Goal: Task Accomplishment & Management: Complete application form

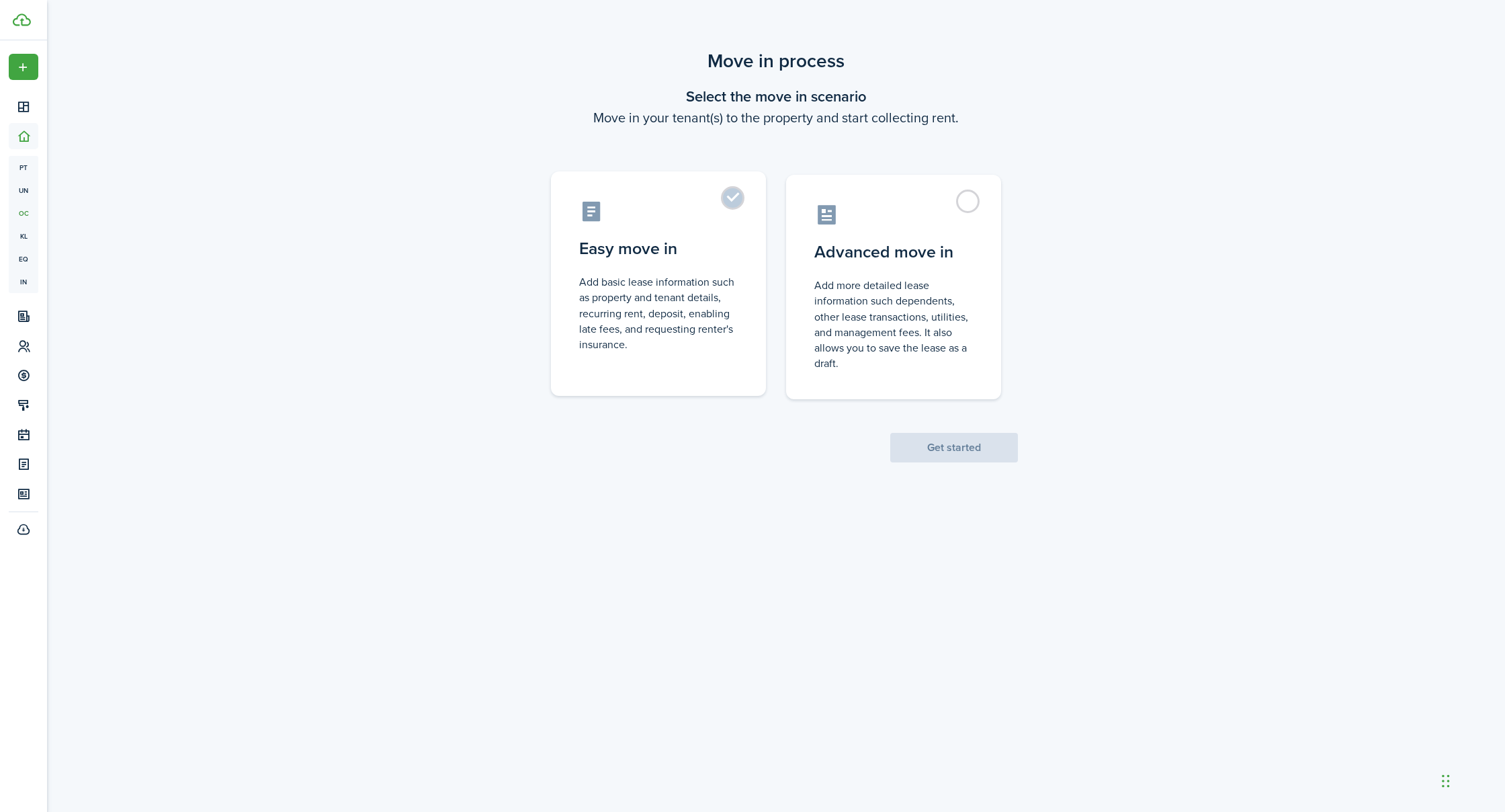
click at [649, 289] on control-radio-card-description "Add basic lease information such as property and tenant details, recurring rent…" at bounding box center [658, 313] width 158 height 78
radio input "true"
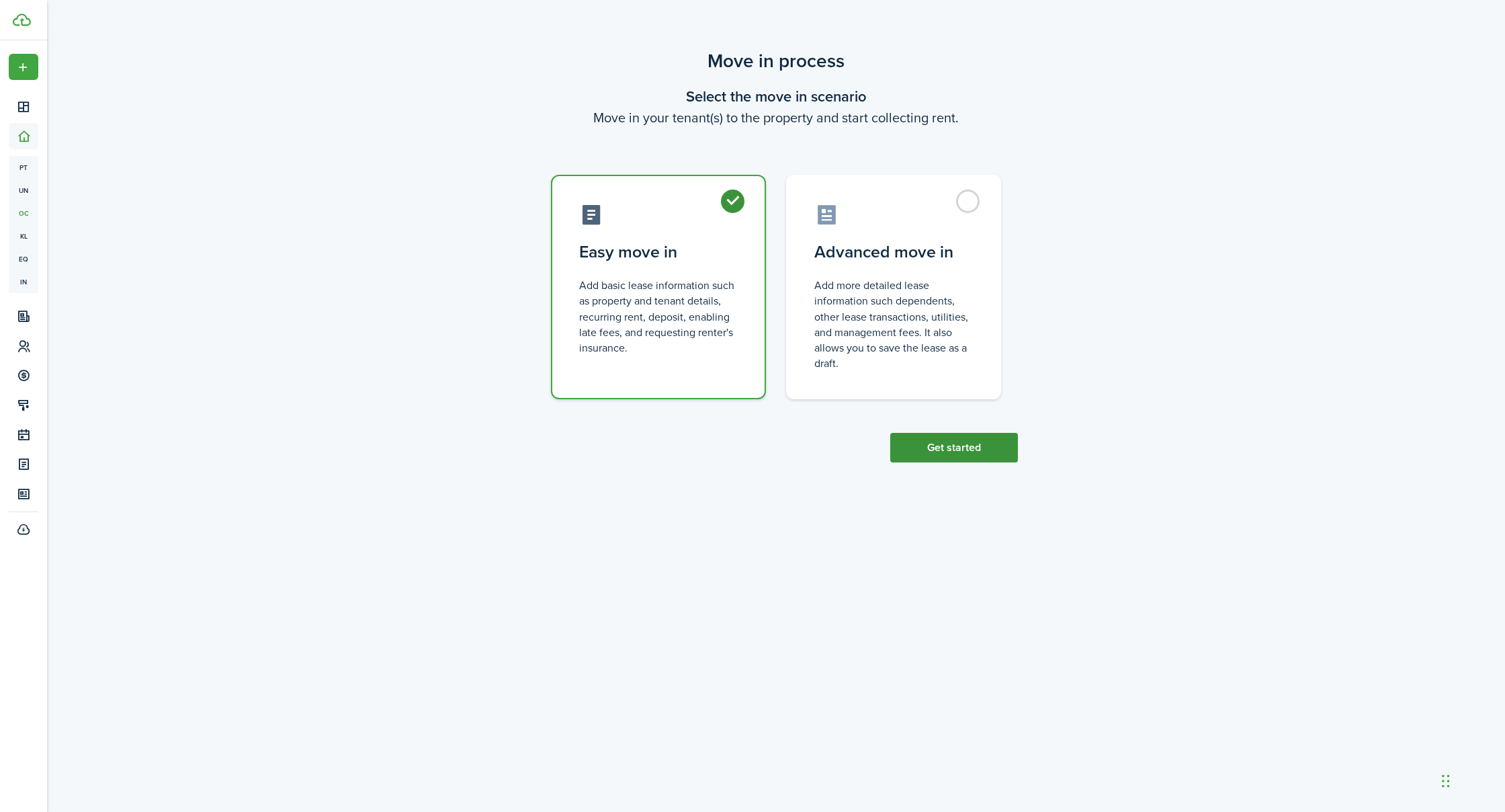
click at [954, 445] on button "Get started" at bounding box center [954, 447] width 128 height 30
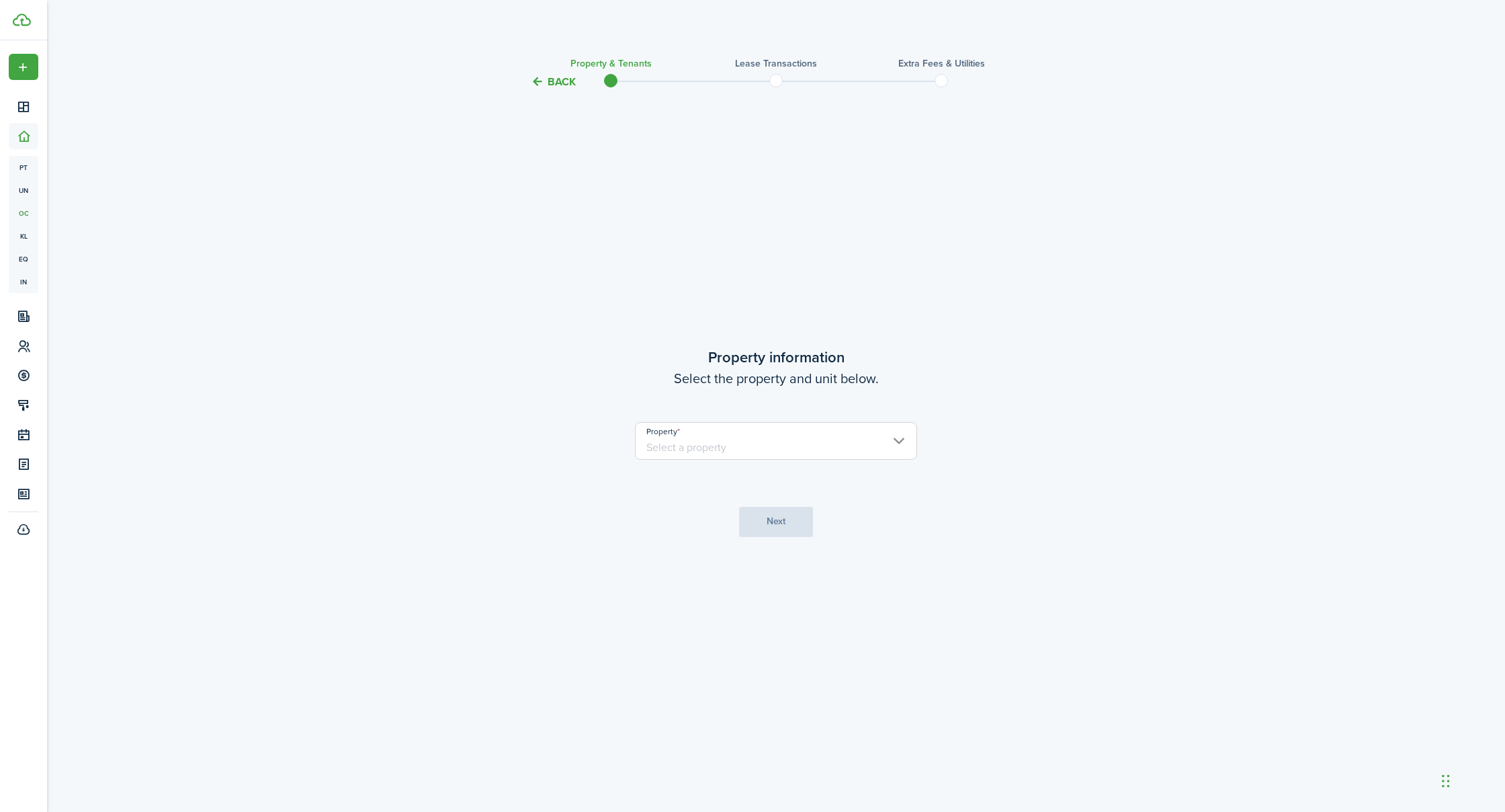
click at [711, 443] on input "Property" at bounding box center [776, 441] width 282 height 37
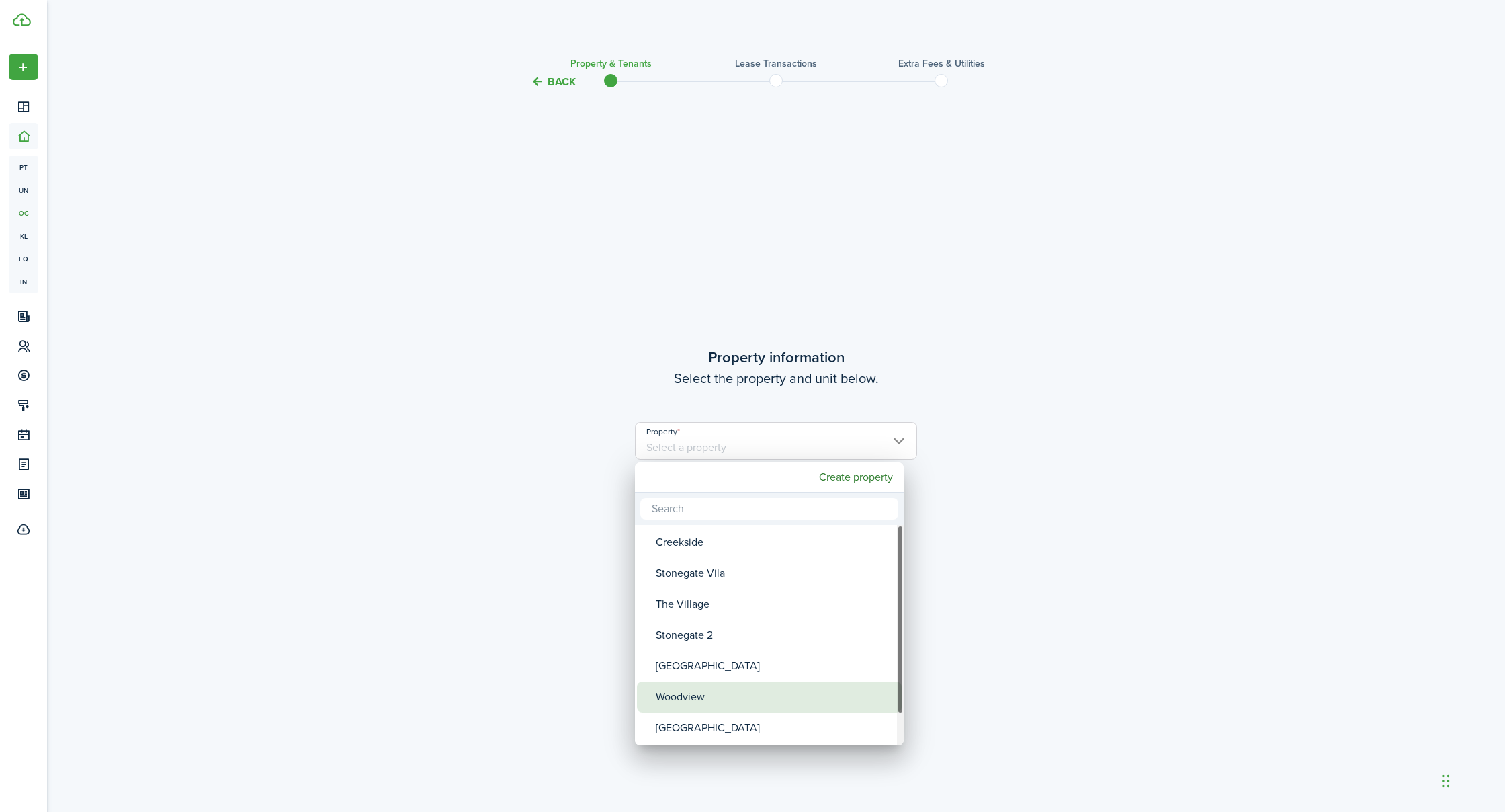
click at [698, 701] on div "Woodview" at bounding box center [775, 696] width 238 height 31
type input "Woodview"
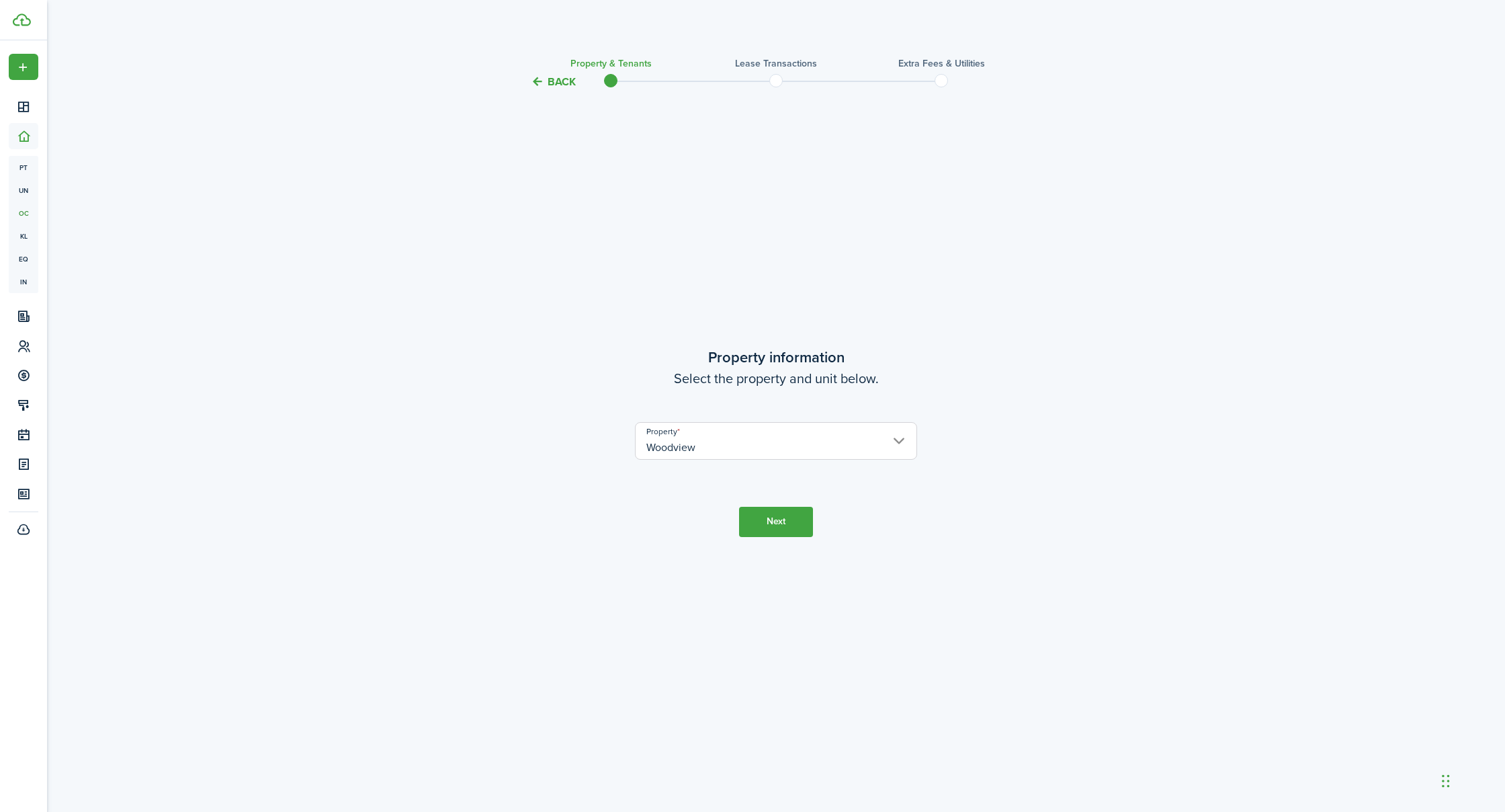
click at [755, 524] on button "Next" at bounding box center [776, 522] width 74 height 30
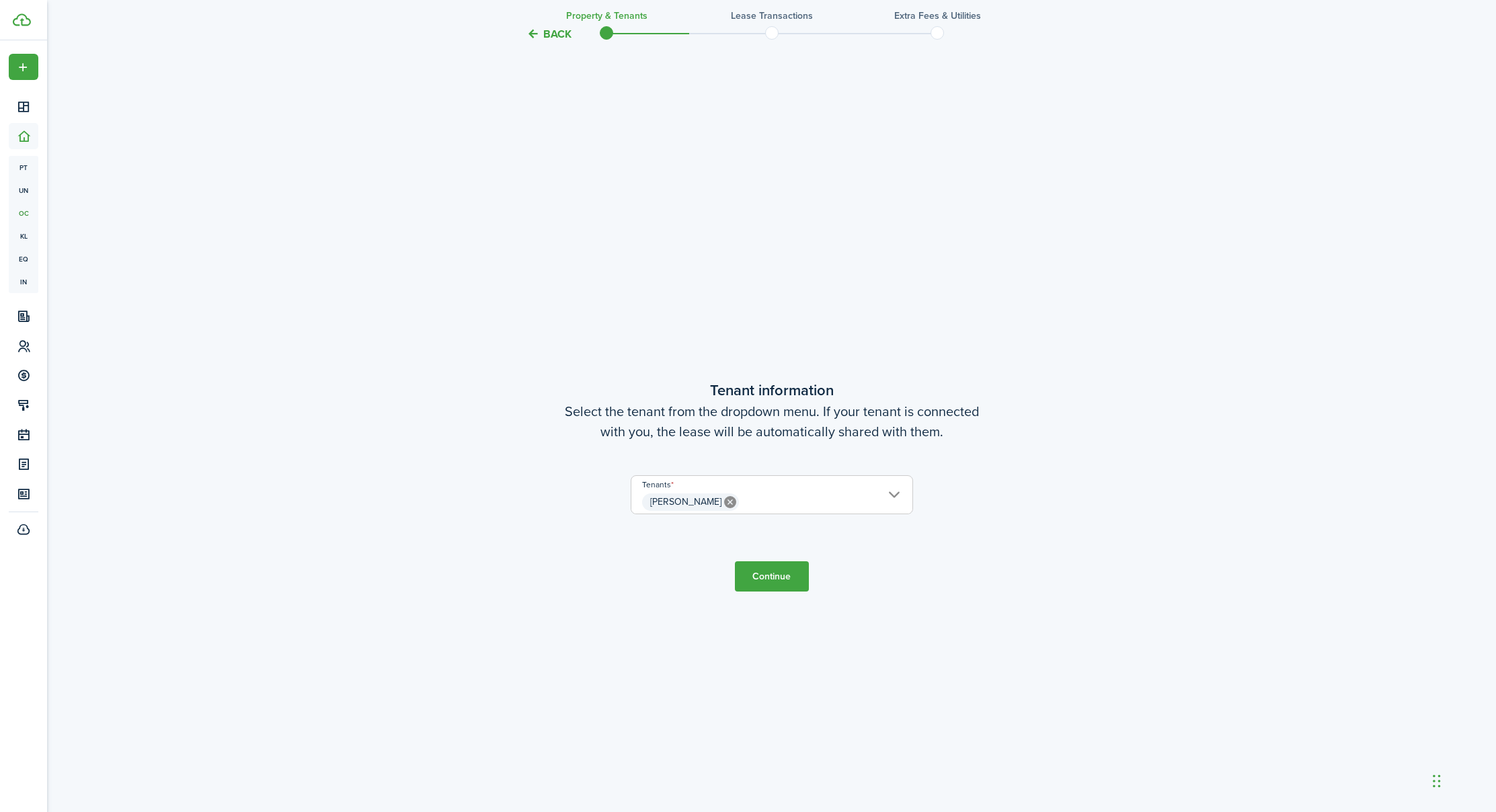
scroll to position [721, 0]
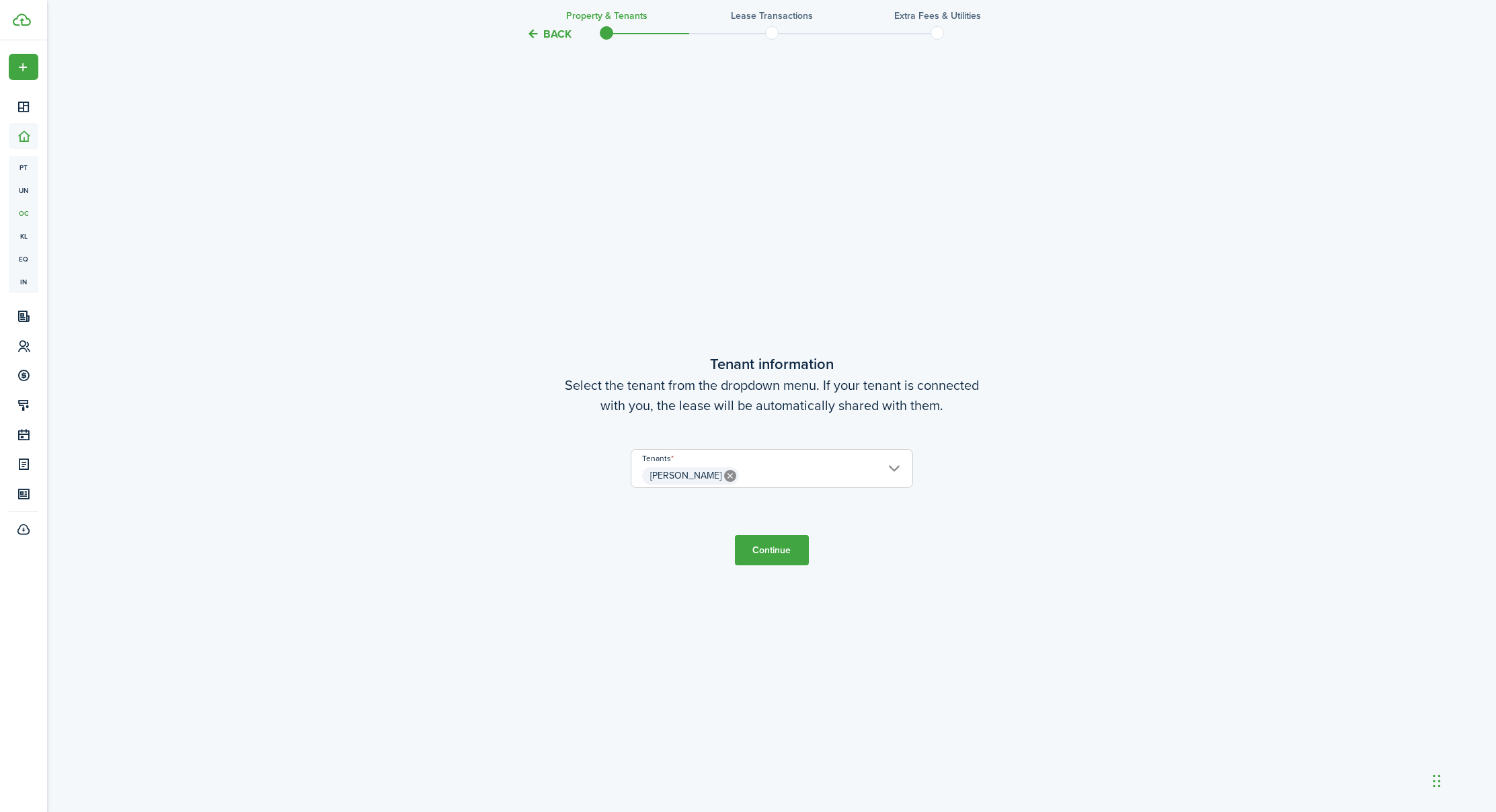
click at [766, 549] on button "Continue" at bounding box center [772, 550] width 74 height 30
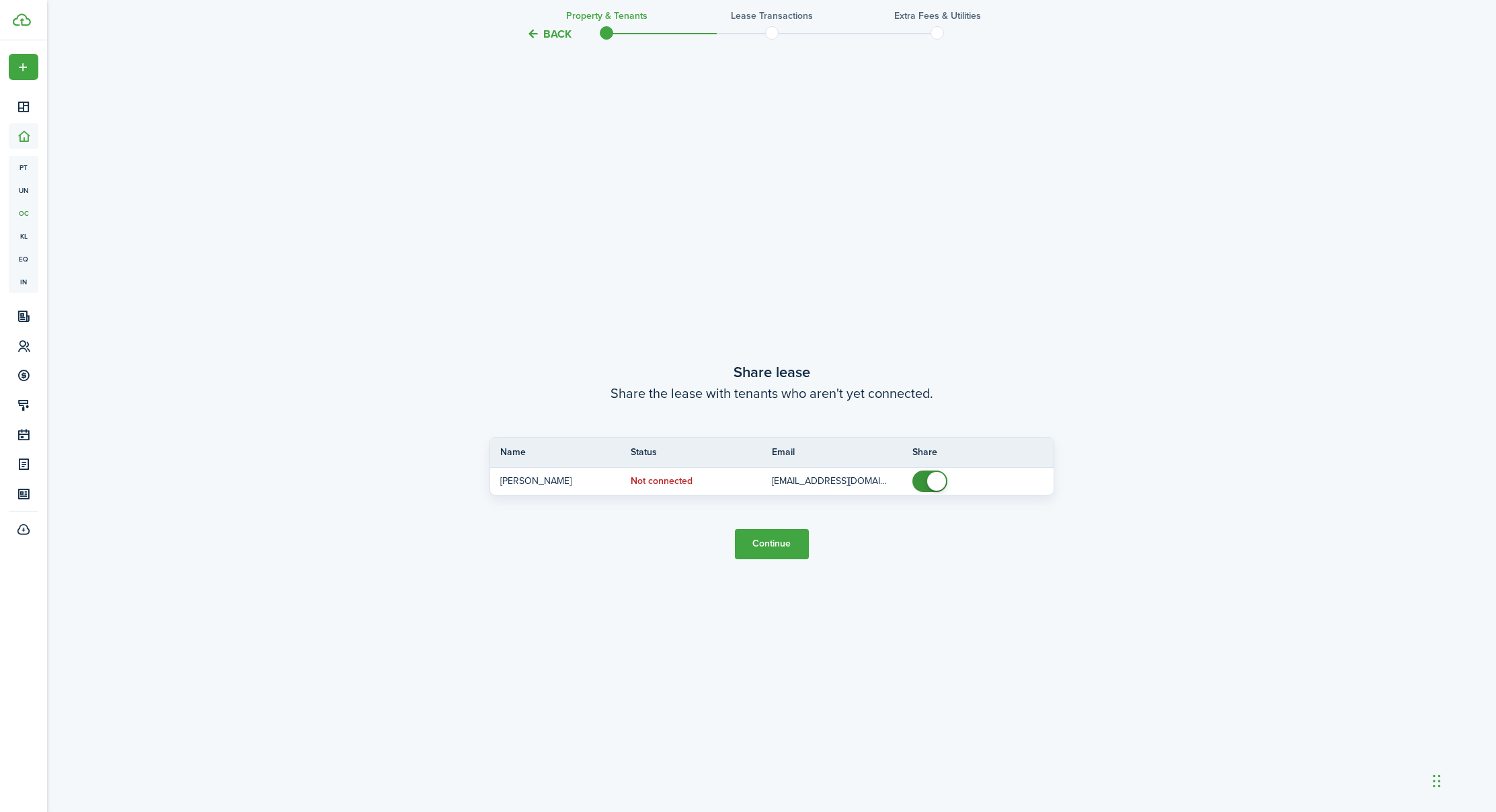
scroll to position [1533, 0]
click at [767, 550] on button "Continue" at bounding box center [772, 544] width 74 height 30
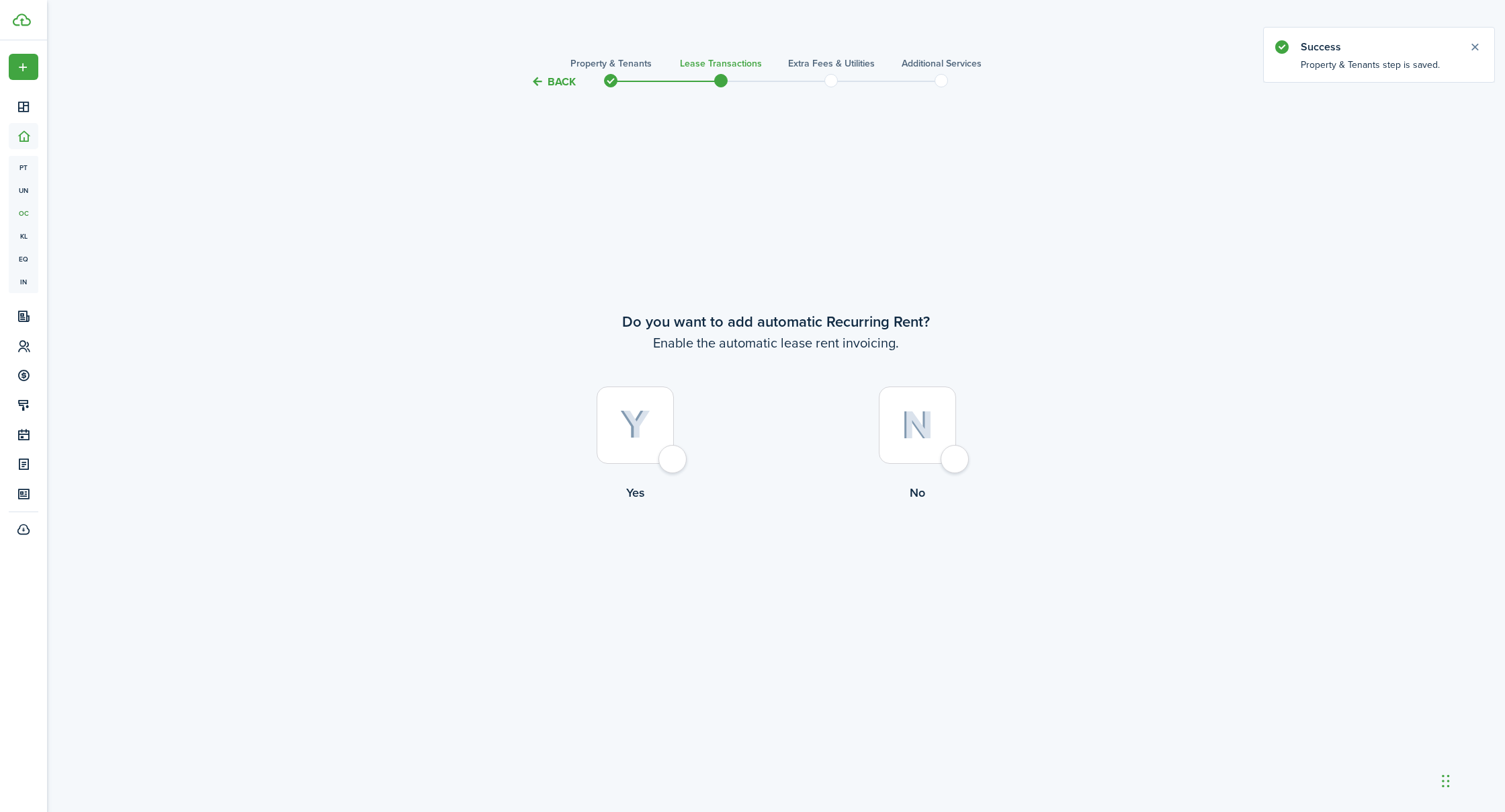
click at [670, 456] on div at bounding box center [636, 425] width 77 height 77
radio input "true"
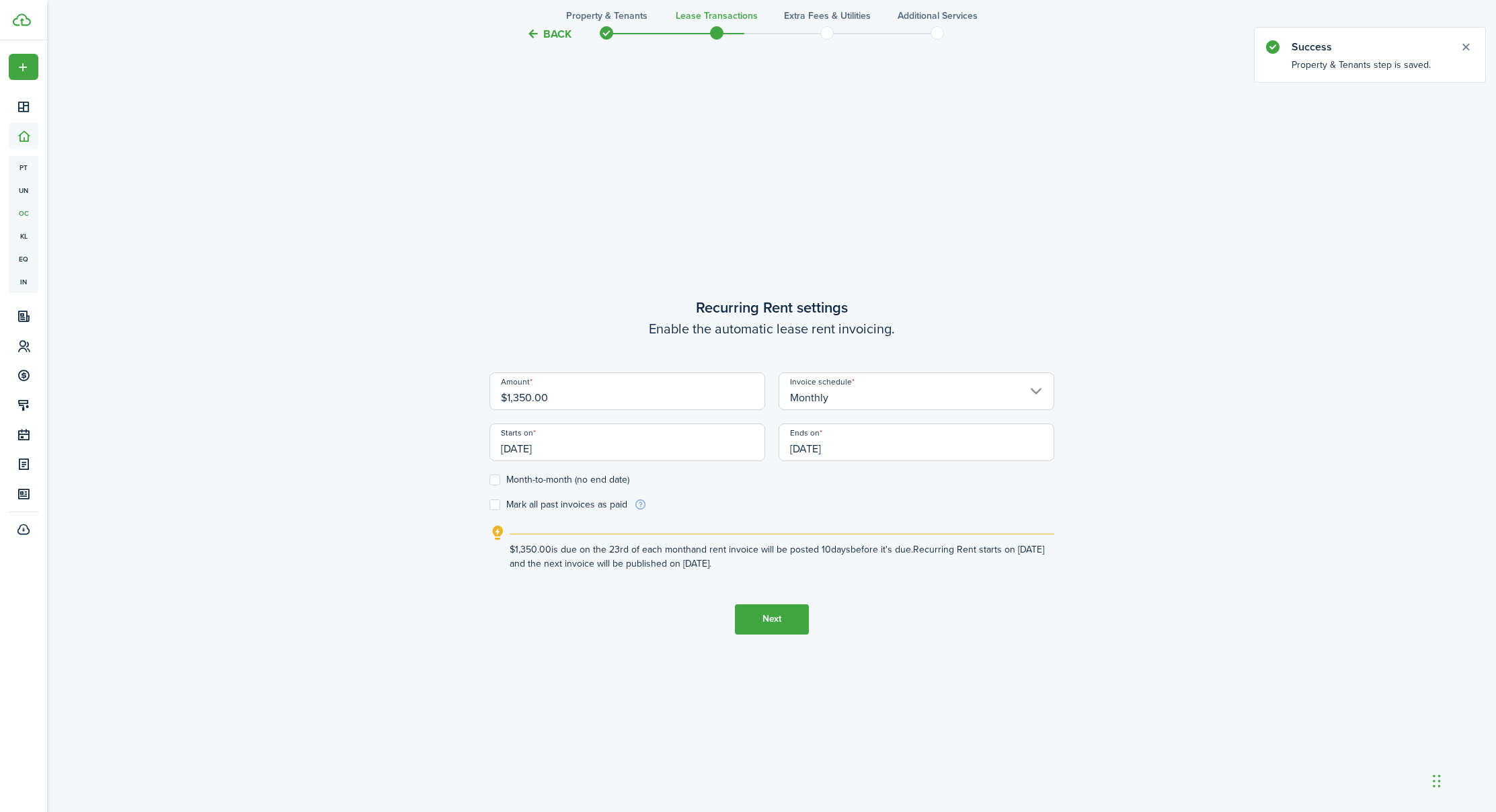
scroll to position [721, 0]
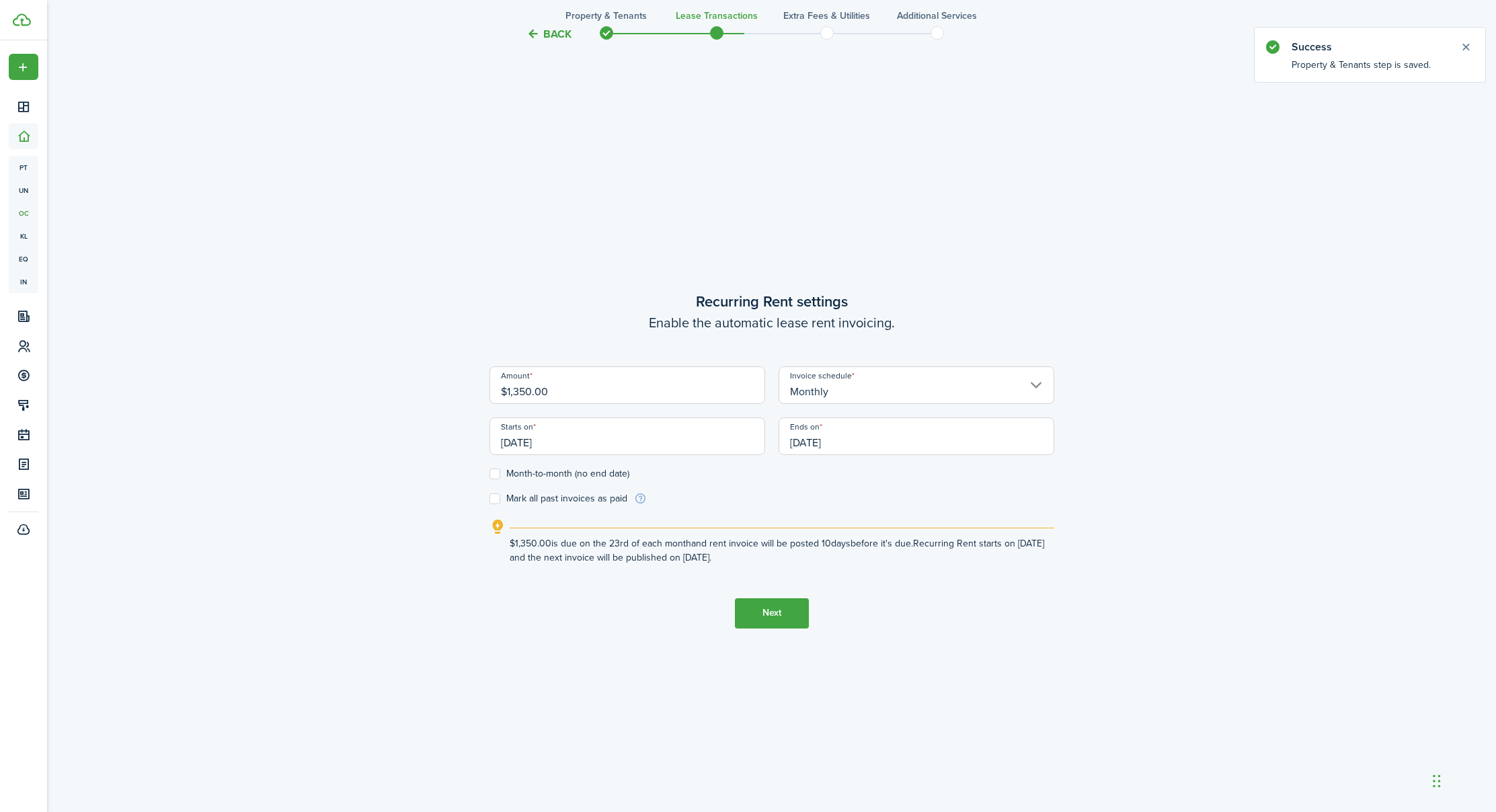
click at [578, 445] on input "[DATE]" at bounding box center [627, 436] width 275 height 37
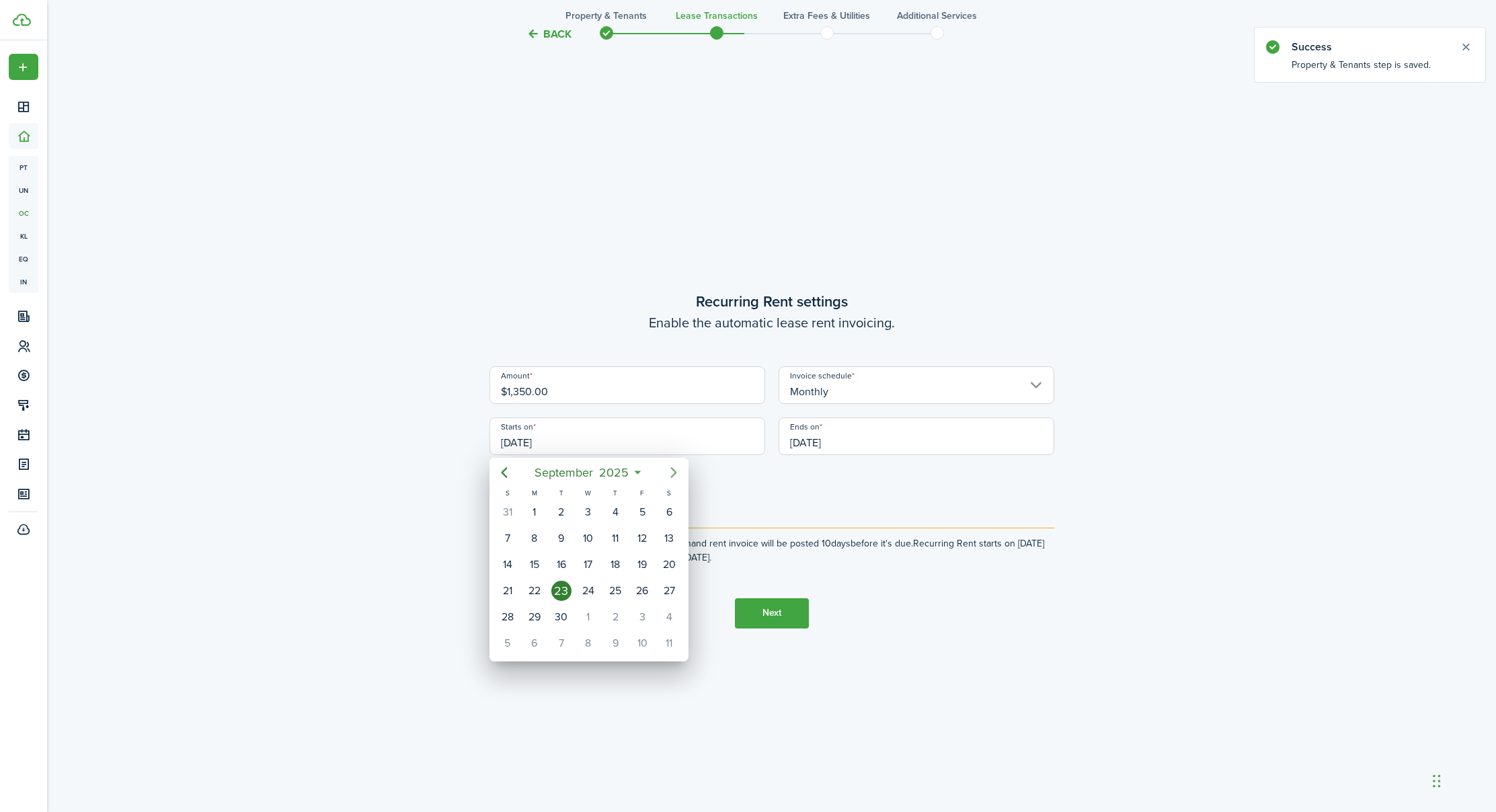
click at [675, 471] on icon "Next page" at bounding box center [673, 472] width 16 height 16
click at [674, 472] on icon "Next page" at bounding box center [673, 472] width 16 height 16
click at [672, 473] on icon "Next page" at bounding box center [673, 472] width 16 height 16
click at [536, 508] on div "1" at bounding box center [534, 512] width 20 height 20
type input "[DATE]"
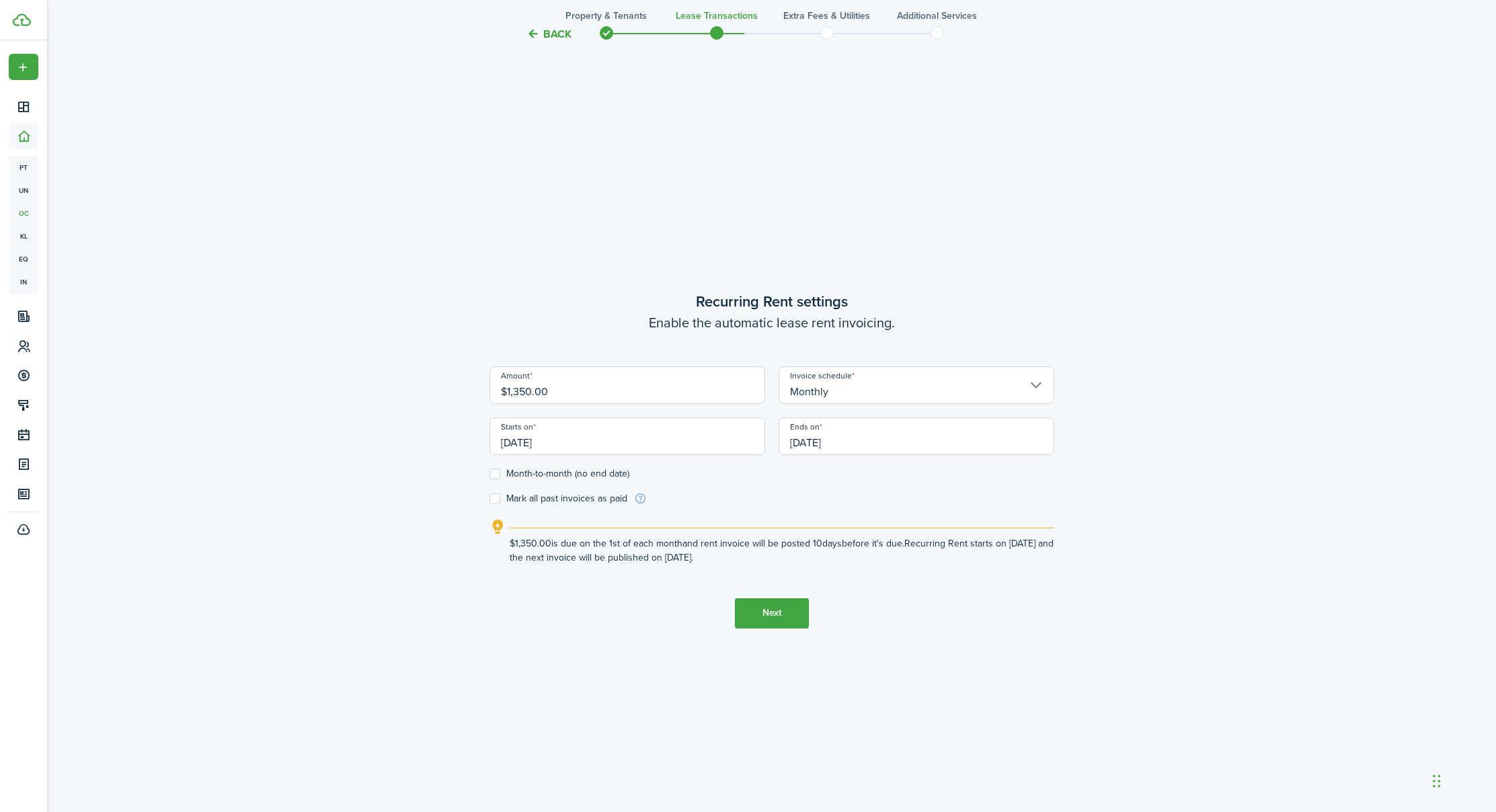
click at [864, 439] on input "[DATE]" at bounding box center [916, 436] width 275 height 37
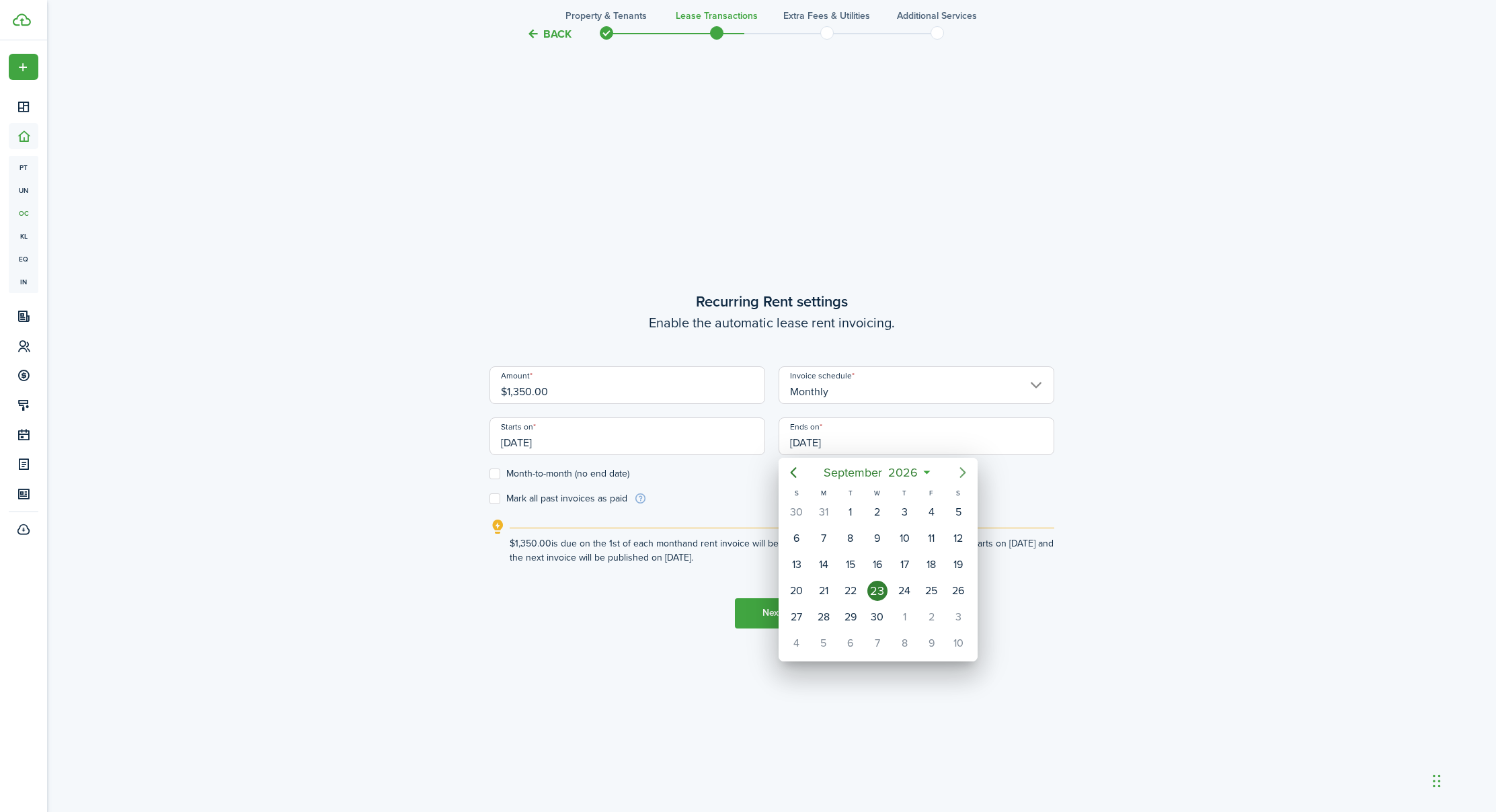
click at [970, 470] on icon "Next page" at bounding box center [963, 472] width 16 height 16
click at [967, 472] on icon "Next page" at bounding box center [963, 472] width 16 height 16
click at [823, 617] on div "30" at bounding box center [823, 616] width 20 height 20
type input "[DATE]"
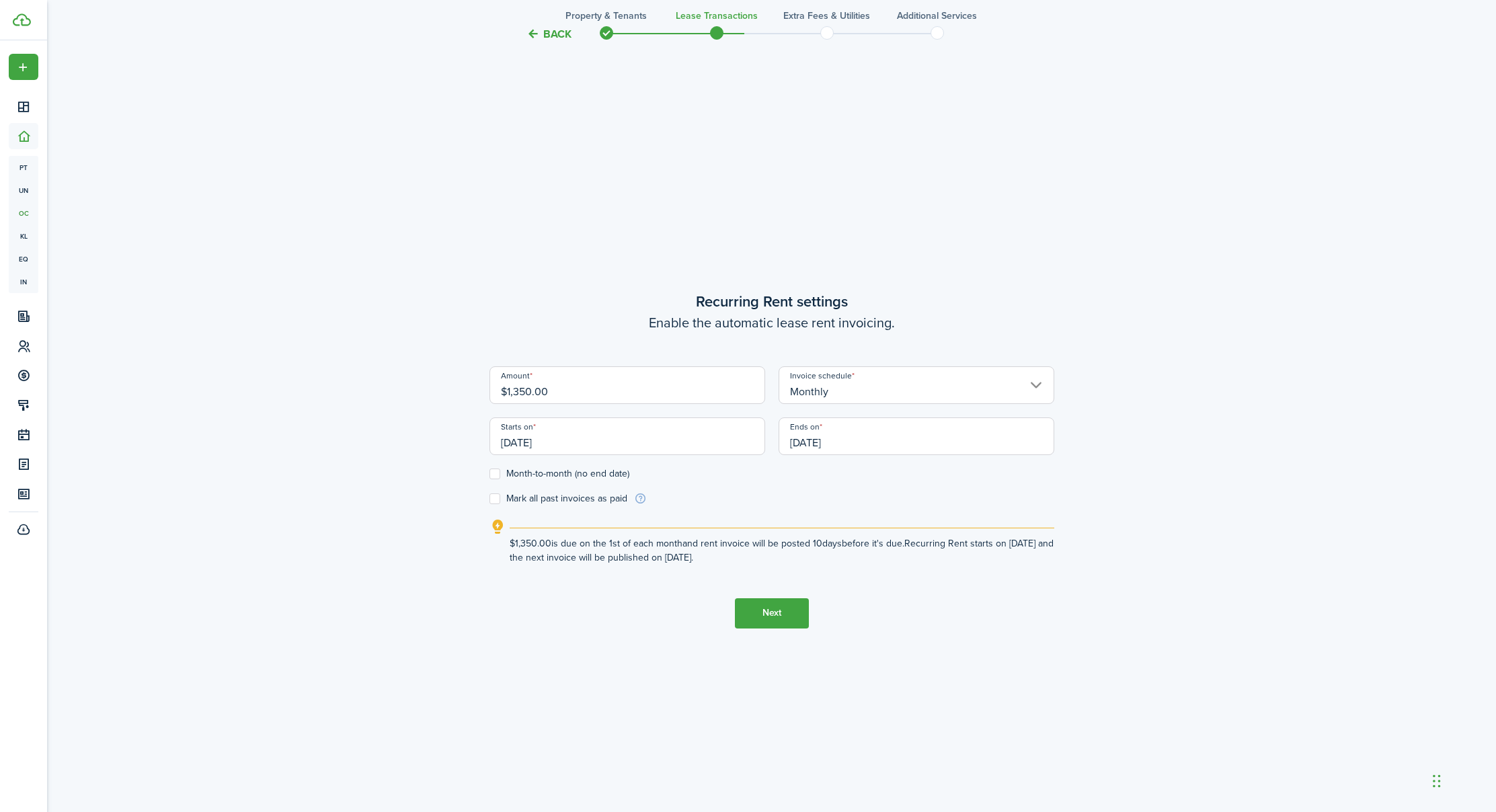
click at [778, 607] on button "Next" at bounding box center [772, 613] width 74 height 30
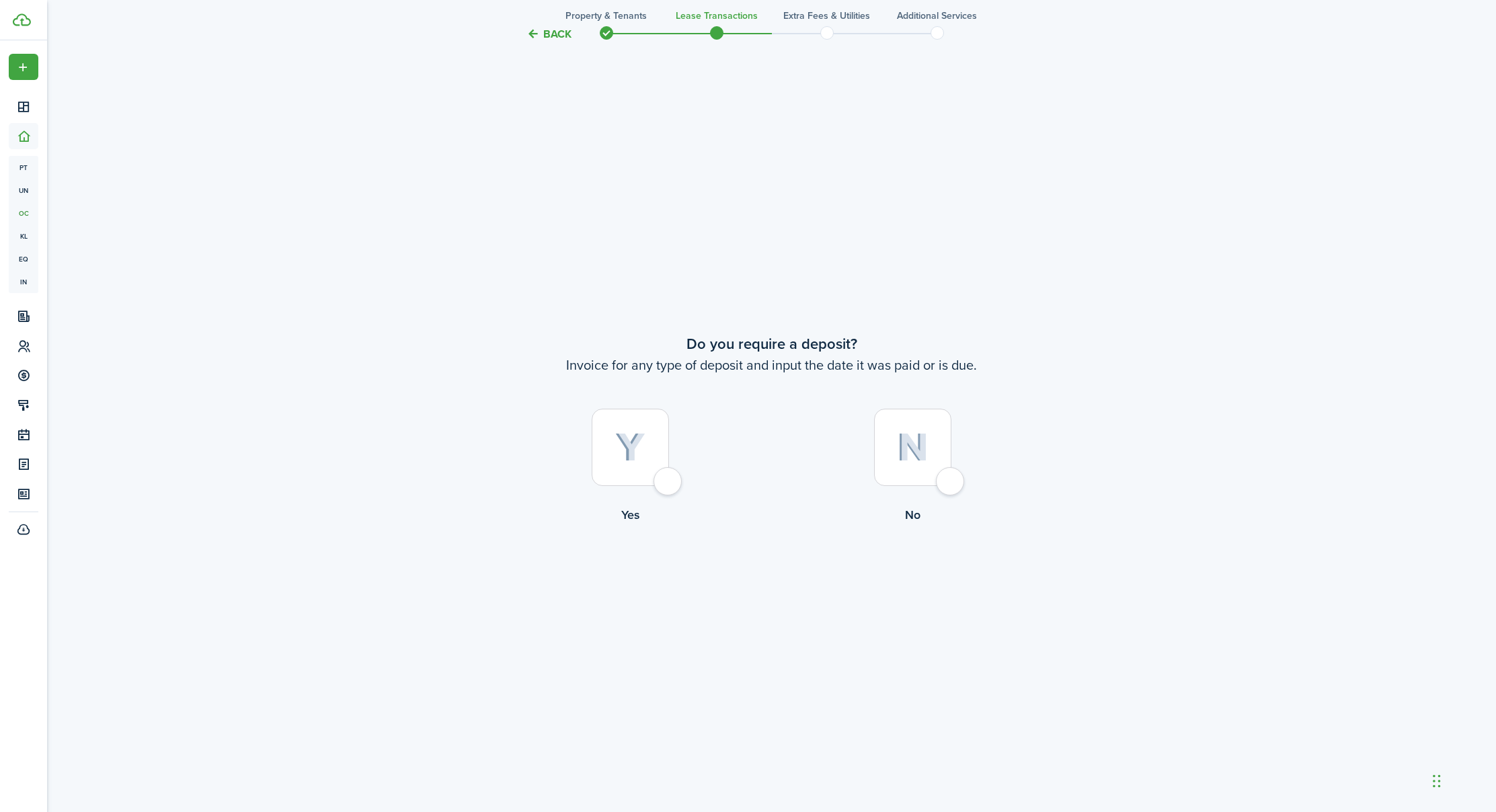
scroll to position [1533, 0]
click at [668, 470] on div at bounding box center [630, 443] width 77 height 77
radio input "true"
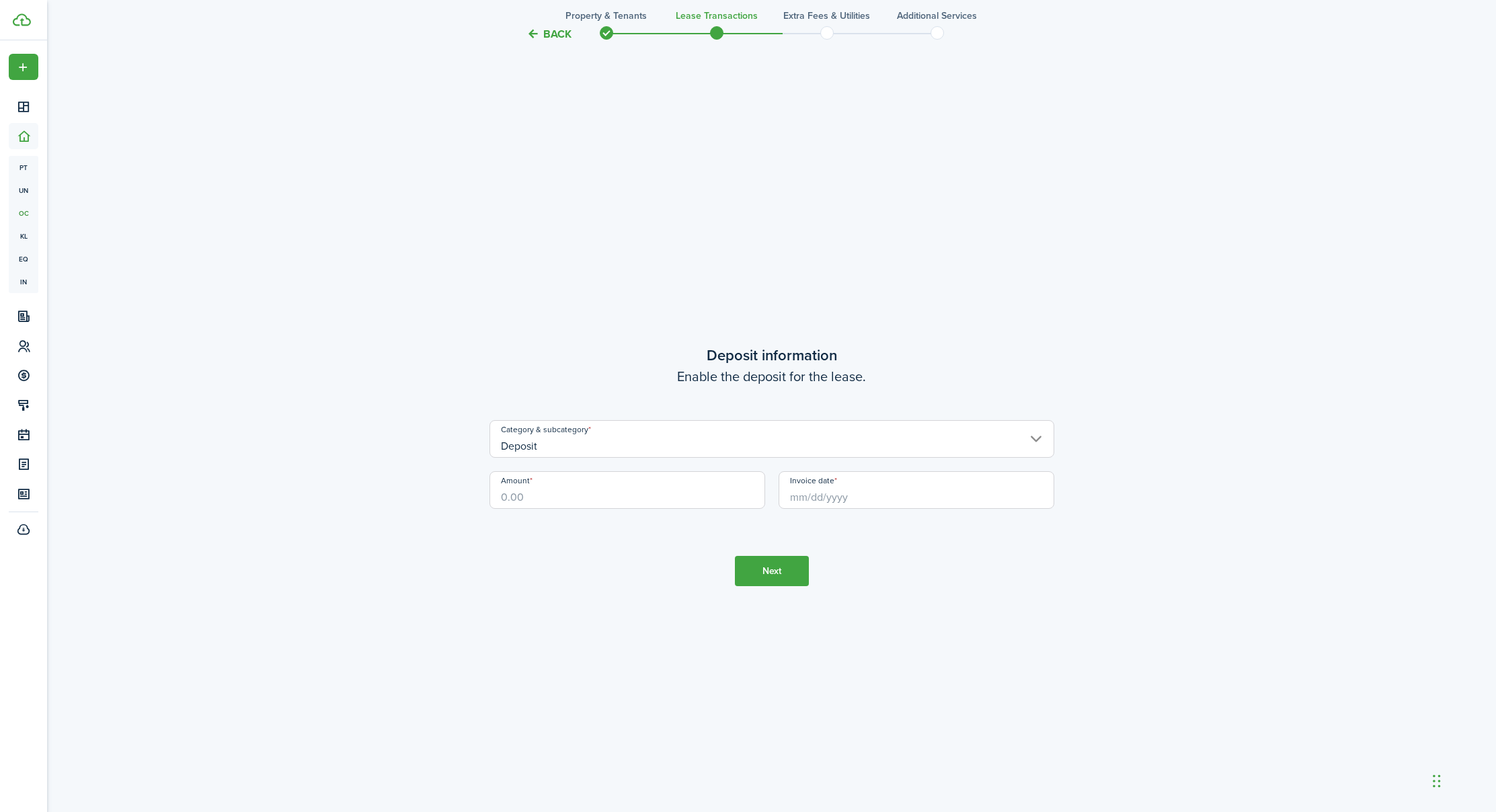
scroll to position [2345, 0]
click at [596, 488] on input "Amount" at bounding box center [627, 483] width 275 height 37
click at [792, 494] on input "Invoice date" at bounding box center [916, 483] width 275 height 37
type input "$1,000.00"
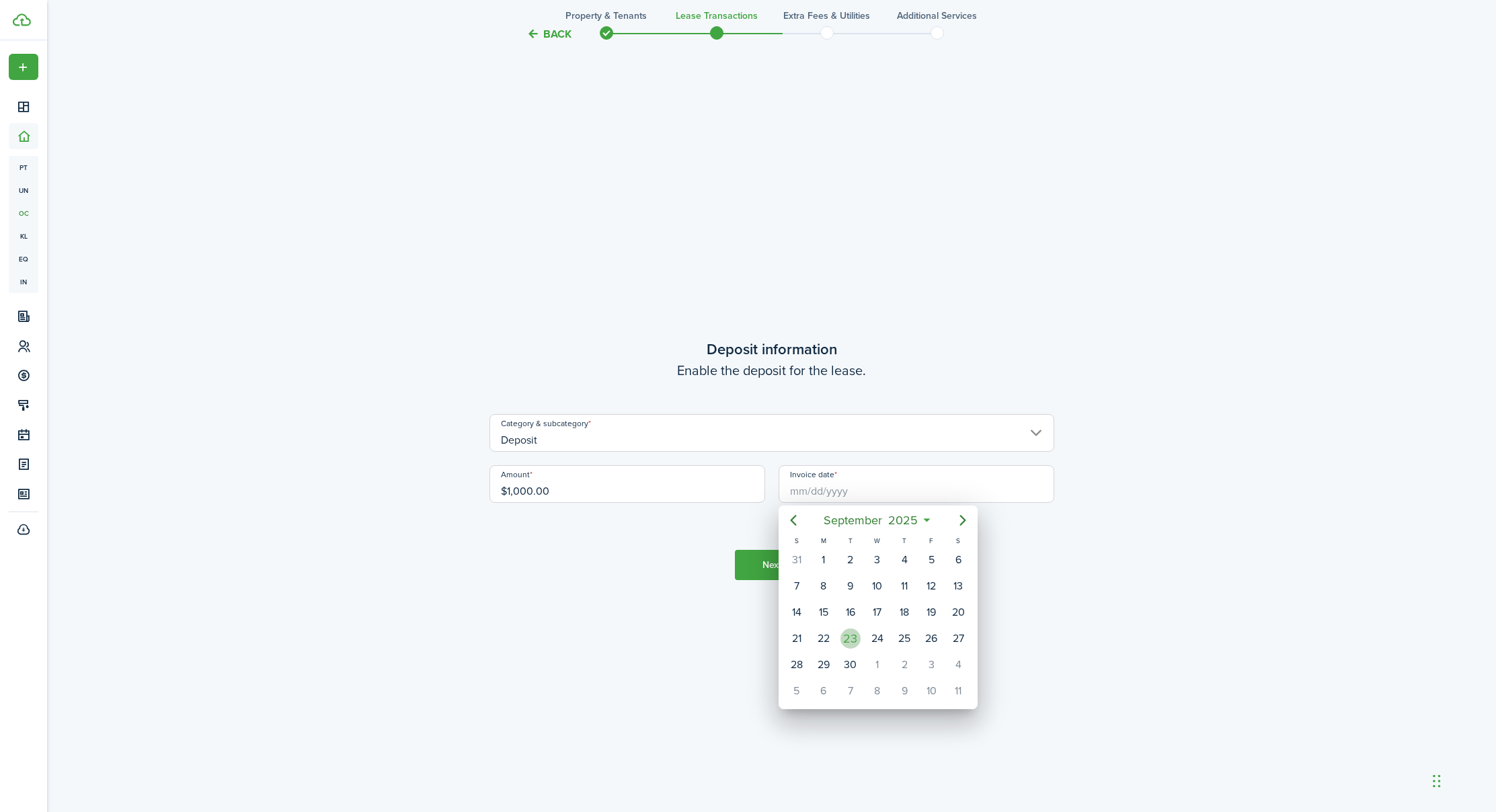
click at [850, 643] on div "23" at bounding box center [850, 638] width 20 height 20
type input "[DATE]"
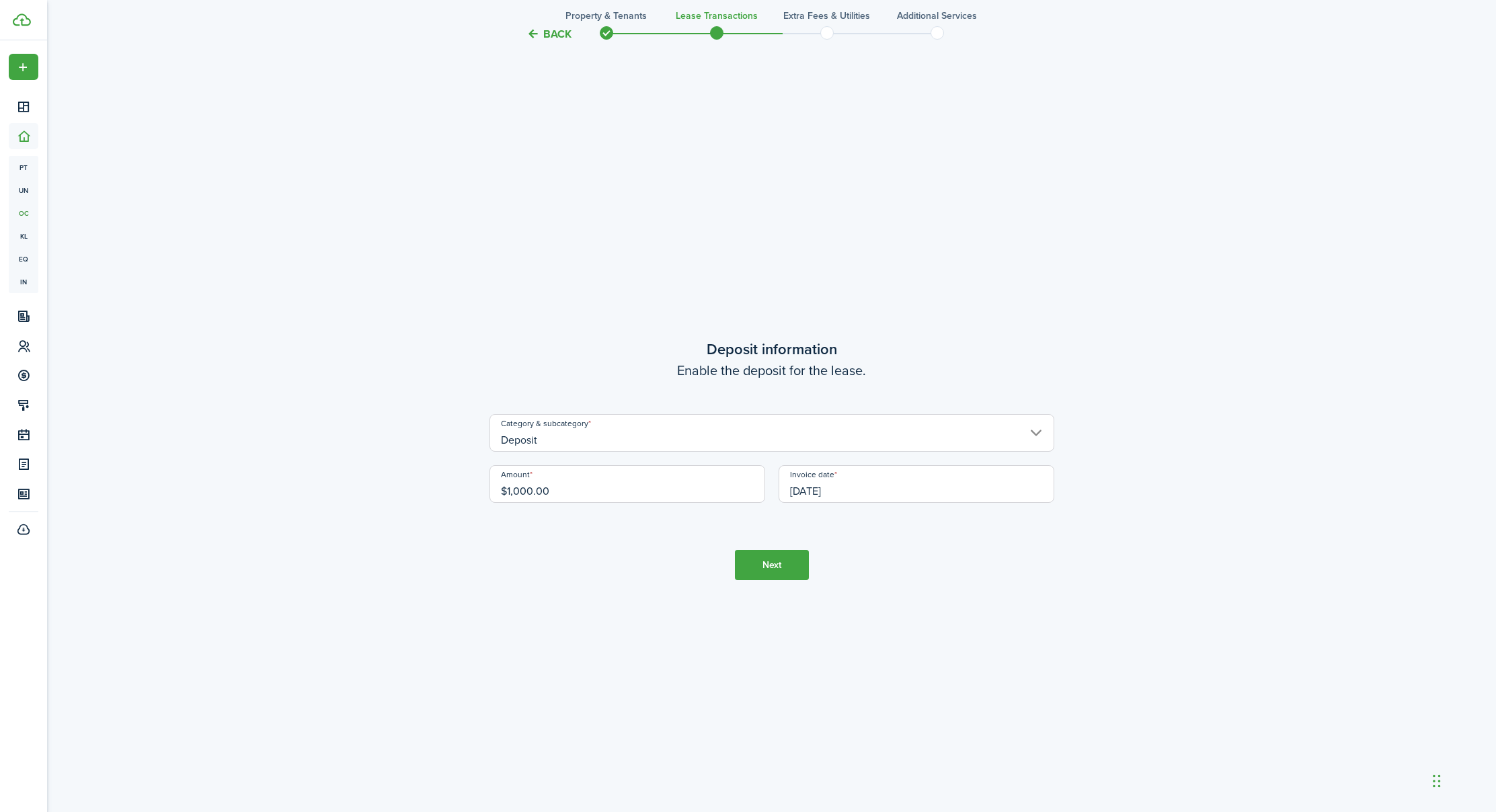
click at [760, 564] on button "Next" at bounding box center [772, 565] width 74 height 30
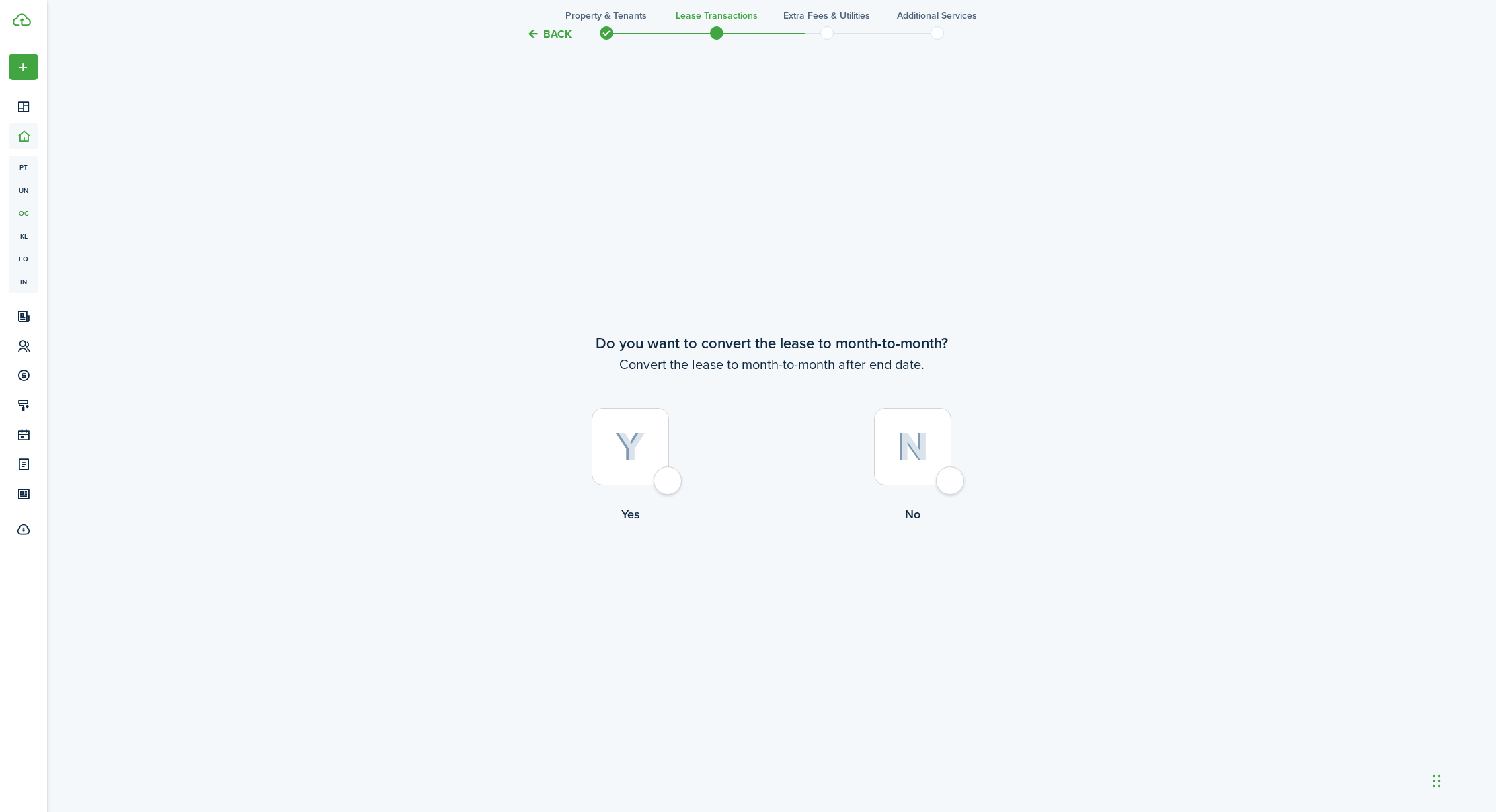
scroll to position [3157, 1]
click at [669, 478] on div at bounding box center [630, 443] width 77 height 77
radio input "true"
click at [783, 578] on button "Continue" at bounding box center [772, 577] width 74 height 30
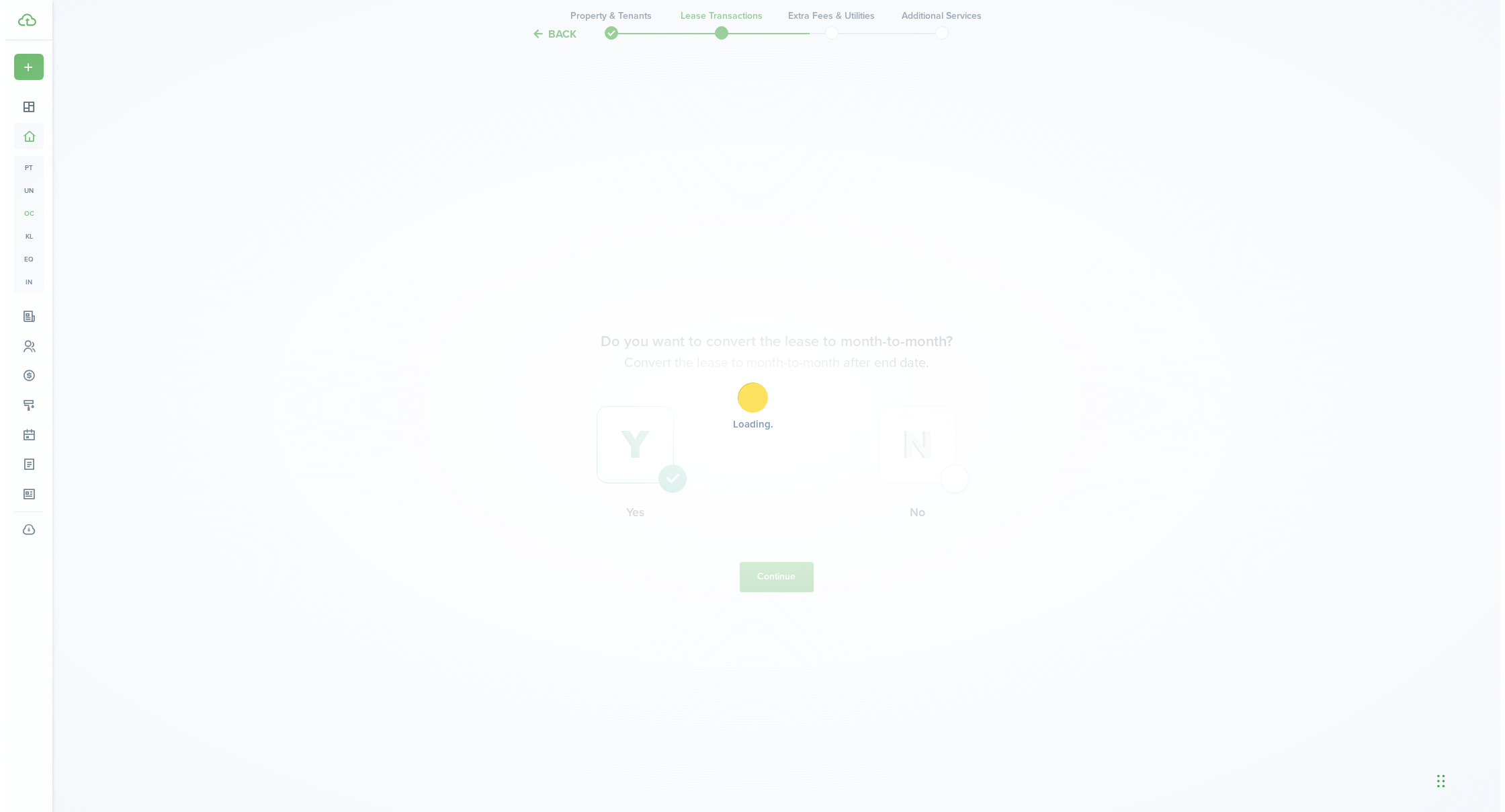
scroll to position [0, 0]
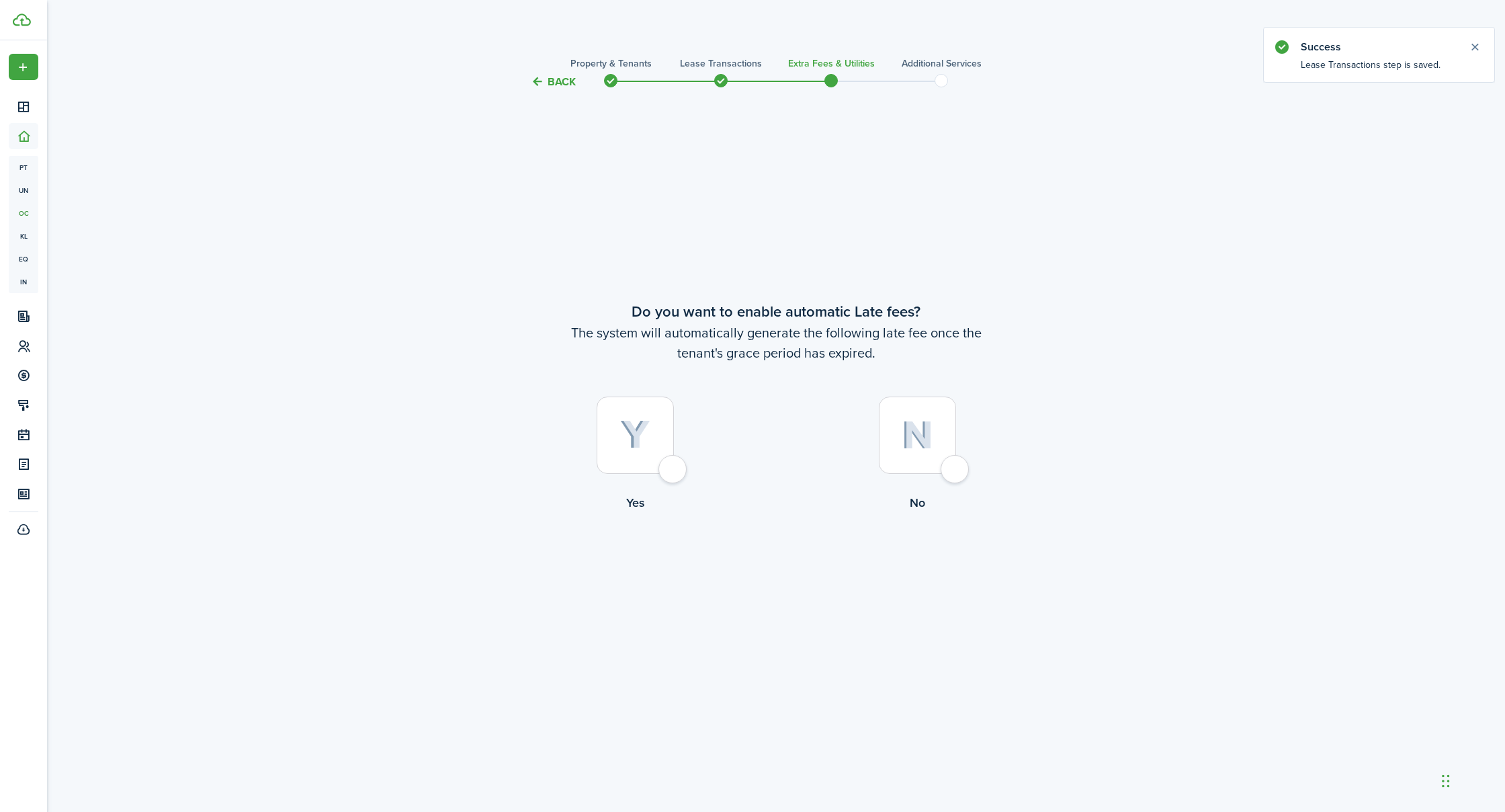
click at [674, 465] on div at bounding box center [636, 435] width 77 height 77
radio input "true"
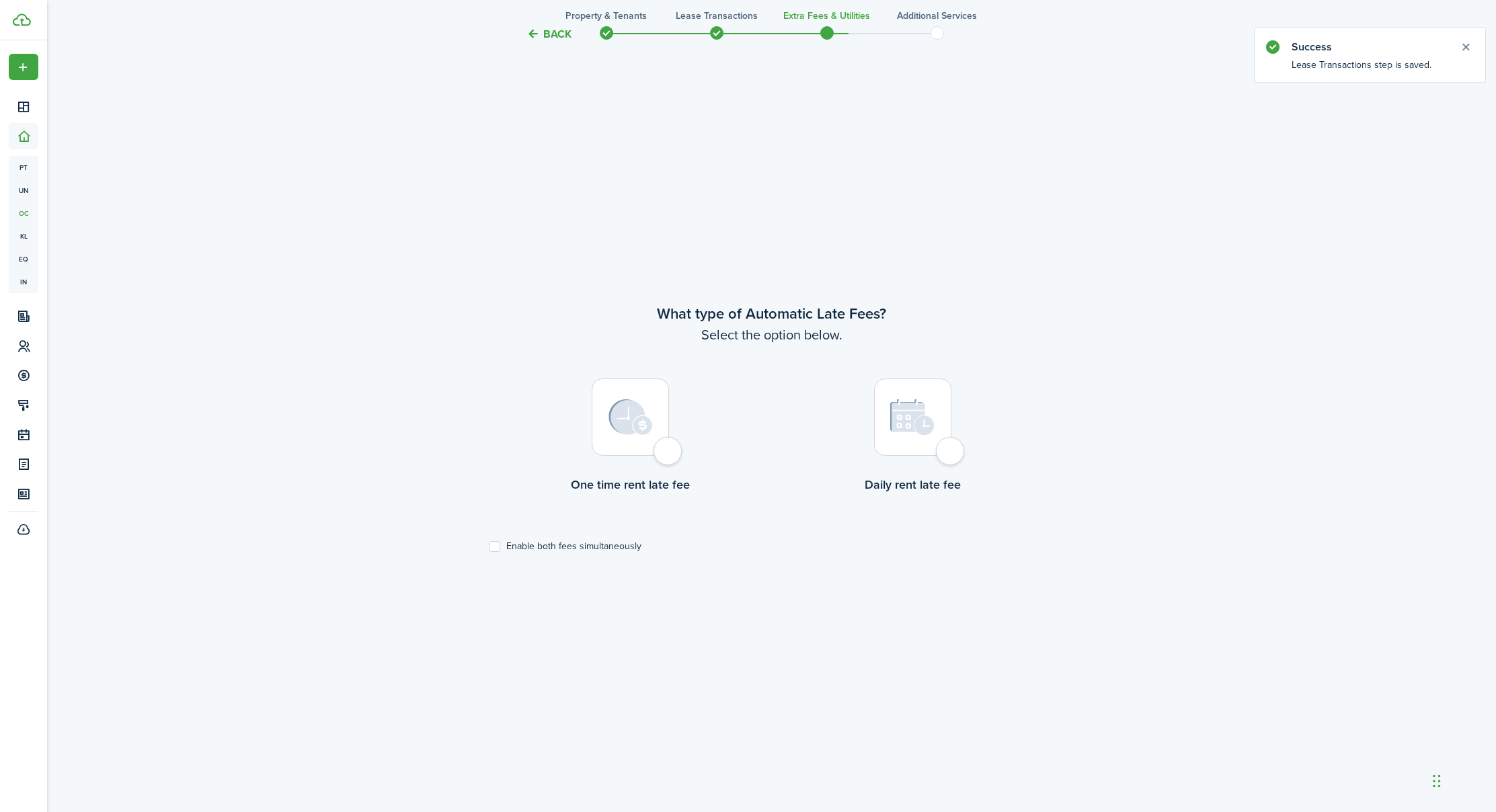
click at [662, 445] on div at bounding box center [630, 417] width 77 height 77
radio input "true"
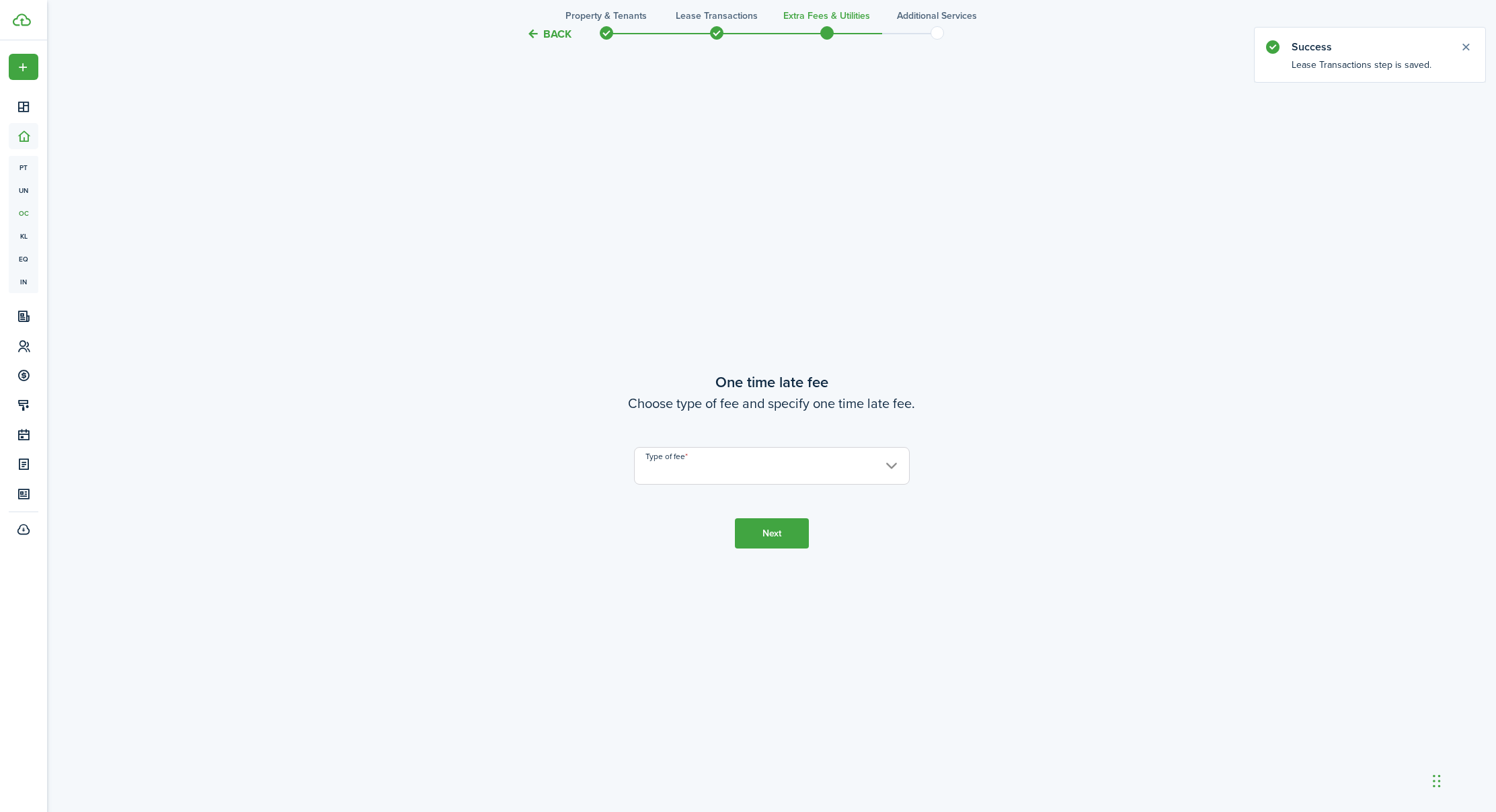
scroll to position [1533, 0]
click at [699, 464] on input "Type of fee" at bounding box center [772, 465] width 275 height 37
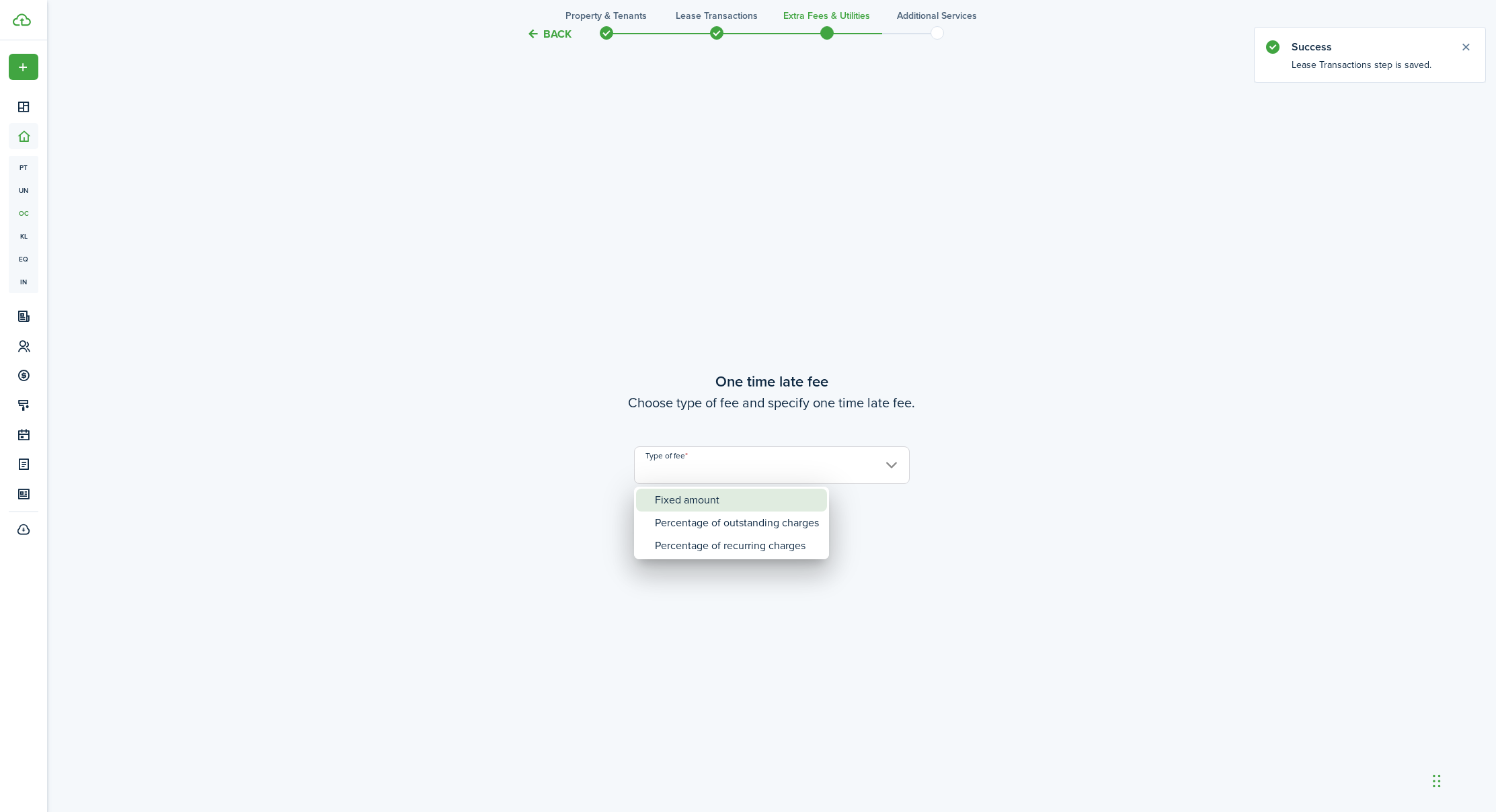
click at [711, 497] on div "Fixed amount" at bounding box center [736, 499] width 164 height 23
type input "Fixed amount"
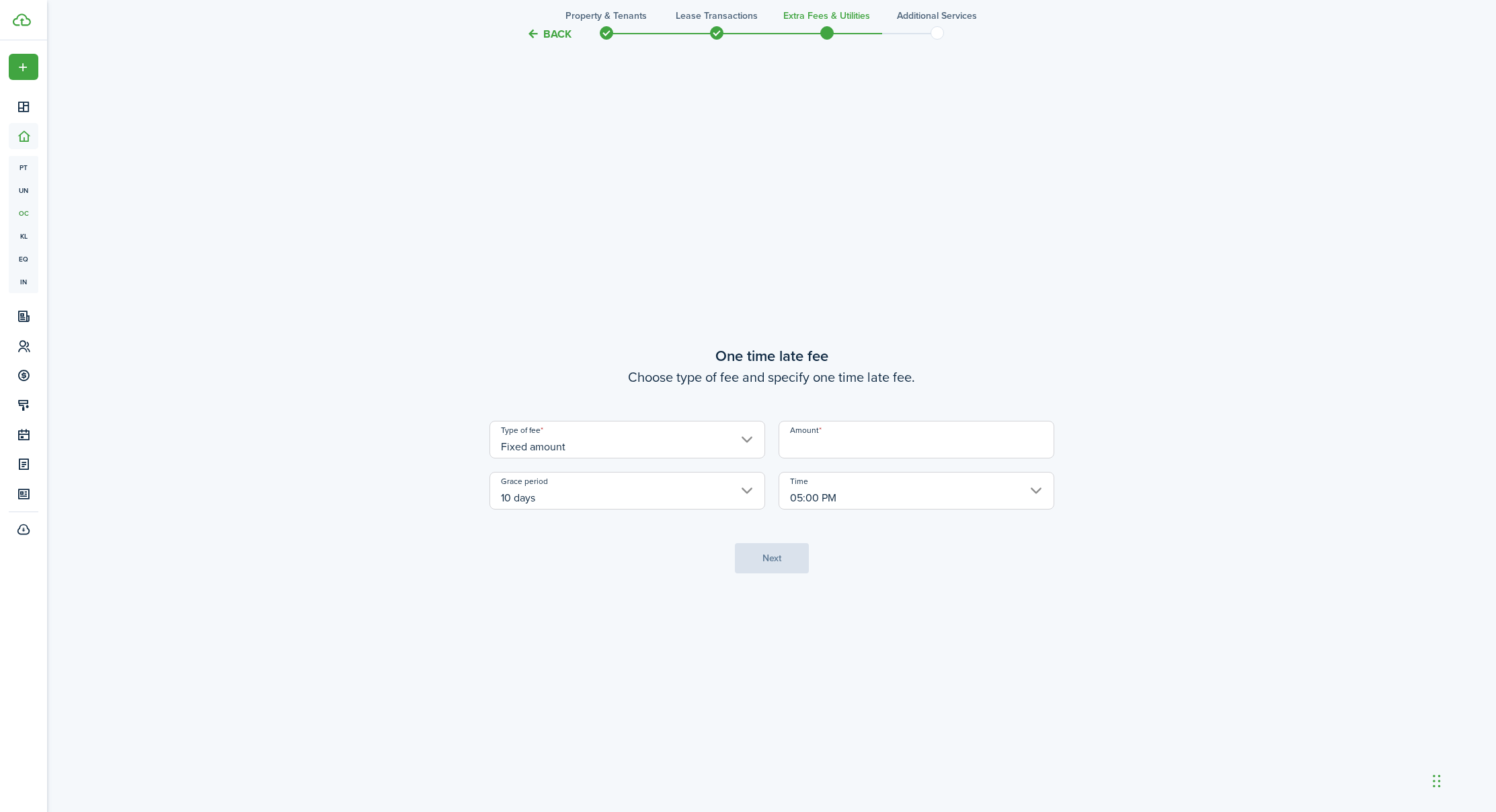
click at [862, 437] on input "Amount" at bounding box center [916, 439] width 275 height 37
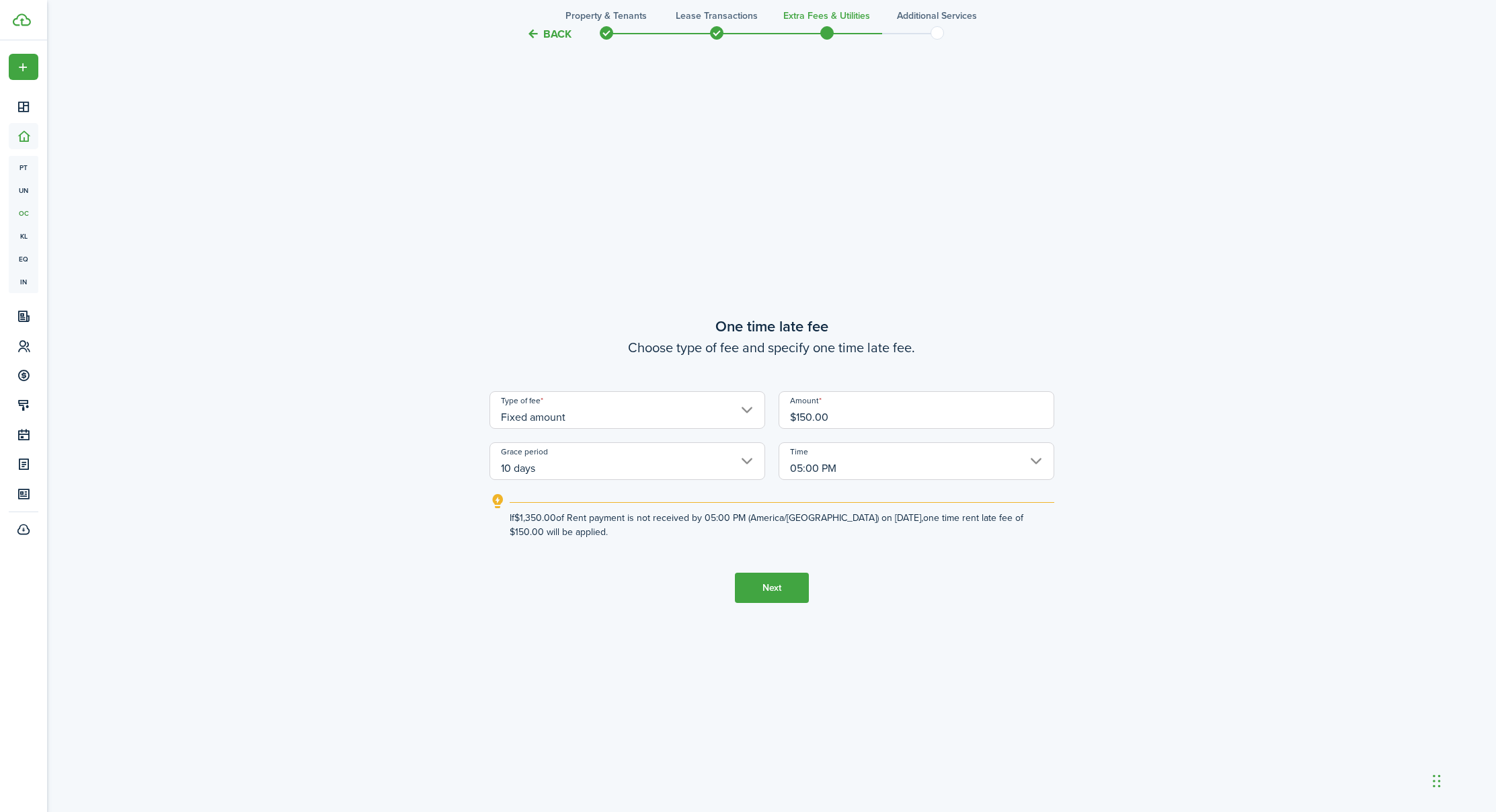
scroll to position [1531, 0]
click at [744, 457] on input "10 days" at bounding box center [627, 463] width 275 height 37
type input "$150.00"
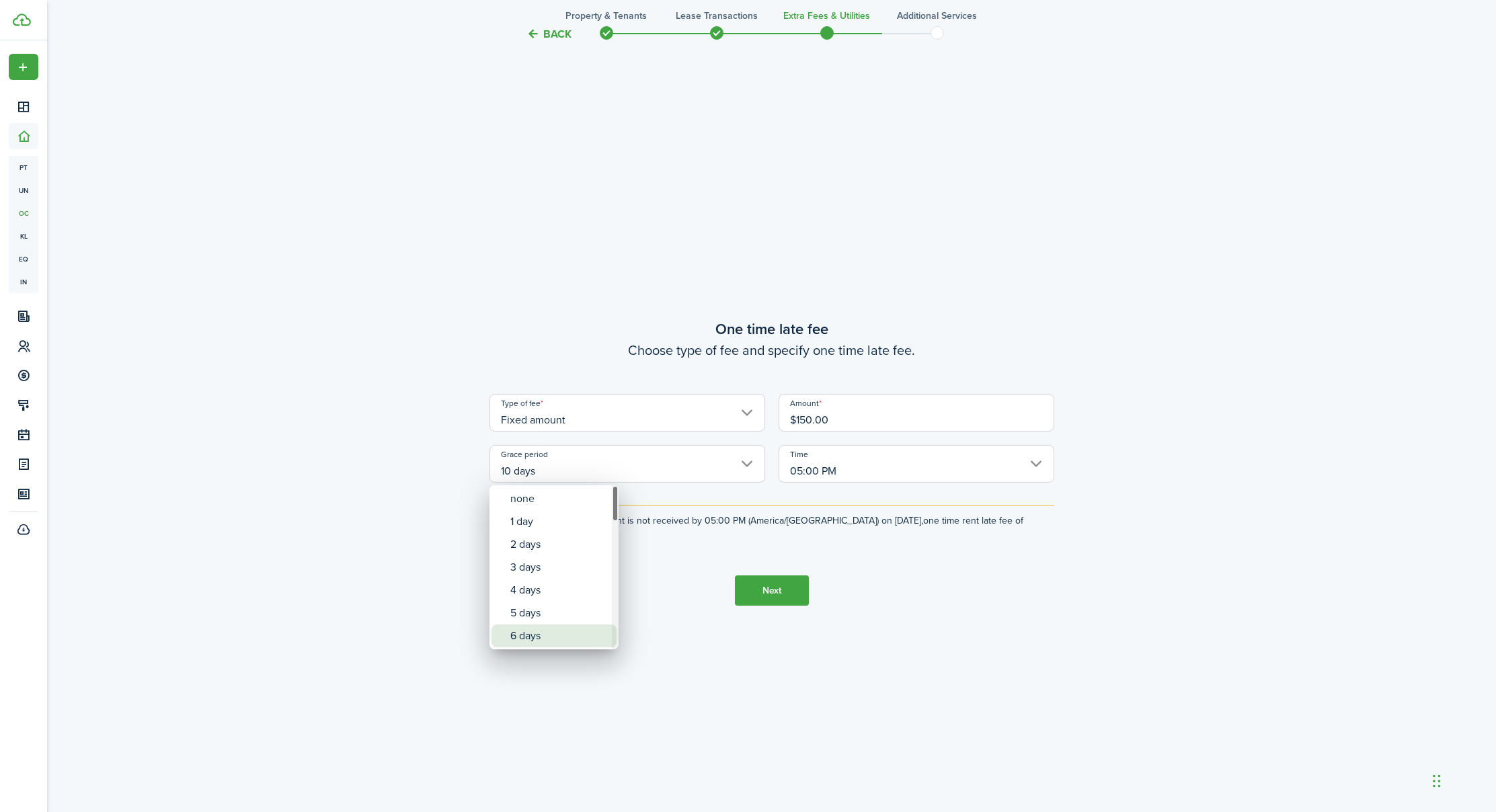
click at [542, 627] on div "6 days" at bounding box center [559, 636] width 98 height 23
type input "6 days"
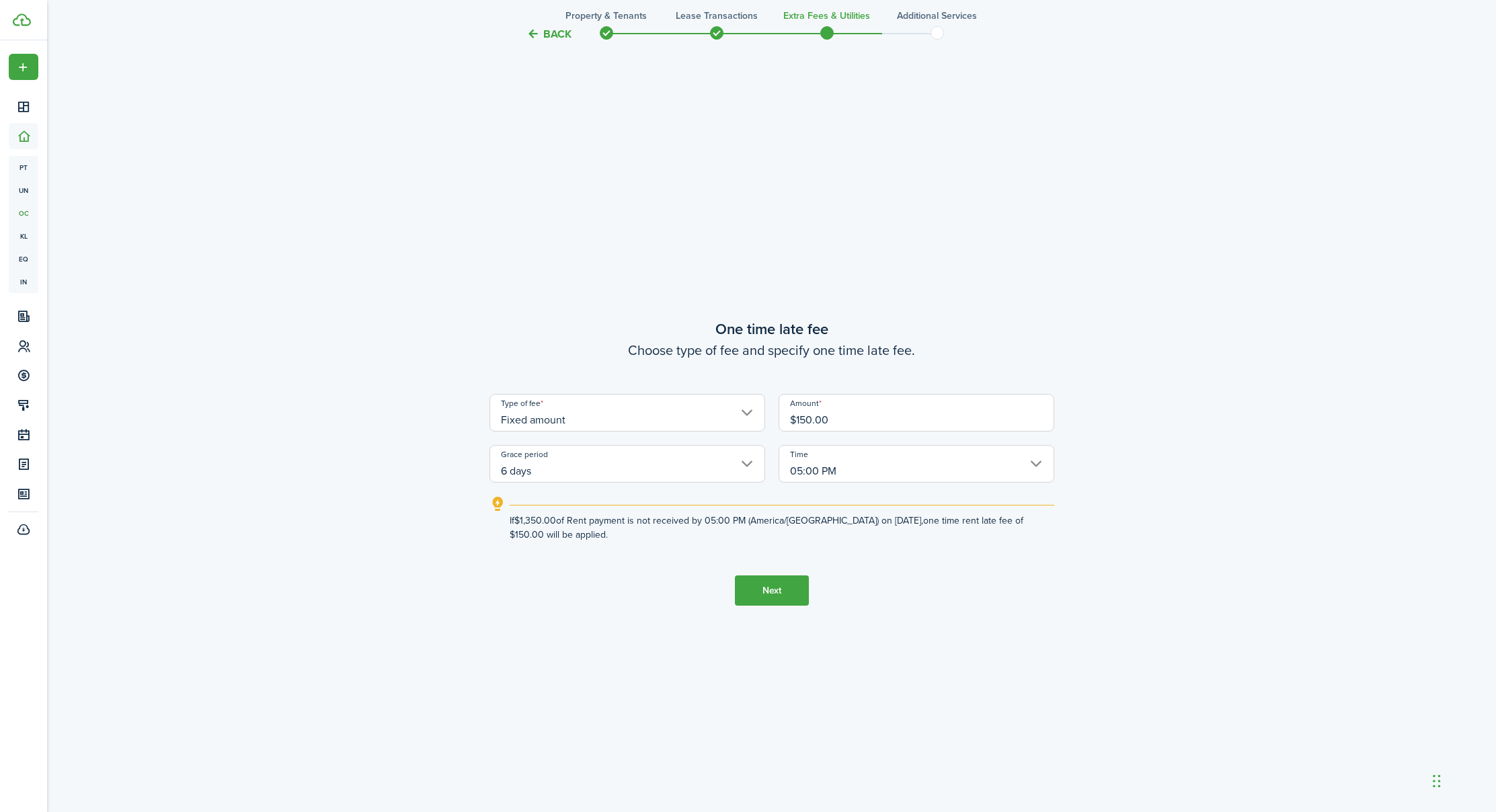
click at [810, 479] on input "05:00 PM" at bounding box center [916, 463] width 275 height 37
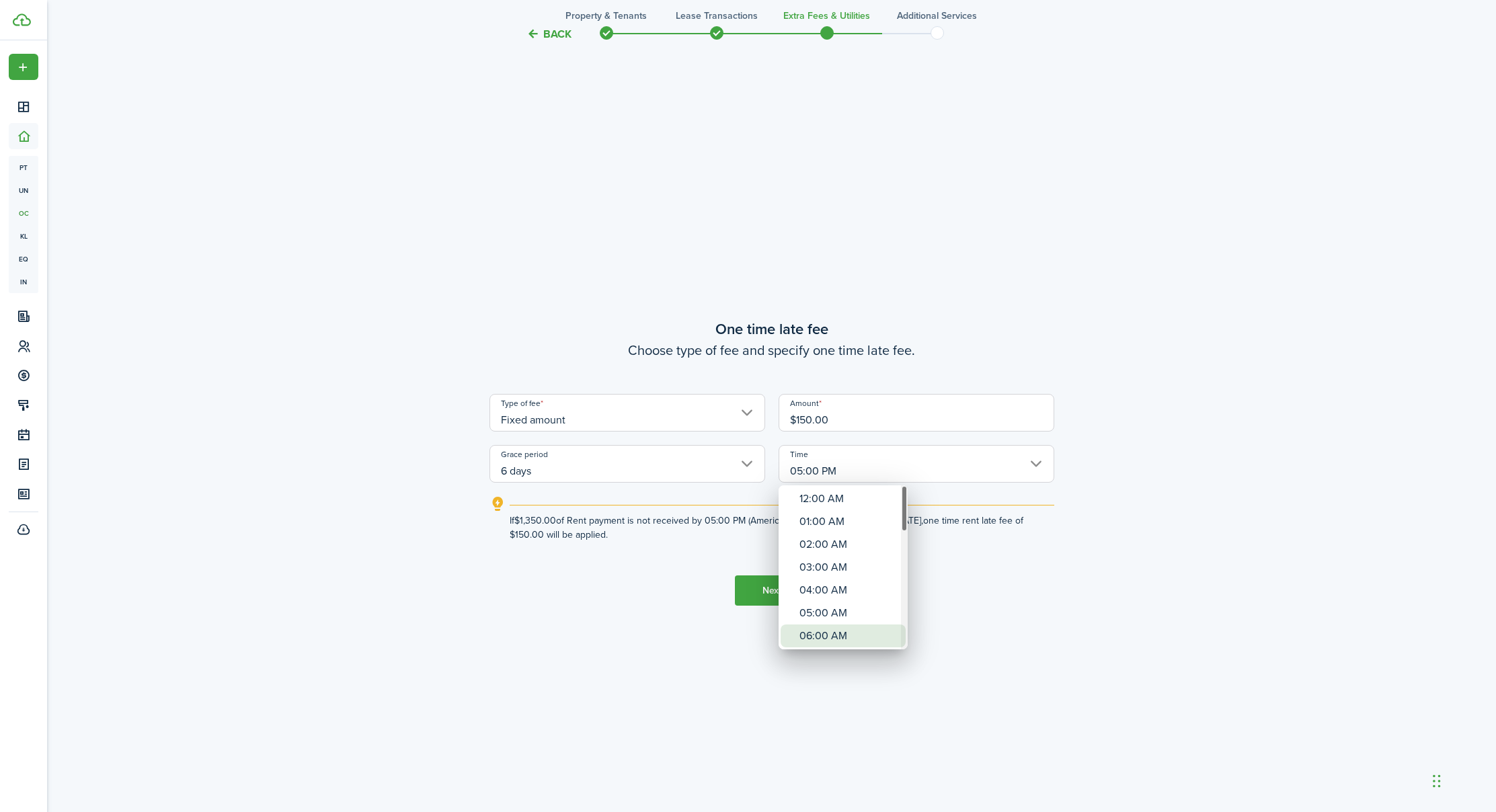
click at [814, 637] on div "06:00 AM" at bounding box center [848, 636] width 98 height 23
type input "06:00 AM"
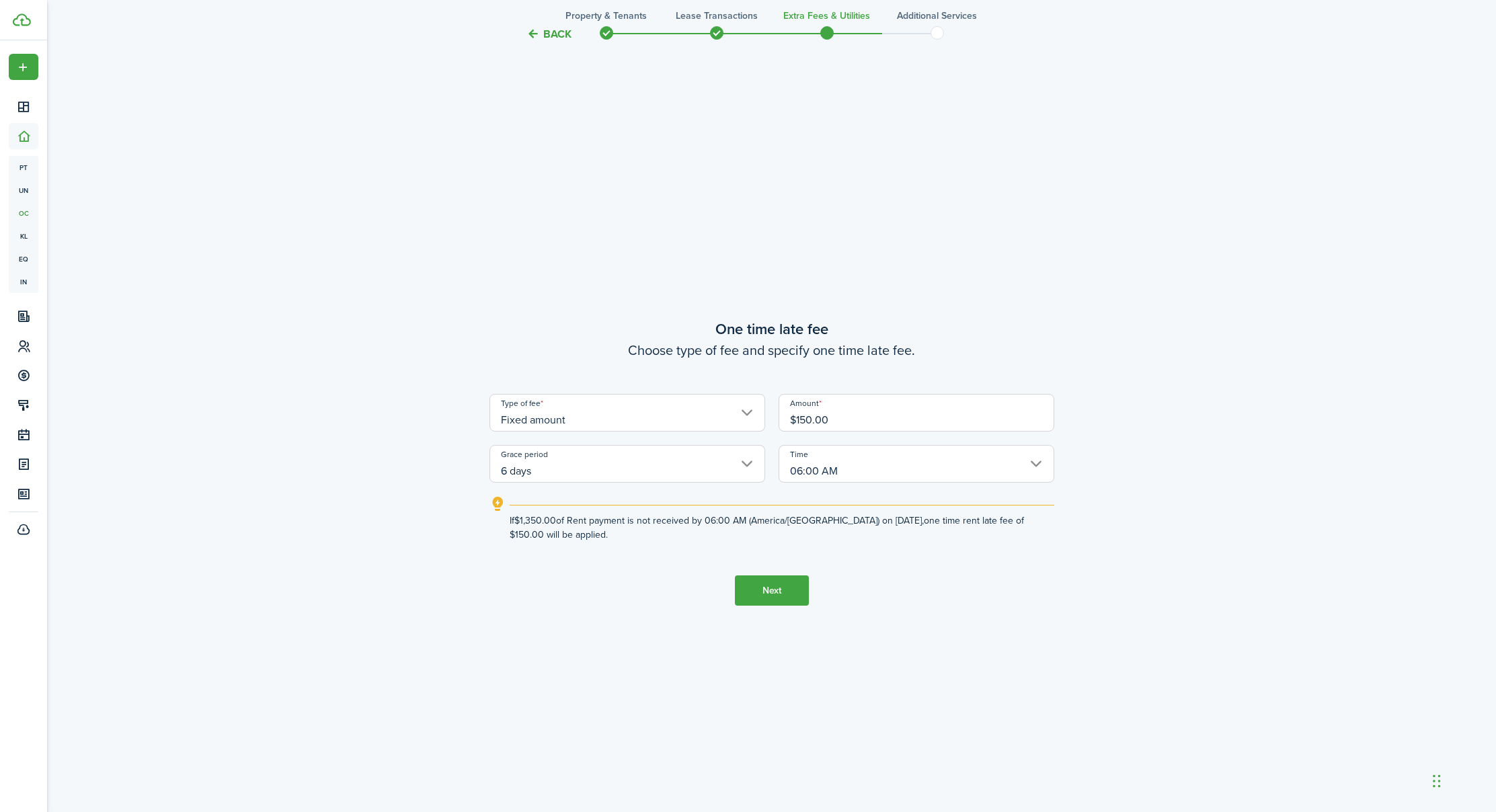
click at [759, 591] on button "Next" at bounding box center [772, 591] width 74 height 30
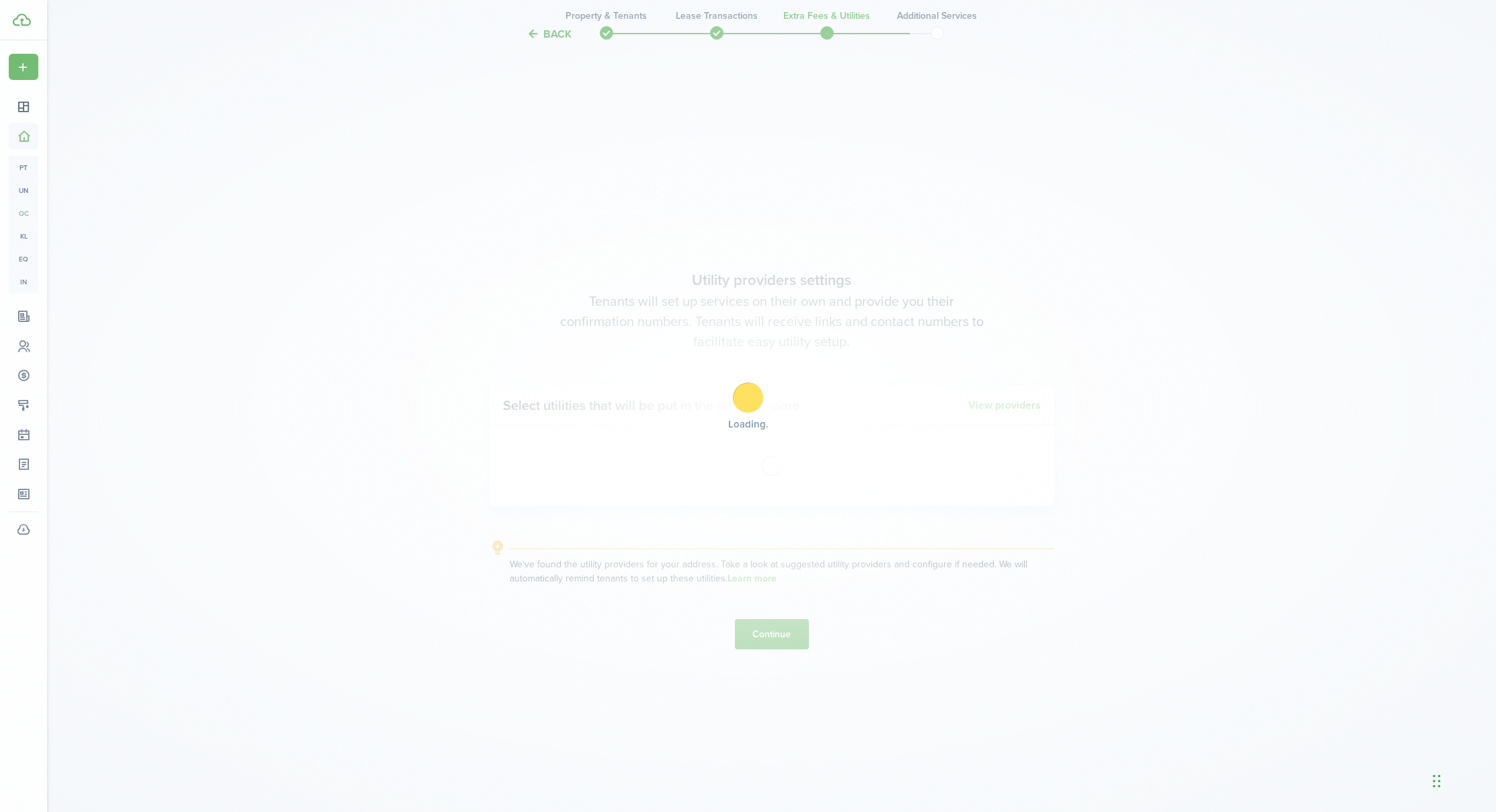
scroll to position [2345, 0]
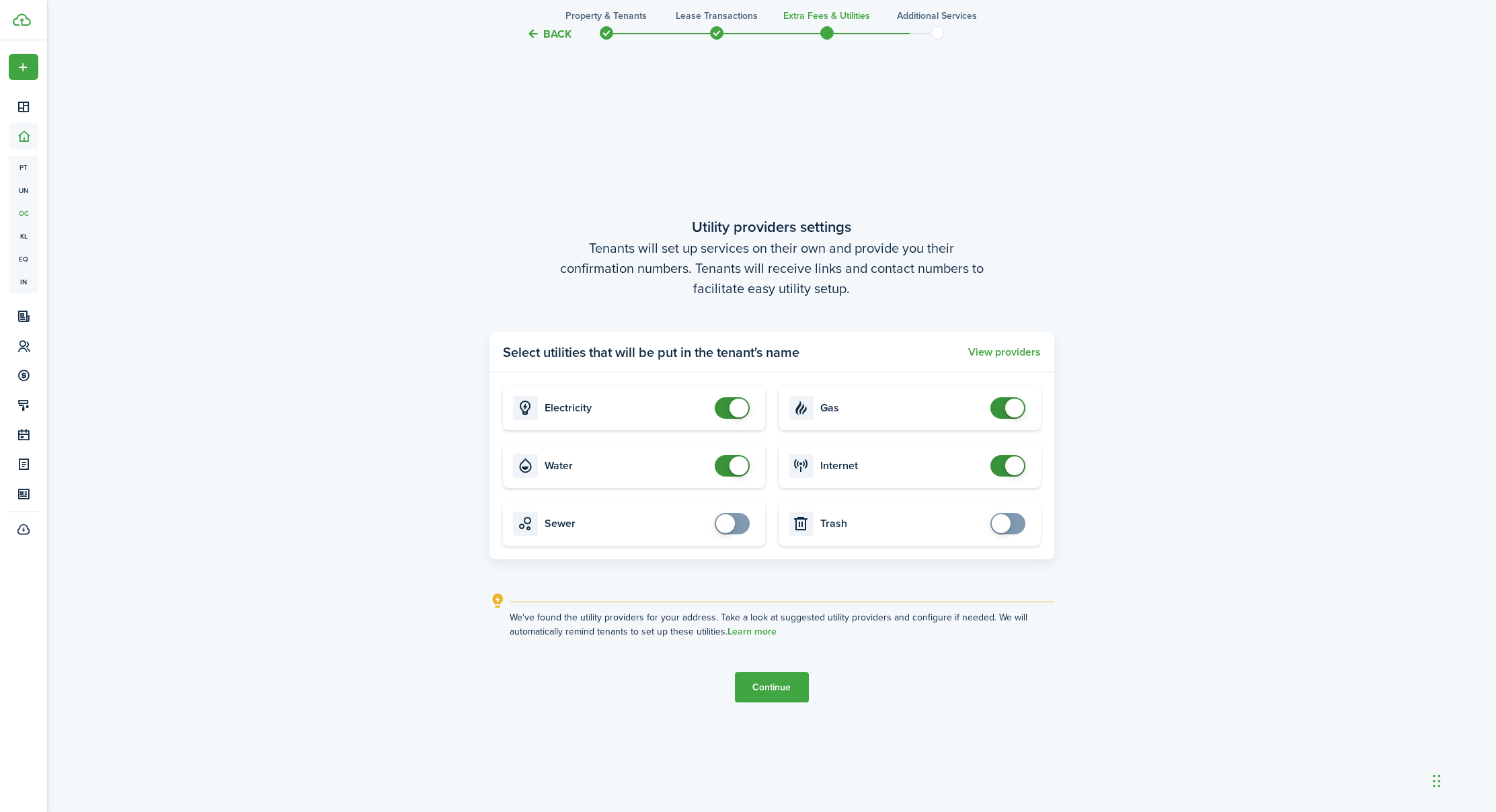
checkbox input "false"
click at [1001, 407] on span at bounding box center [1007, 407] width 13 height 21
checkbox input "true"
click at [738, 522] on span at bounding box center [731, 523] width 13 height 21
checkbox input "true"
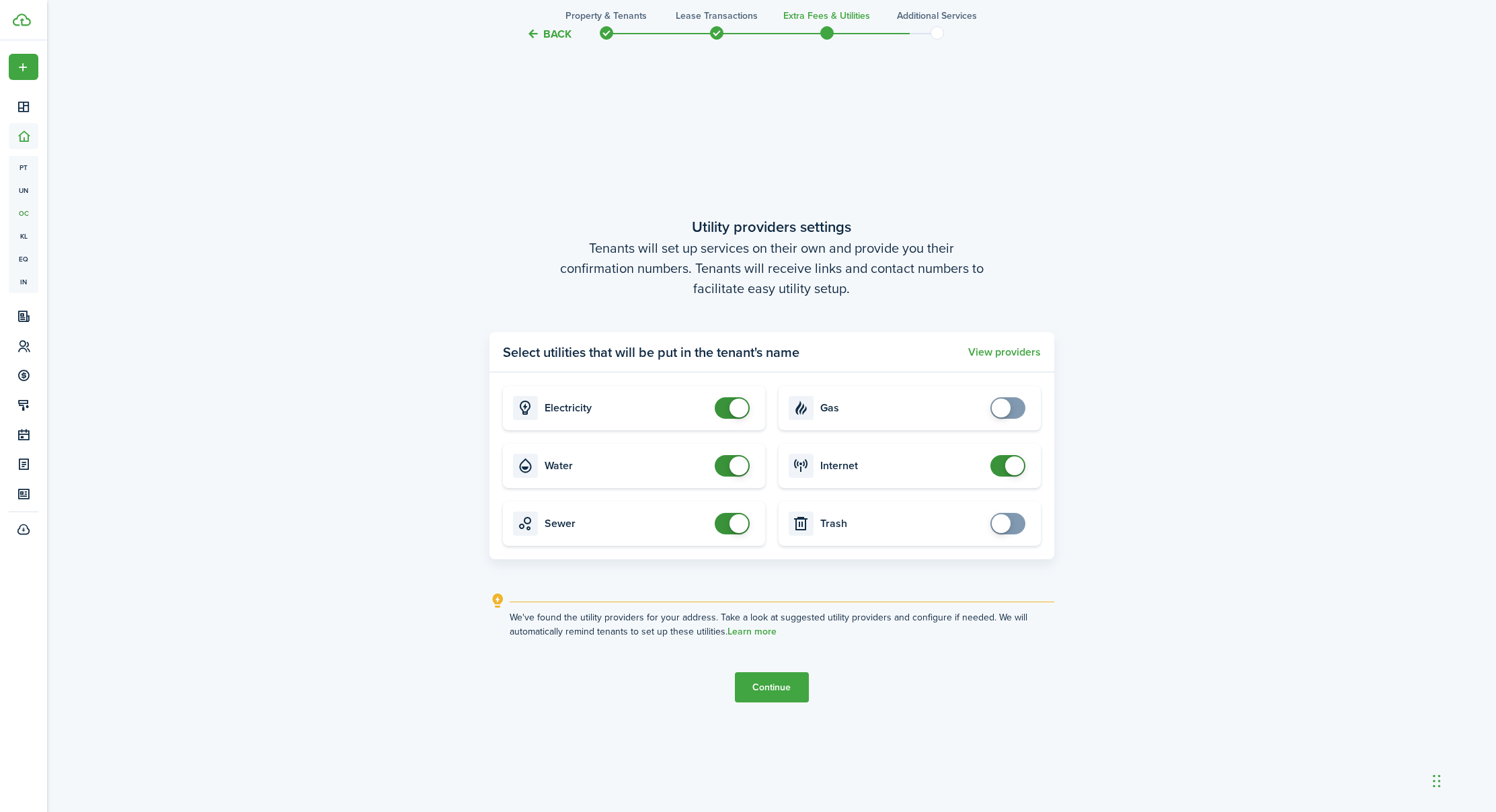
click at [1014, 524] on span at bounding box center [1007, 523] width 13 height 21
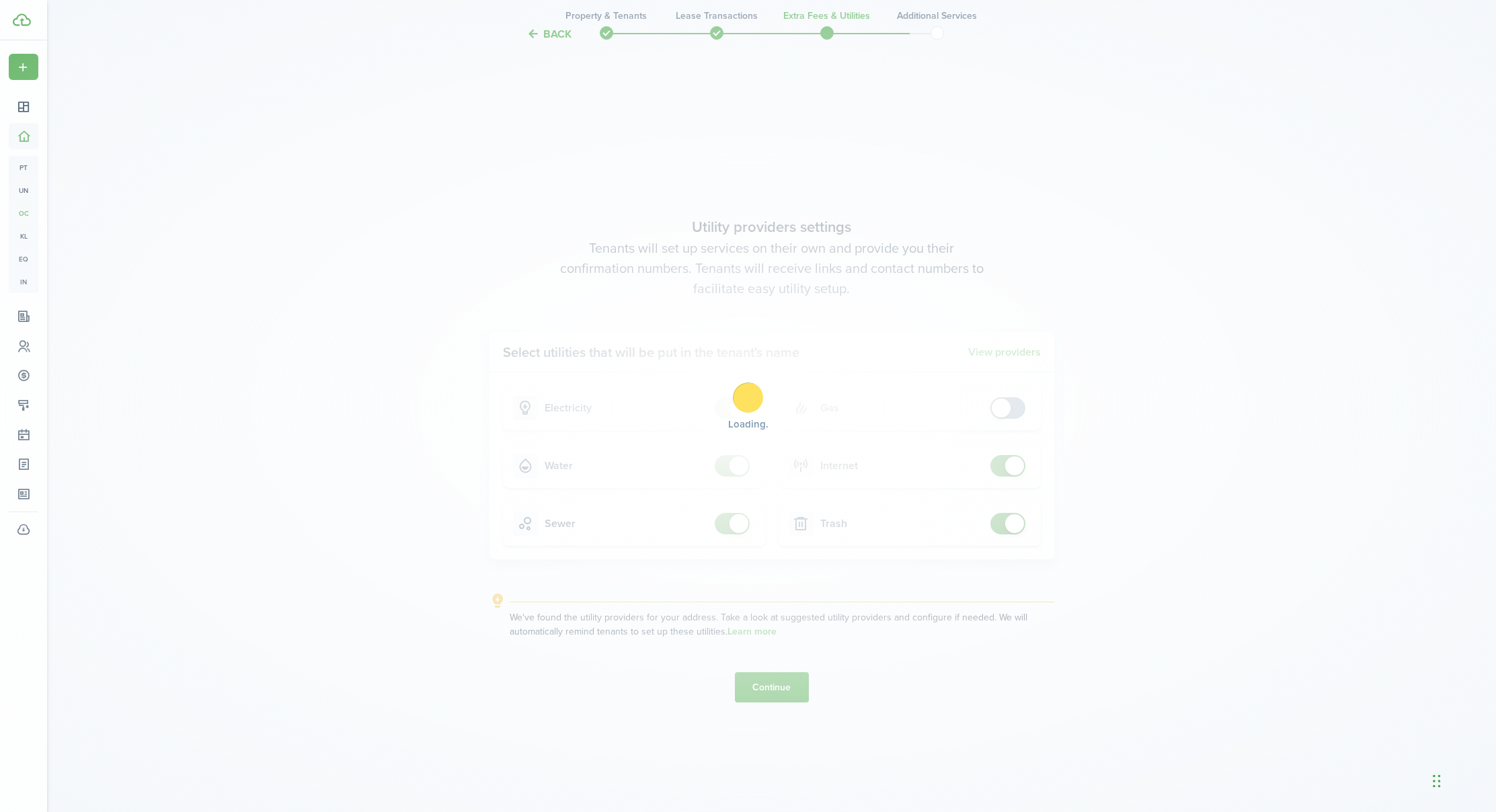
click at [772, 687] on div "Loading" at bounding box center [748, 406] width 1496 height 812
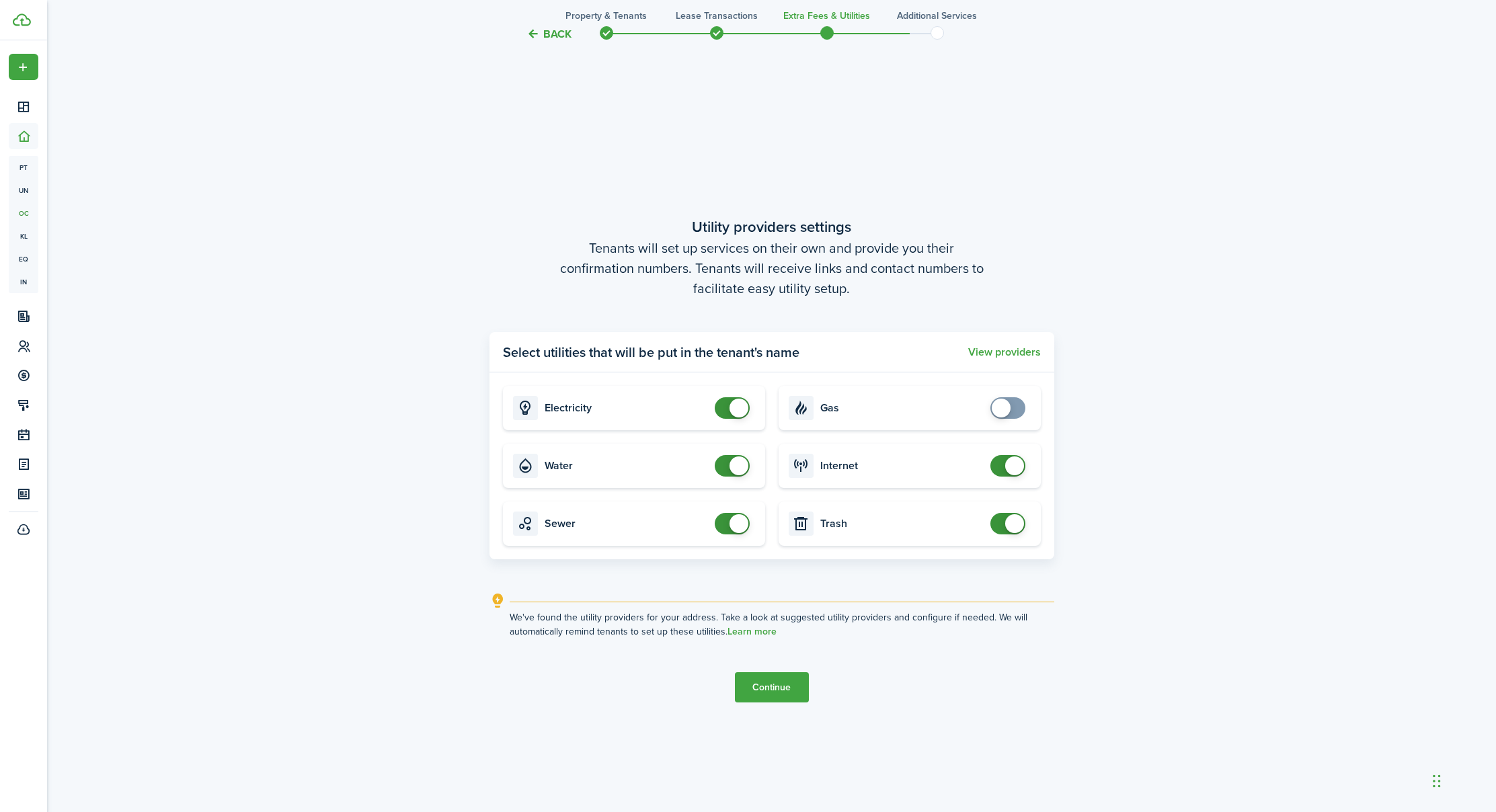
click at [772, 686] on button "Continue" at bounding box center [772, 688] width 74 height 30
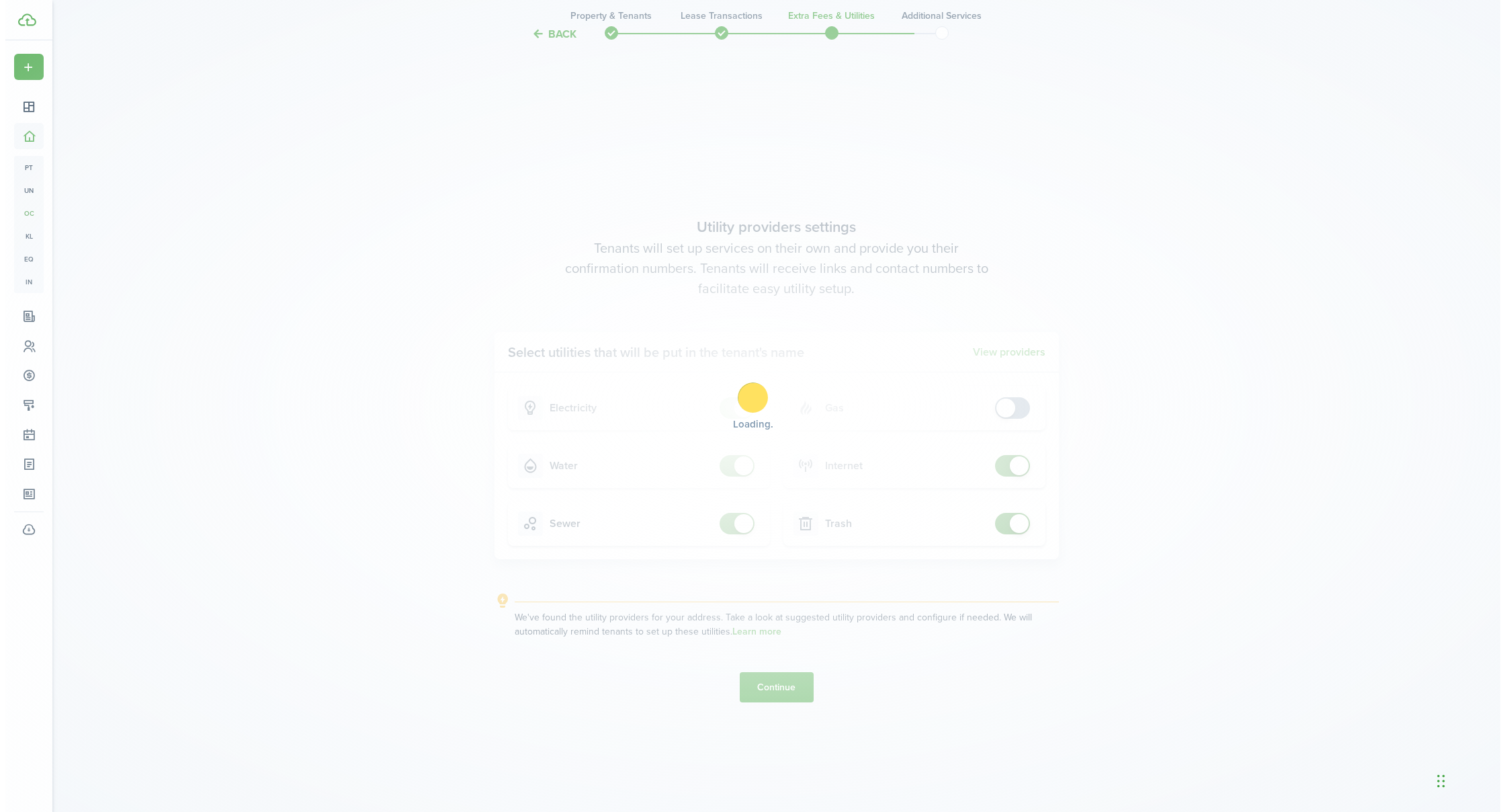
scroll to position [0, 0]
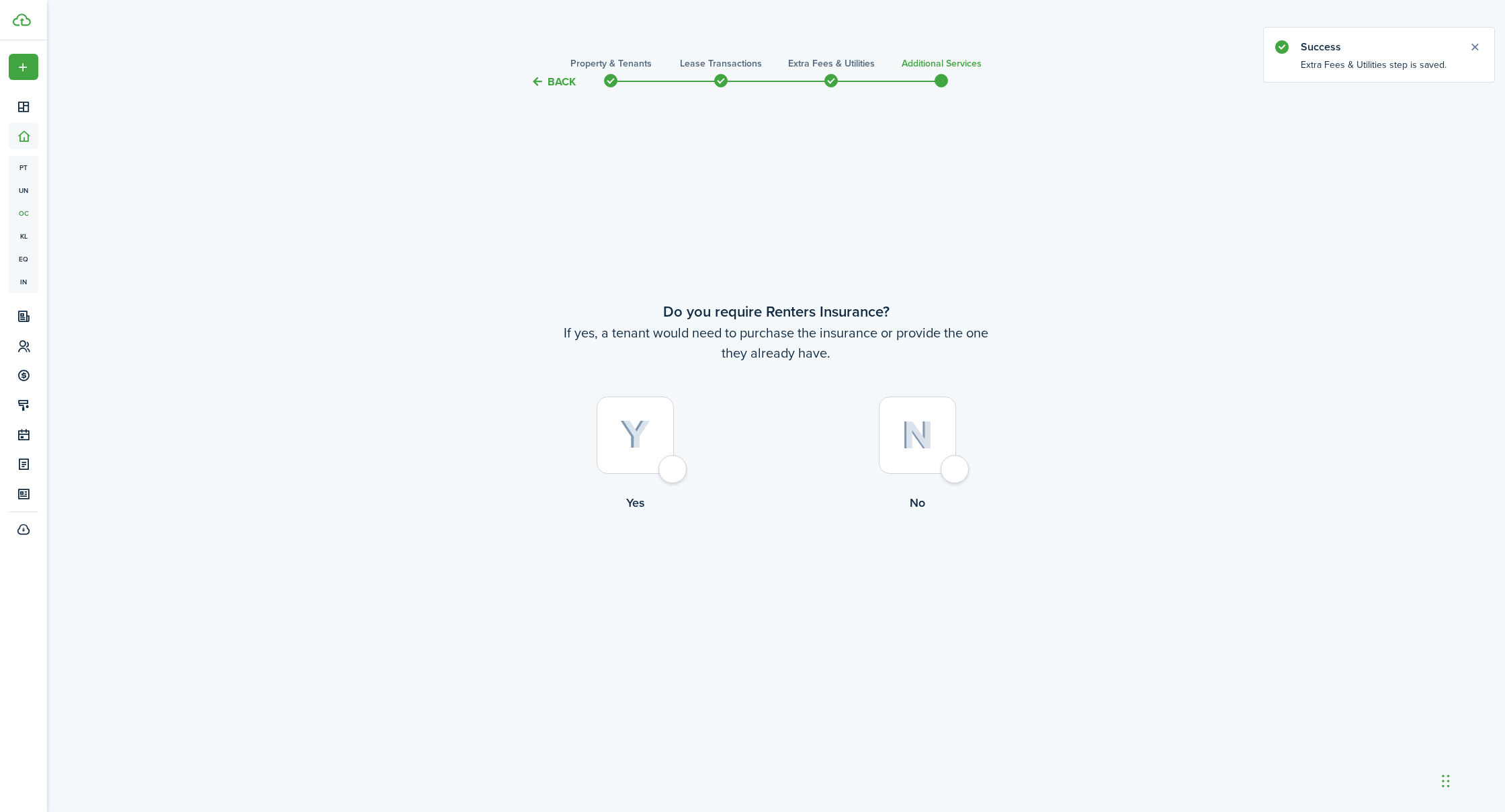
click at [949, 467] on div at bounding box center [918, 435] width 77 height 77
radio input "true"
click at [753, 567] on button "Complete move in" at bounding box center [776, 567] width 99 height 30
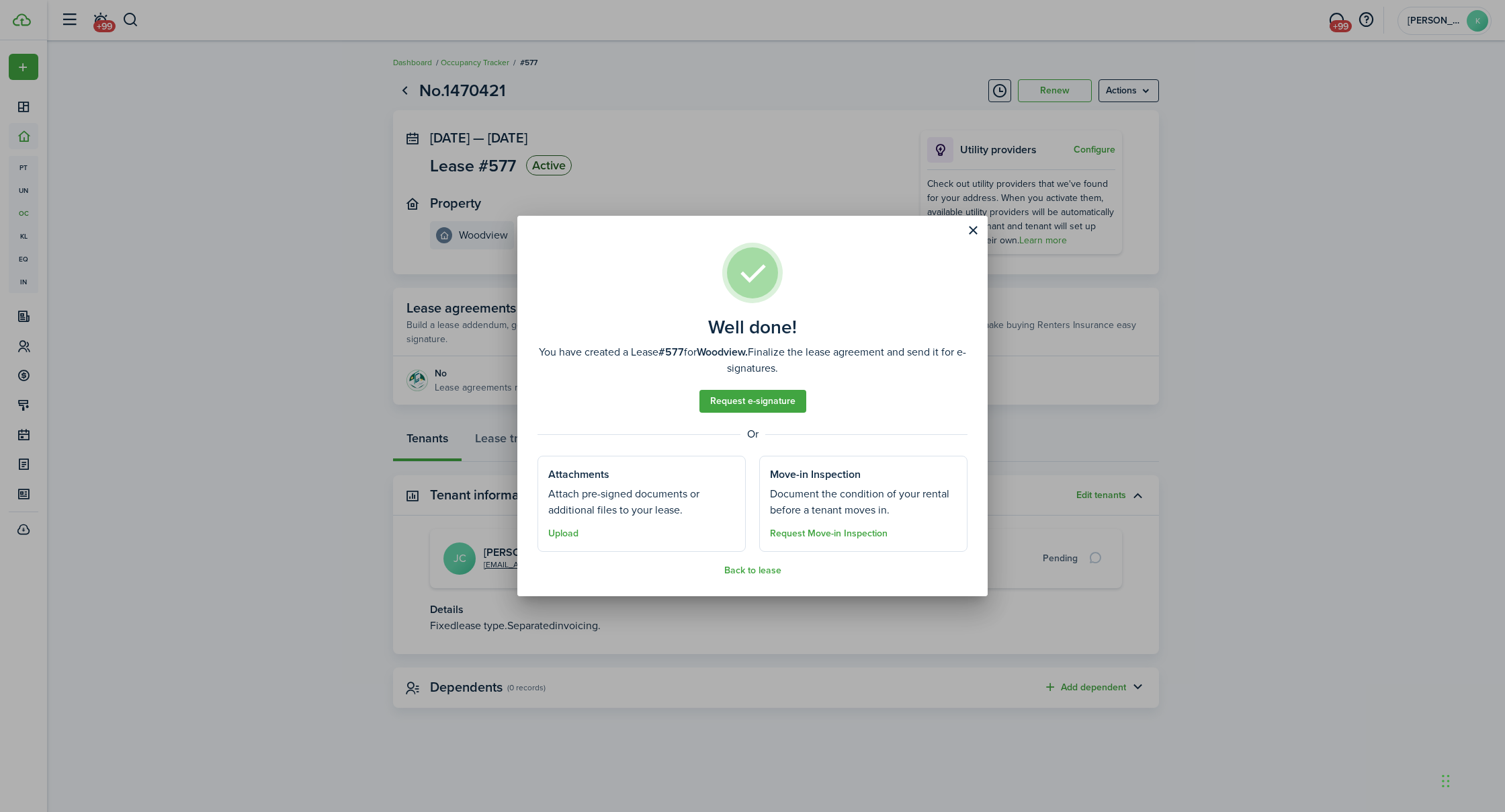
click at [753, 569] on button "Back to lease" at bounding box center [752, 571] width 57 height 11
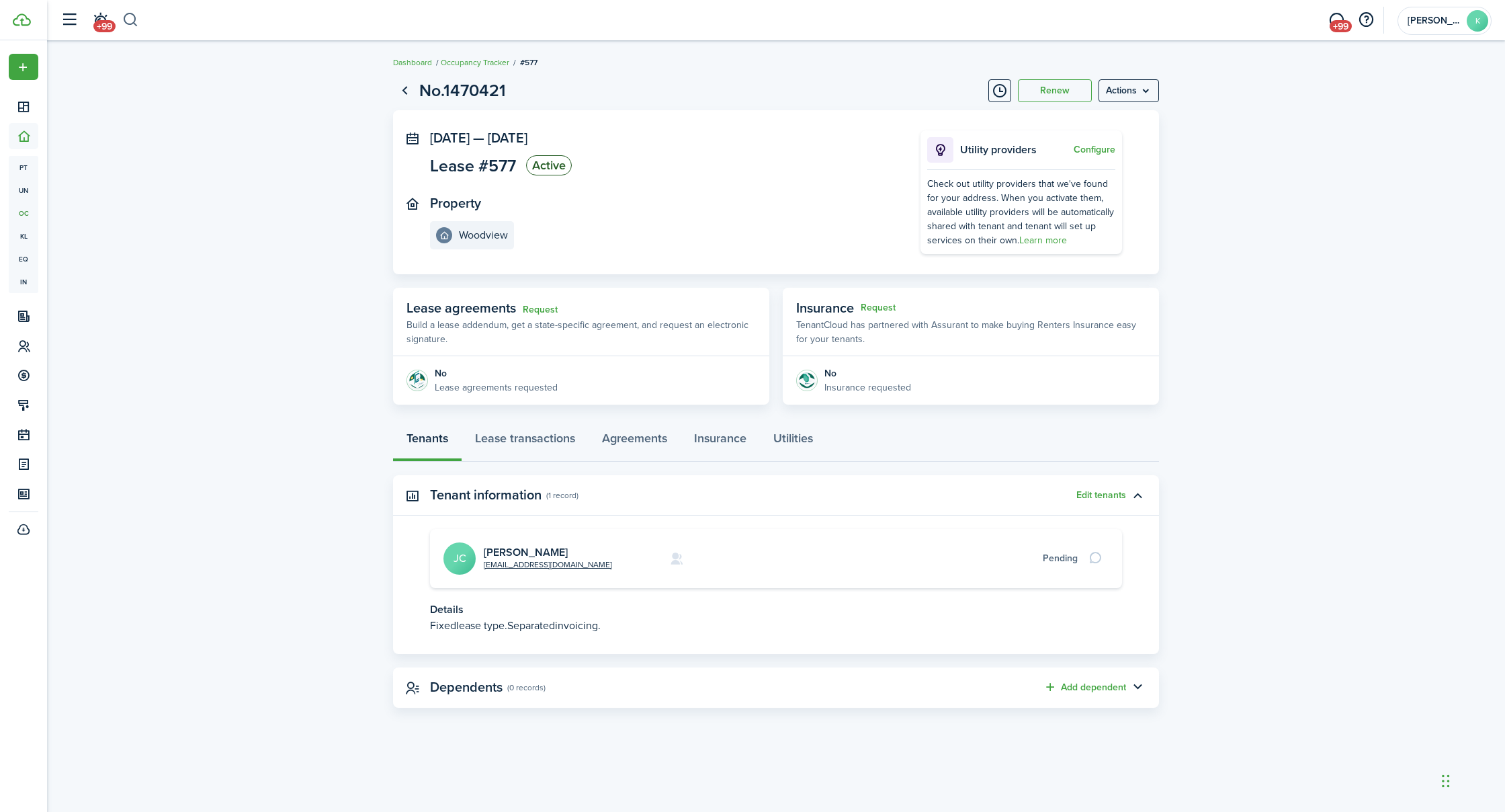
click at [131, 22] on button "button" at bounding box center [131, 20] width 17 height 23
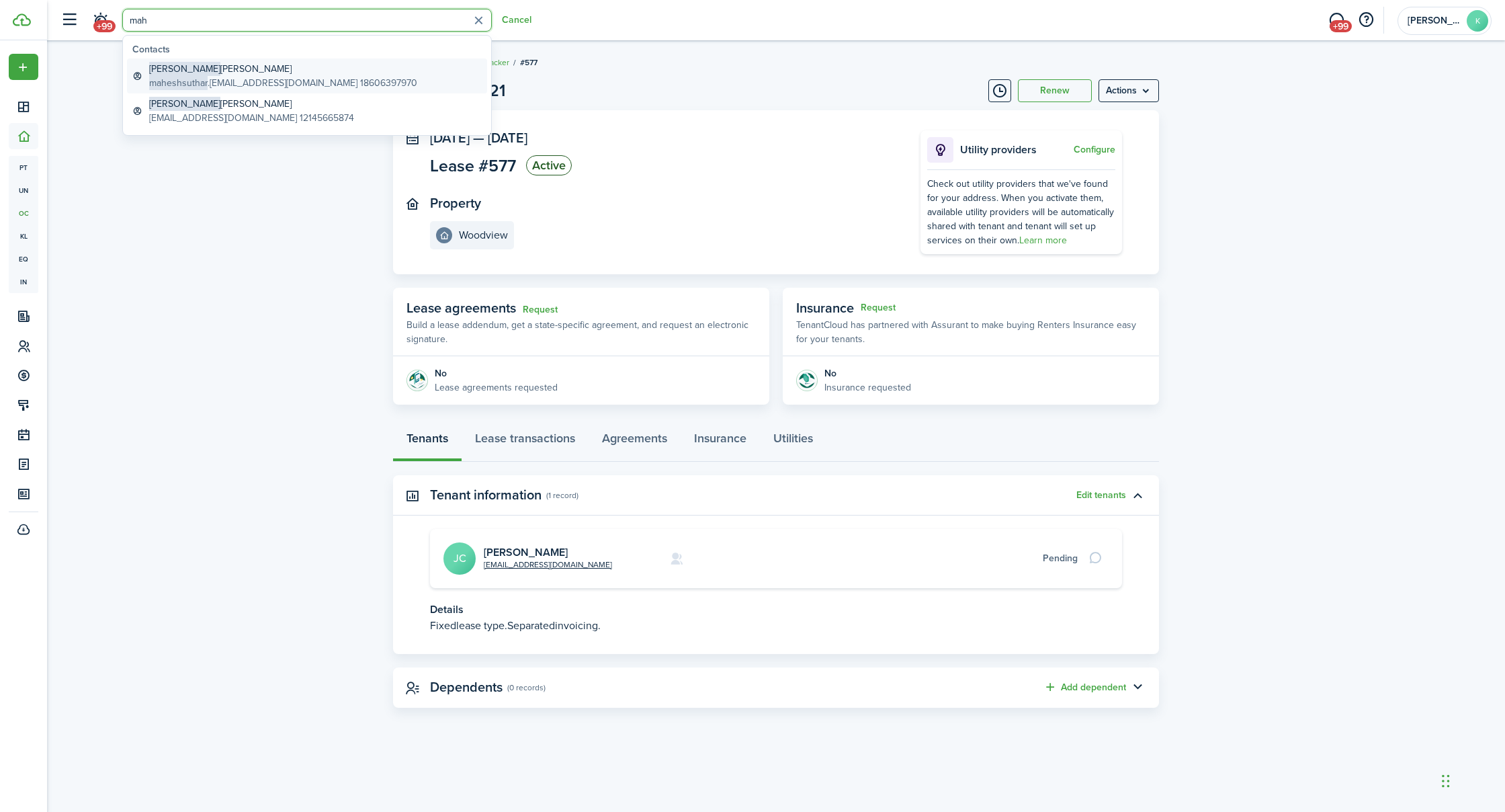
scroll to position [0, 1]
type input "mah"
click at [248, 80] on global-search-item-description "maheshsuthar .[EMAIL_ADDRESS][DOMAIN_NAME] 18606397970" at bounding box center [284, 83] width 268 height 14
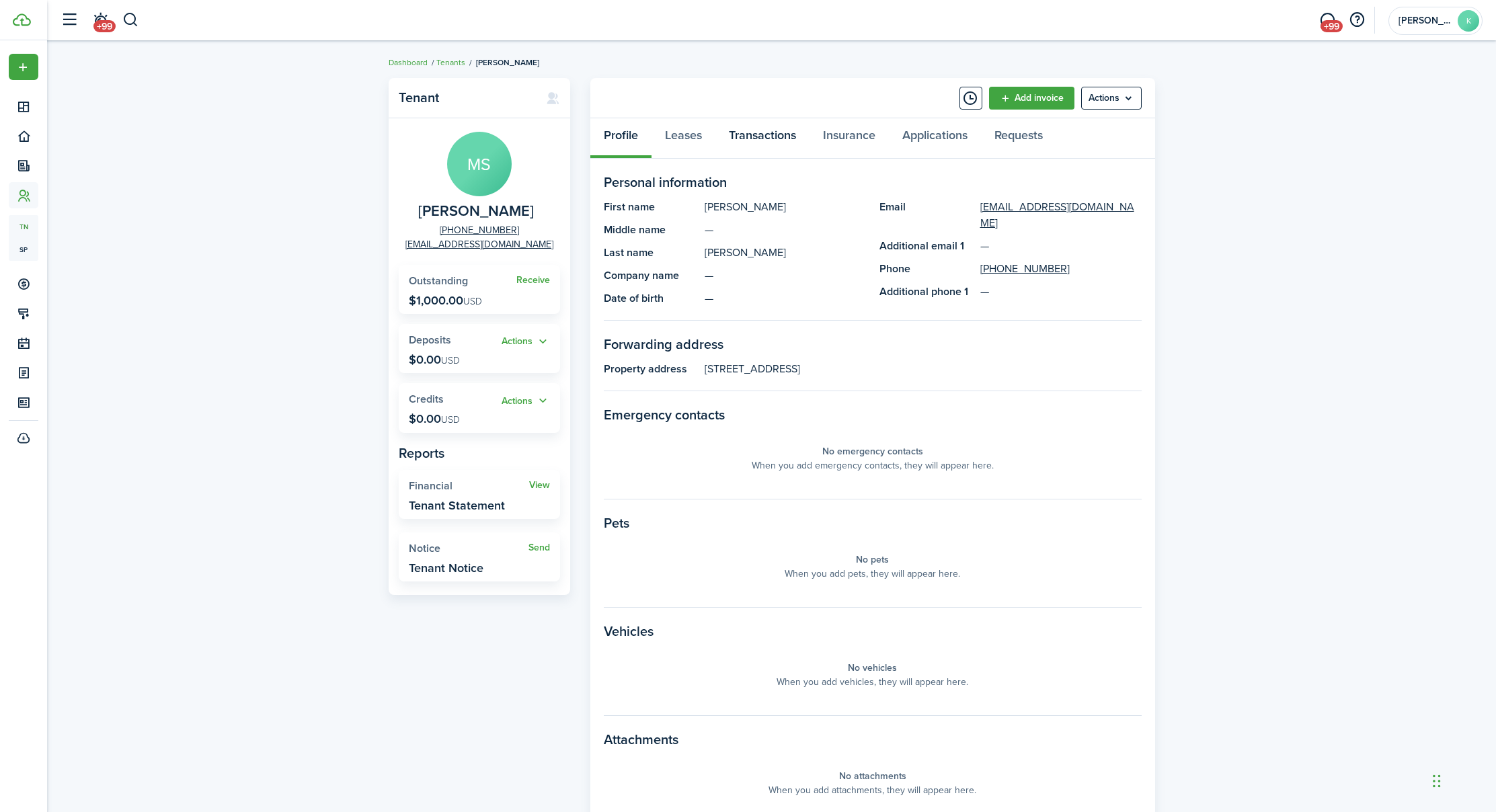
scroll to position [0, 1]
drag, startPoint x: 1106, startPoint y: 98, endPoint x: 1105, endPoint y: 104, distance: 6.1
click at [1106, 98] on menu-btn "Actions" at bounding box center [1111, 98] width 60 height 23
click at [1053, 122] on link "Edit" at bounding box center [1083, 127] width 118 height 23
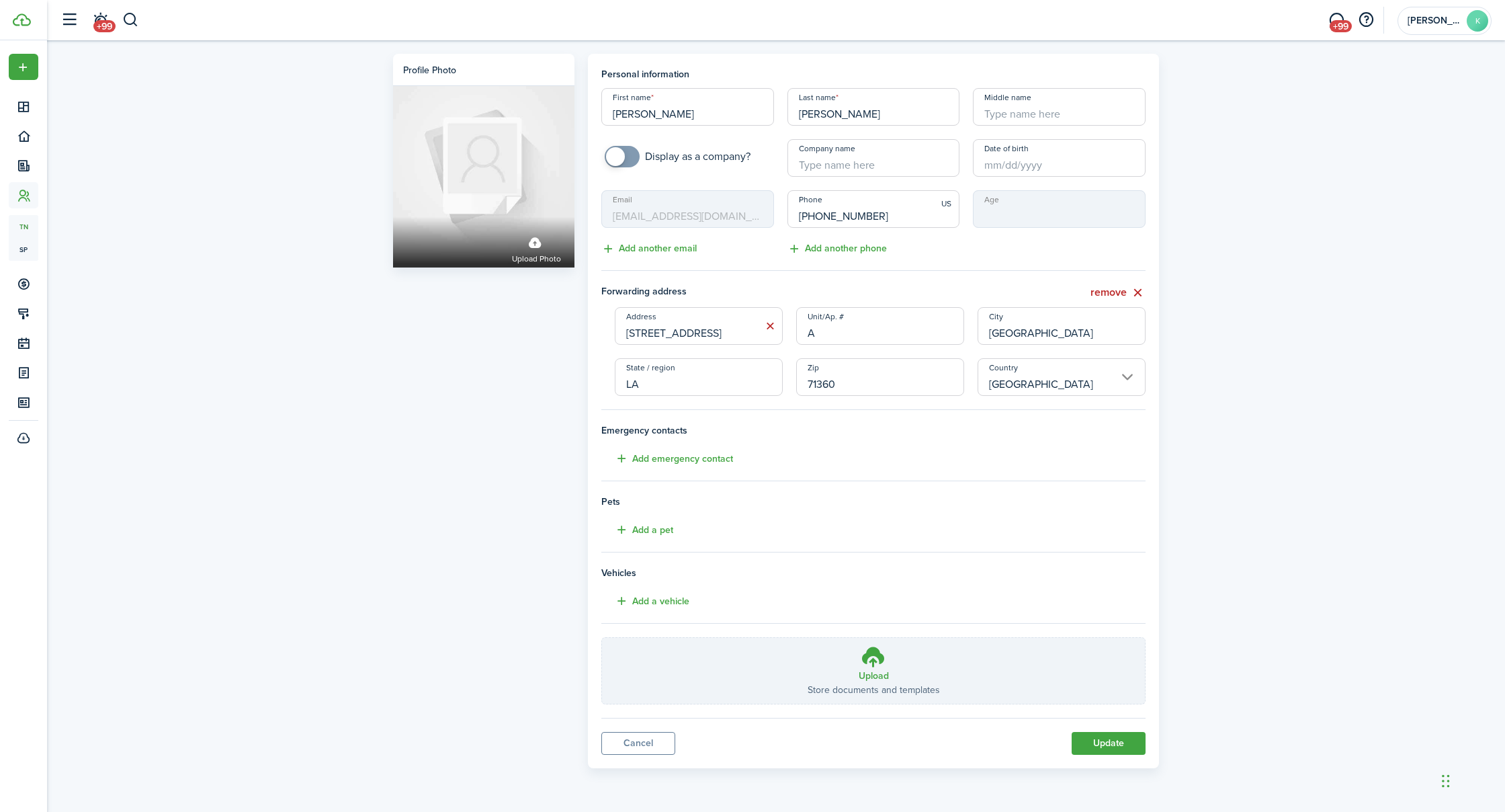
scroll to position [-1, 0]
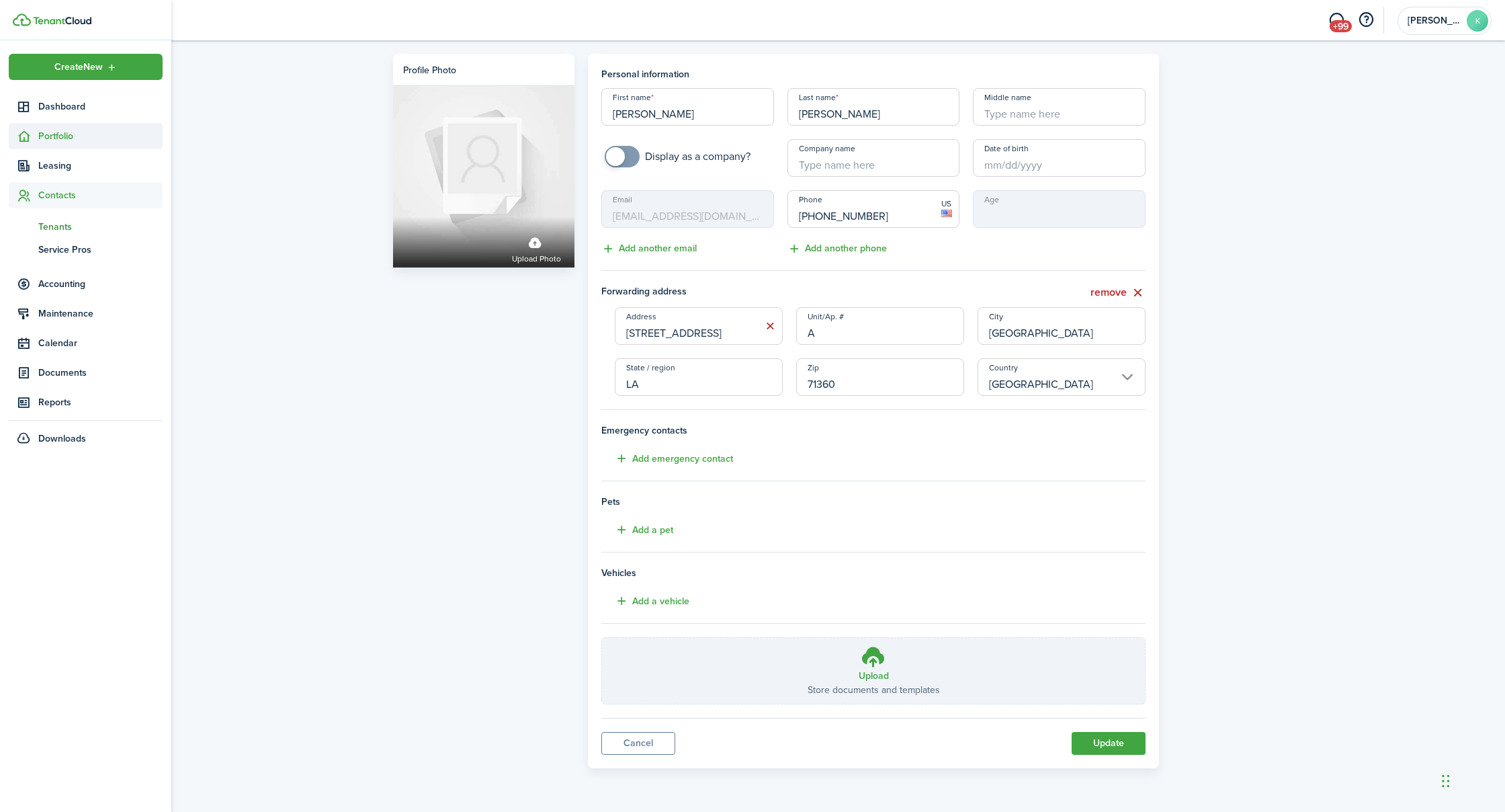
click at [62, 139] on span "Portfolio" at bounding box center [100, 136] width 124 height 14
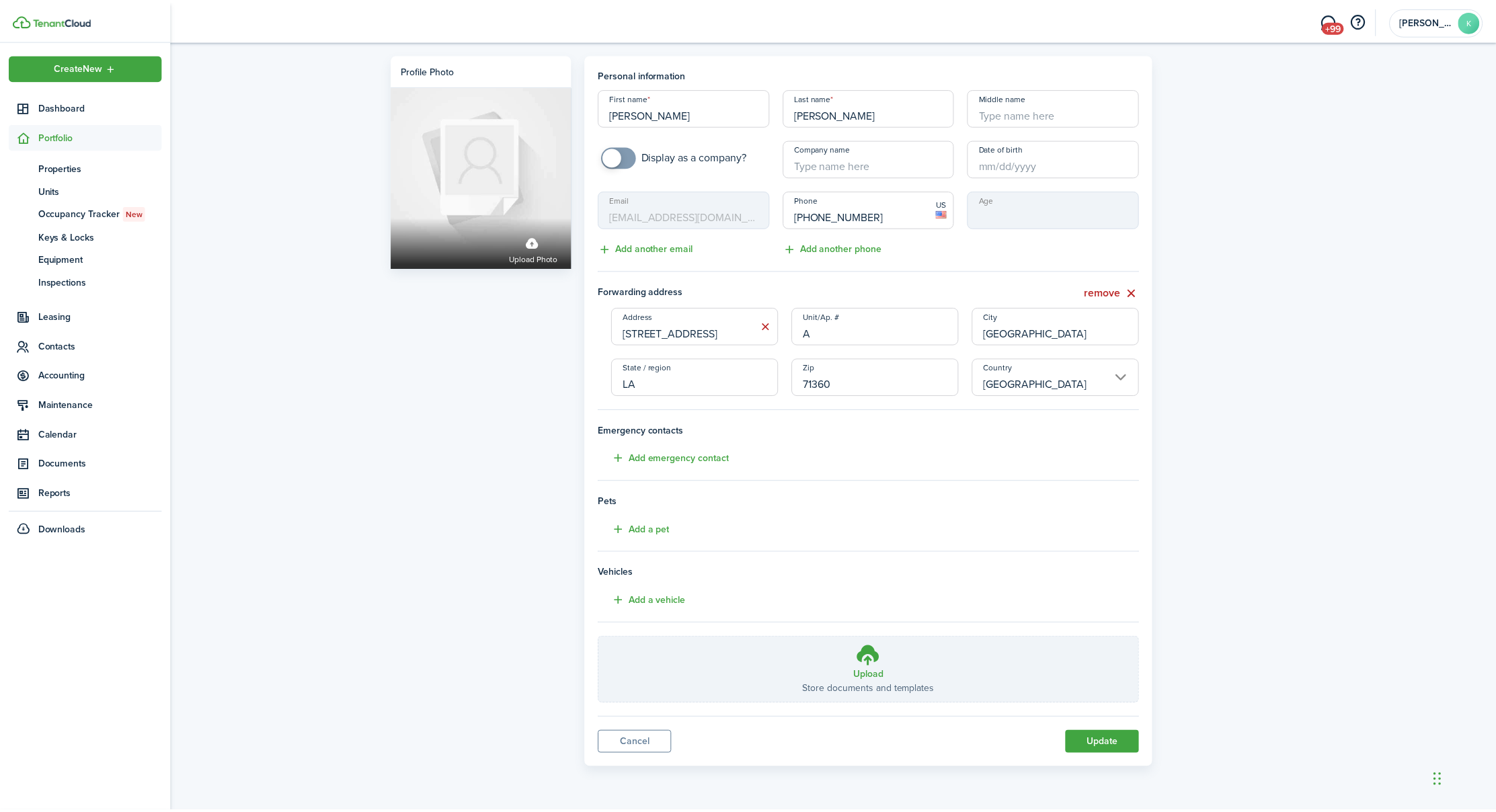
scroll to position [0, 0]
click at [62, 165] on span "Properties" at bounding box center [100, 167] width 125 height 14
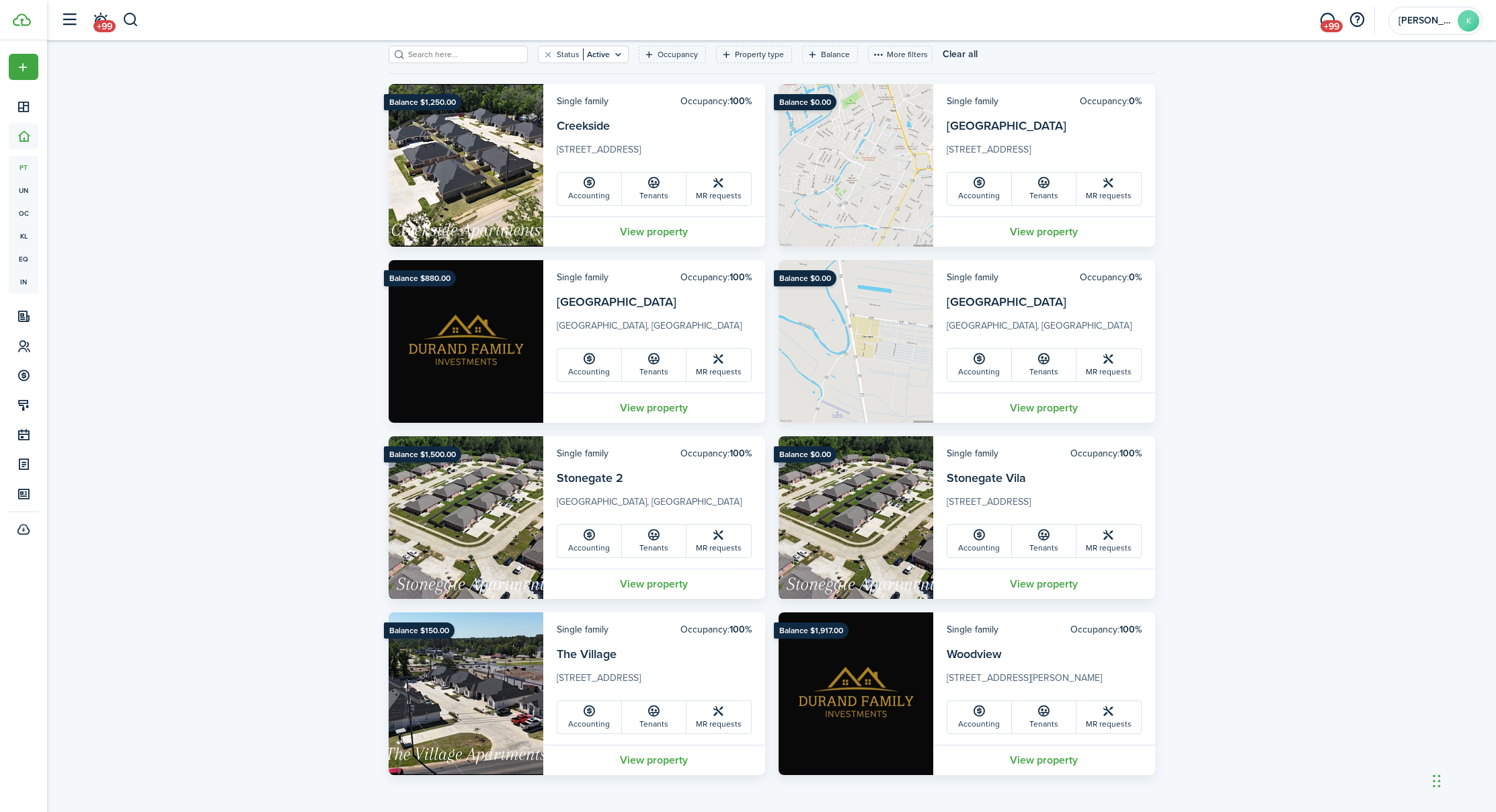
scroll to position [66, 0]
click at [1028, 547] on link "Tenants" at bounding box center [1043, 541] width 64 height 33
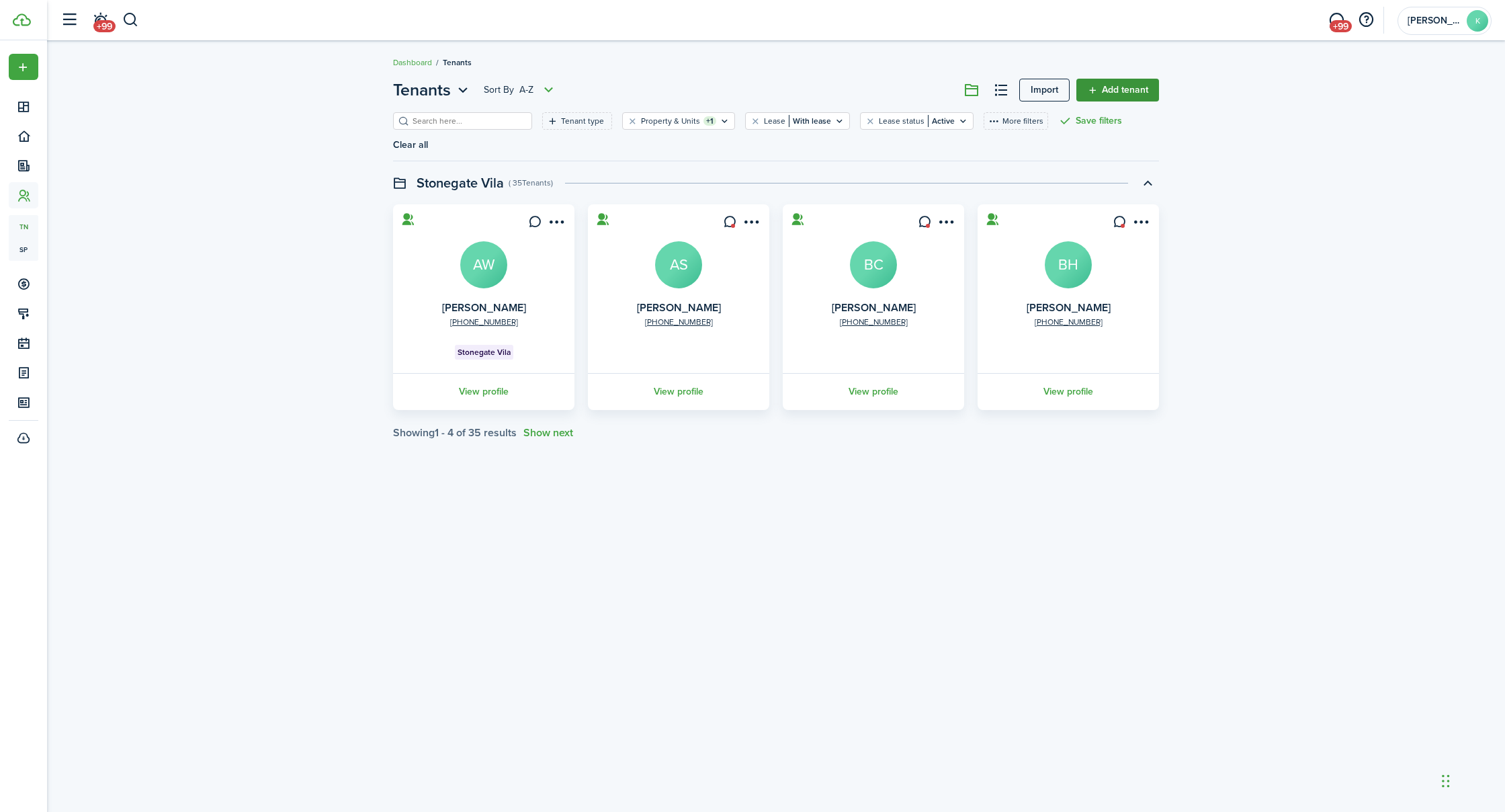
click at [1115, 91] on link "Add tenant" at bounding box center [1118, 90] width 83 height 23
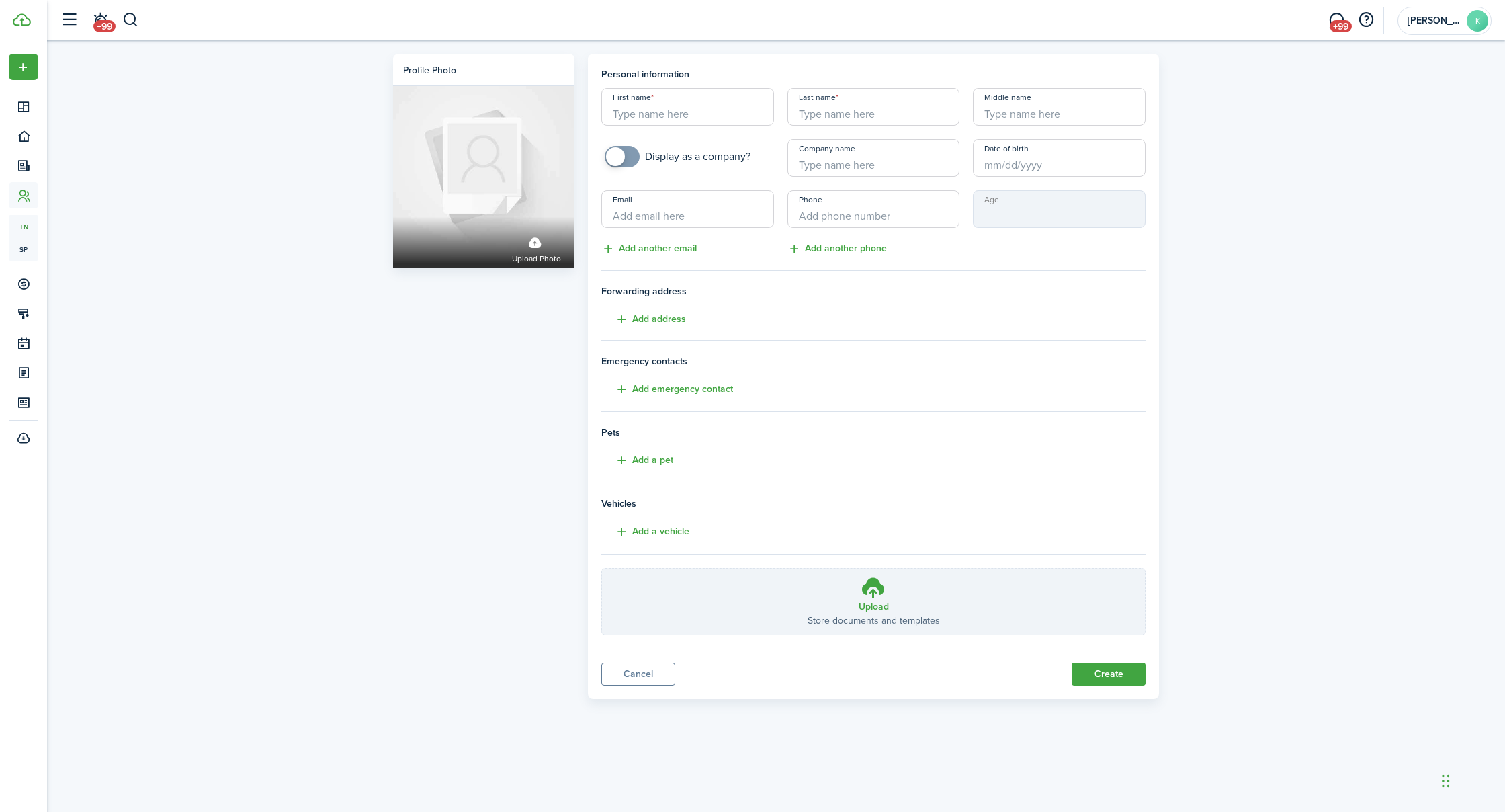
drag, startPoint x: 700, startPoint y: 113, endPoint x: 707, endPoint y: 114, distance: 7.1
type input "[PERSON_NAME]"
type input "[EMAIL_ADDRESS][DOMAIN_NAME]"
type input "[PHONE_NUMBER]"
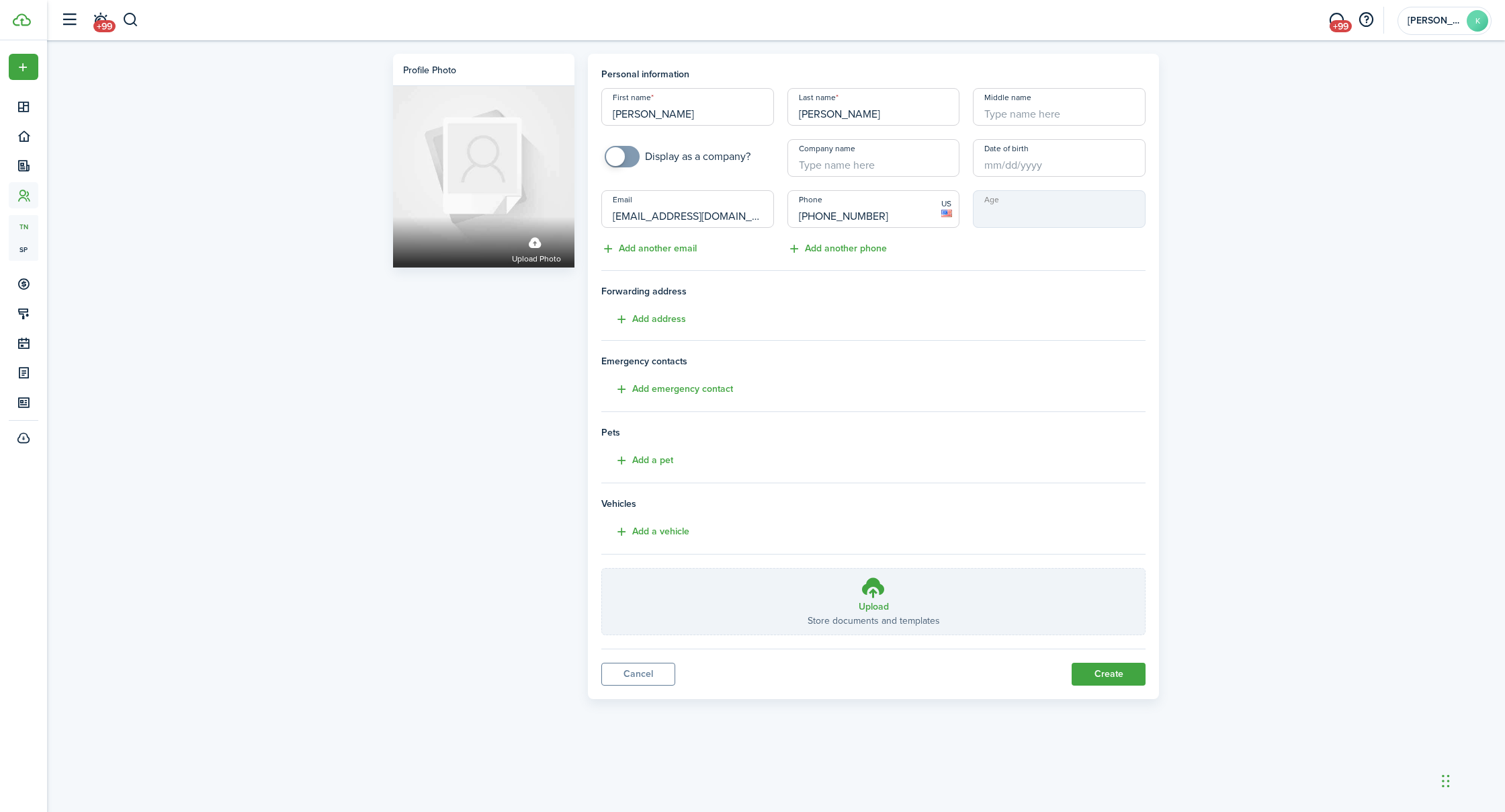
scroll to position [0, 1]
click at [656, 320] on button "Add address" at bounding box center [644, 320] width 84 height 15
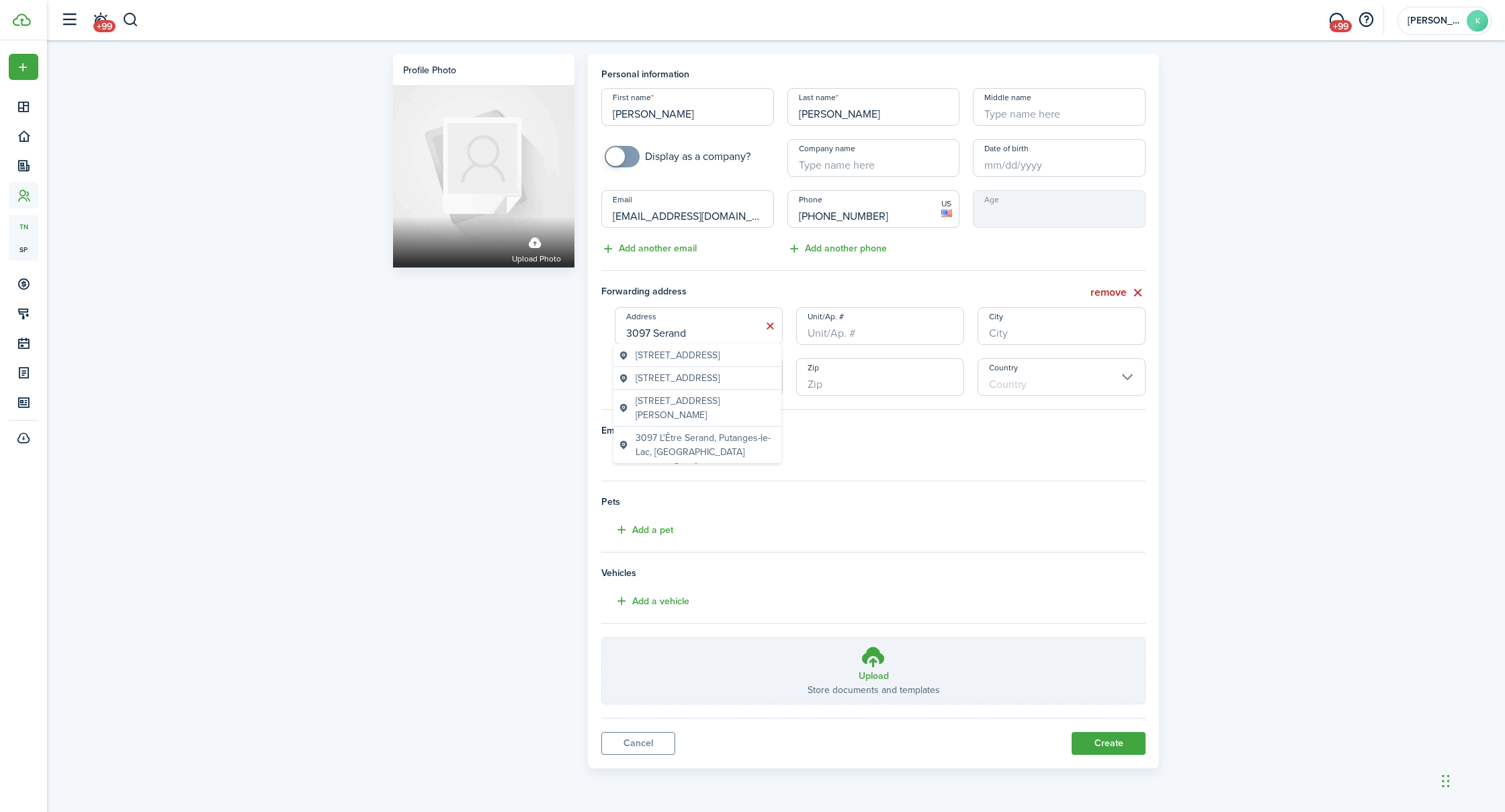
drag, startPoint x: 643, startPoint y: 365, endPoint x: 662, endPoint y: 365, distance: 19.0
click at [643, 362] on span "[STREET_ADDRESS]" at bounding box center [677, 355] width 84 height 14
type input "[STREET_ADDRESS]"
type input "[GEOGRAPHIC_DATA]"
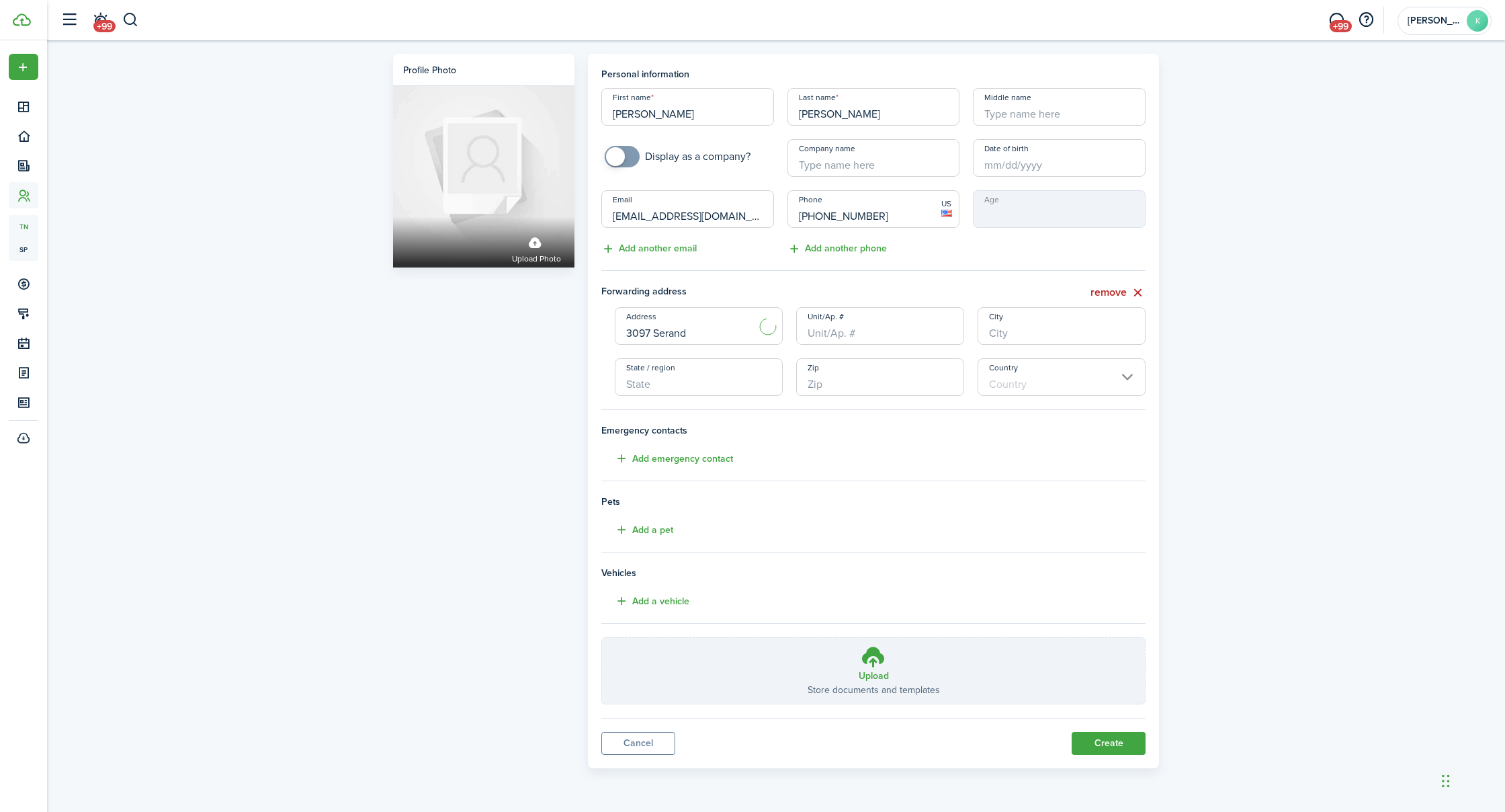
type input "LA"
type input "71360"
type input "[GEOGRAPHIC_DATA]"
click at [856, 327] on input "Unit/Ap. #" at bounding box center [880, 326] width 168 height 37
type input "A"
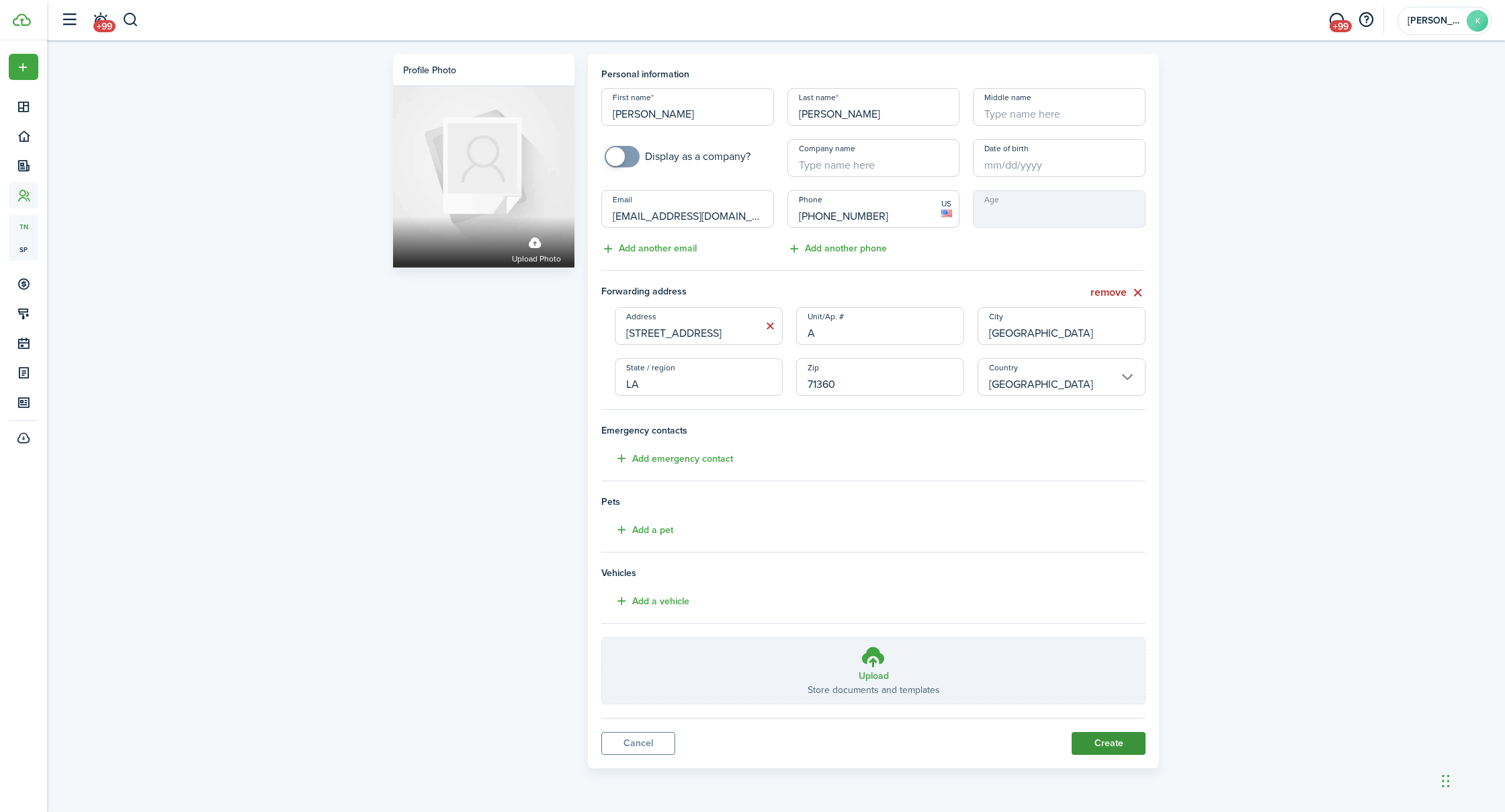
click at [1100, 742] on button "Create" at bounding box center [1109, 743] width 74 height 23
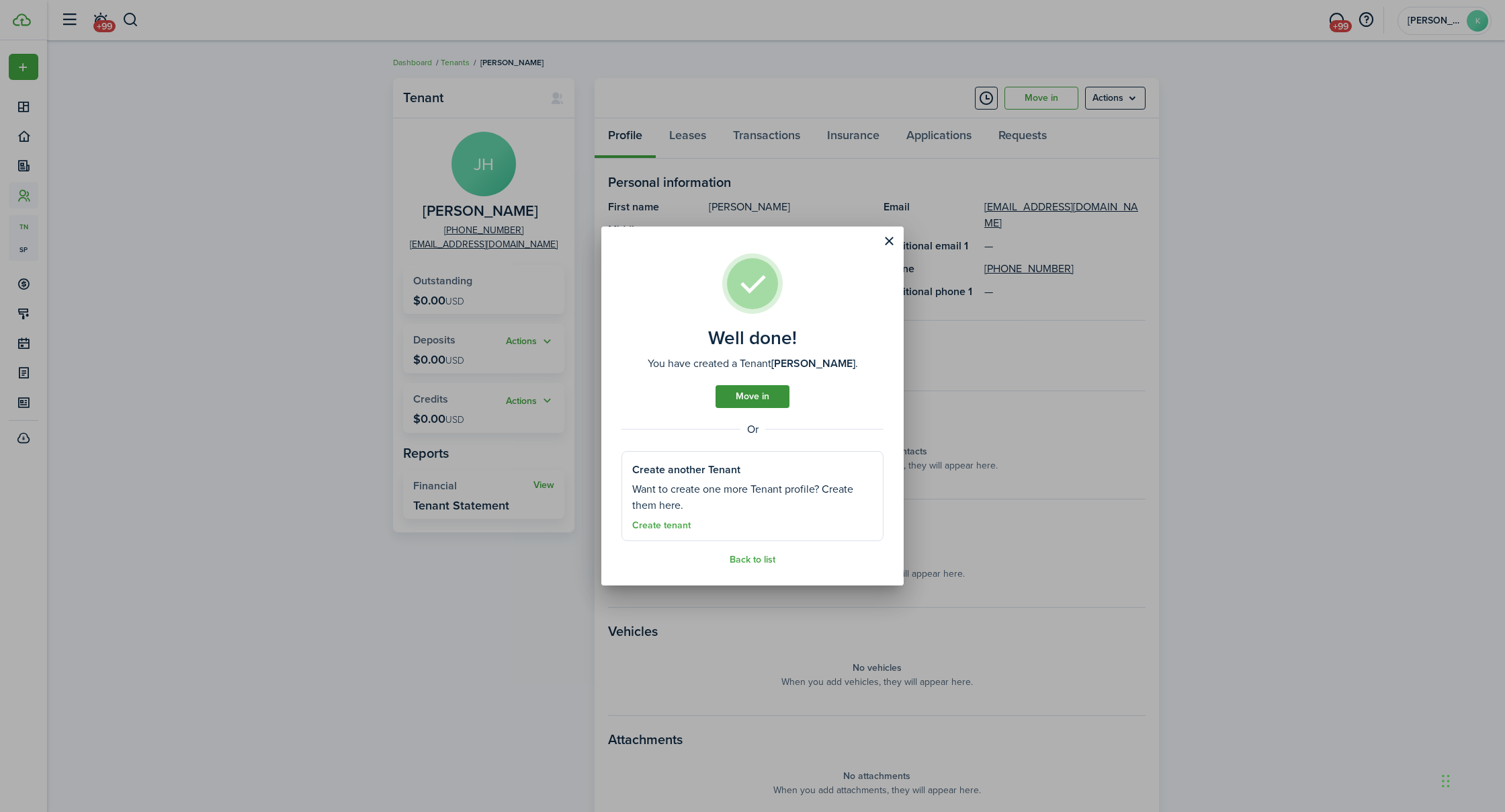
click at [746, 405] on link "Move in" at bounding box center [752, 396] width 74 height 23
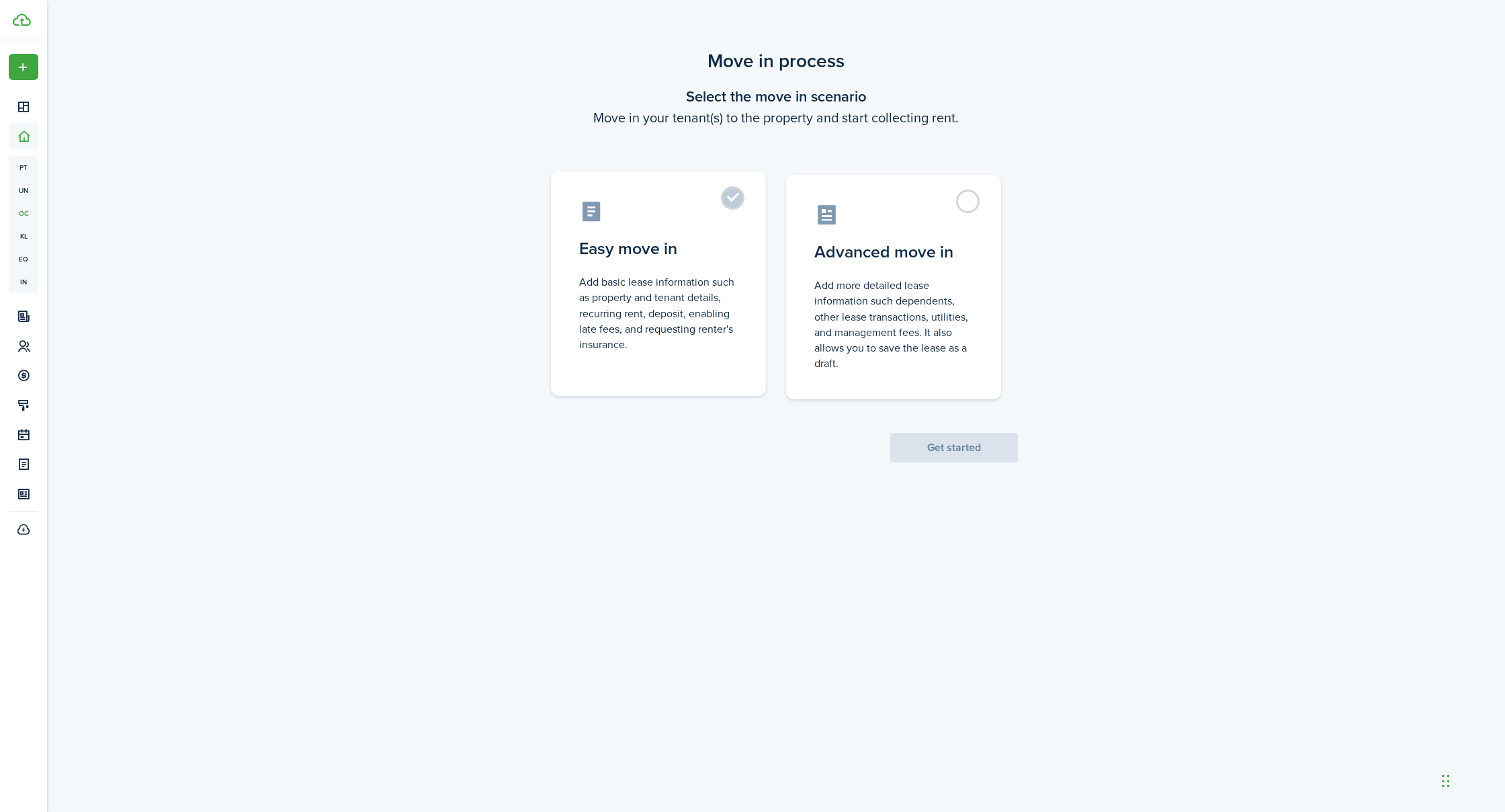
click at [704, 358] on label "Easy move in Add basic lease information such as property and tenant details, r…" at bounding box center [658, 284] width 215 height 225
radio input "true"
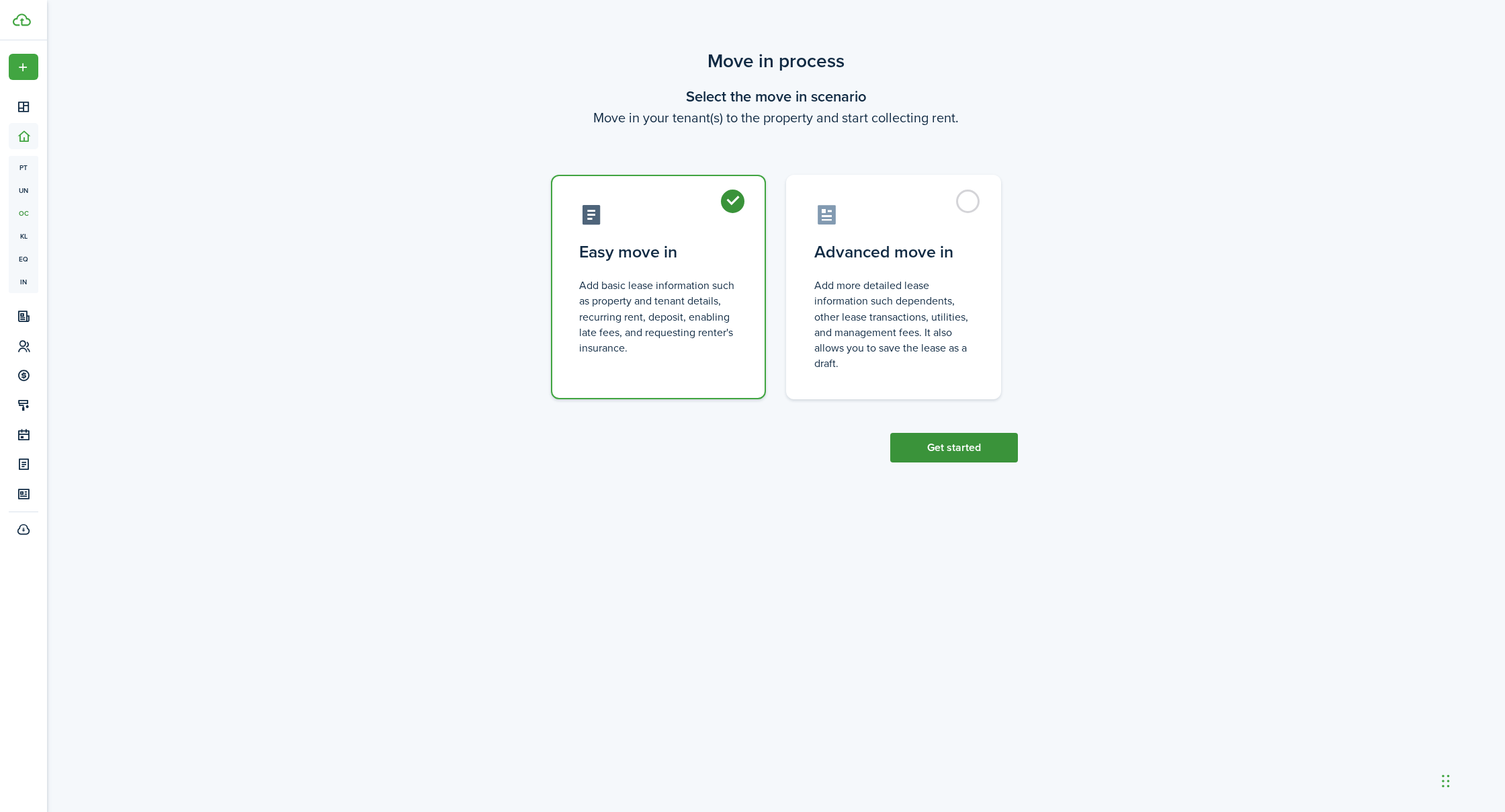
click at [924, 442] on button "Get started" at bounding box center [954, 447] width 128 height 30
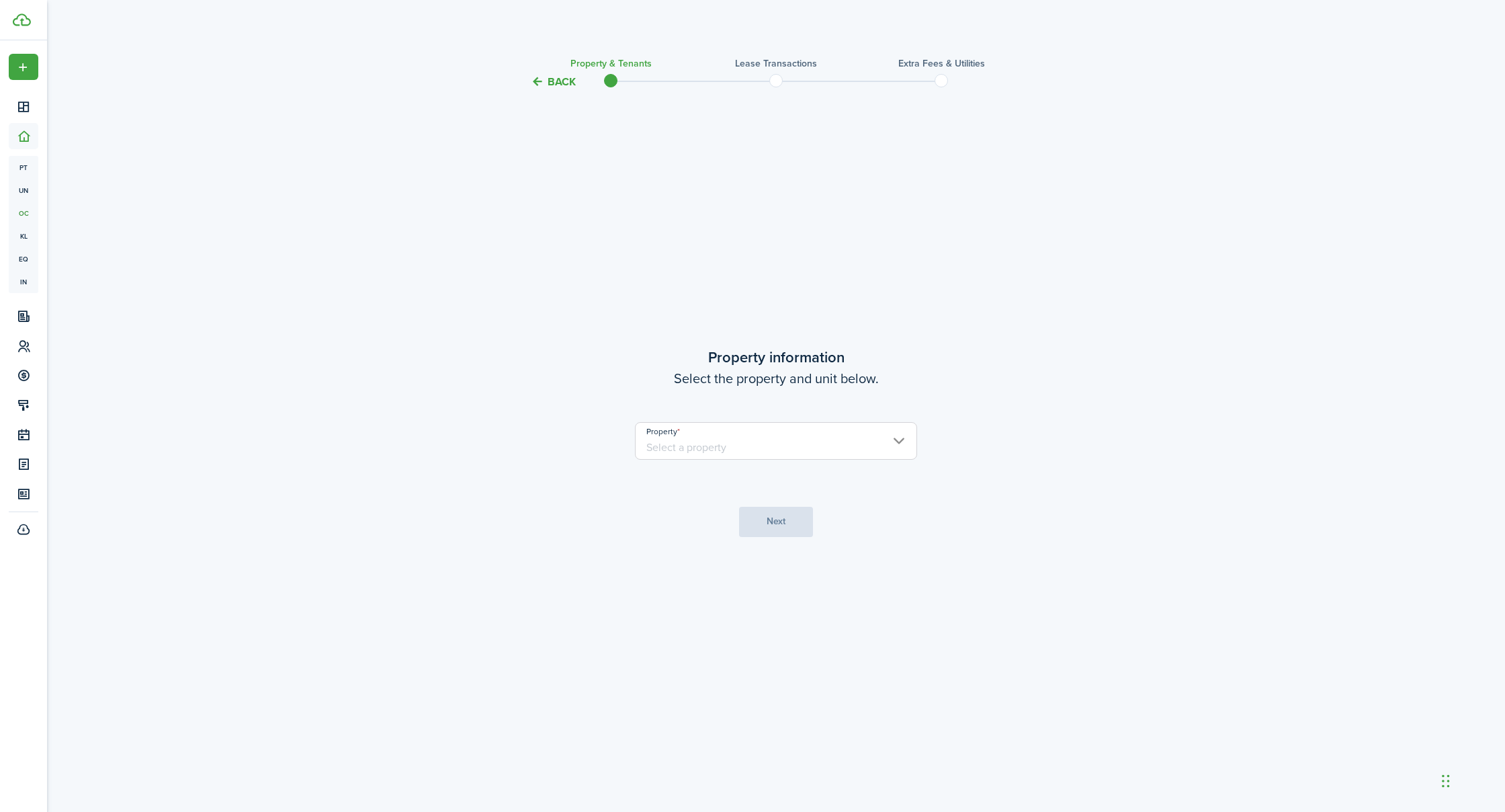
click at [744, 446] on input "Property" at bounding box center [776, 441] width 282 height 37
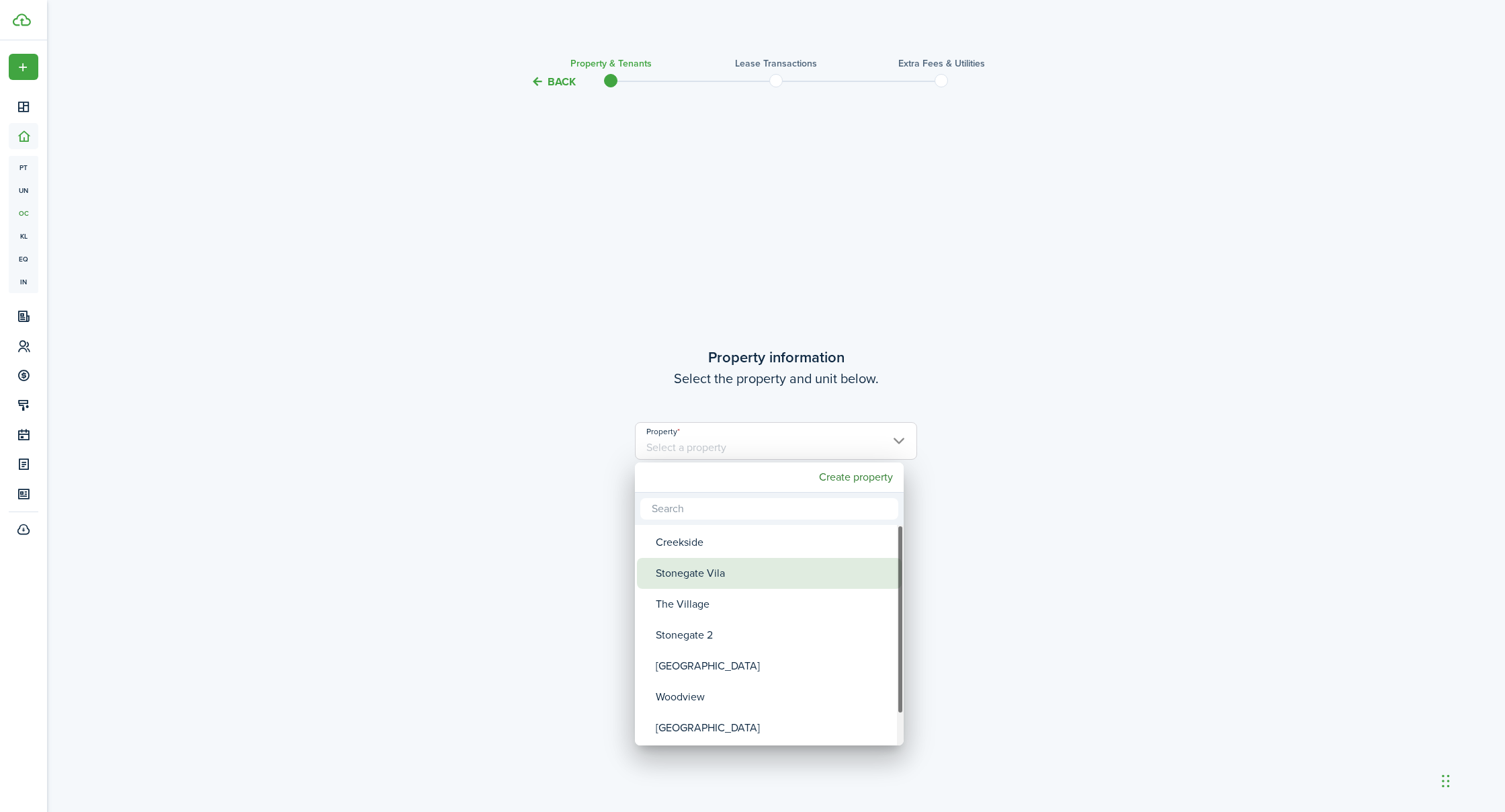
click at [703, 570] on div "Stonegate Vila" at bounding box center [775, 573] width 238 height 31
type input "Stonegate Vila"
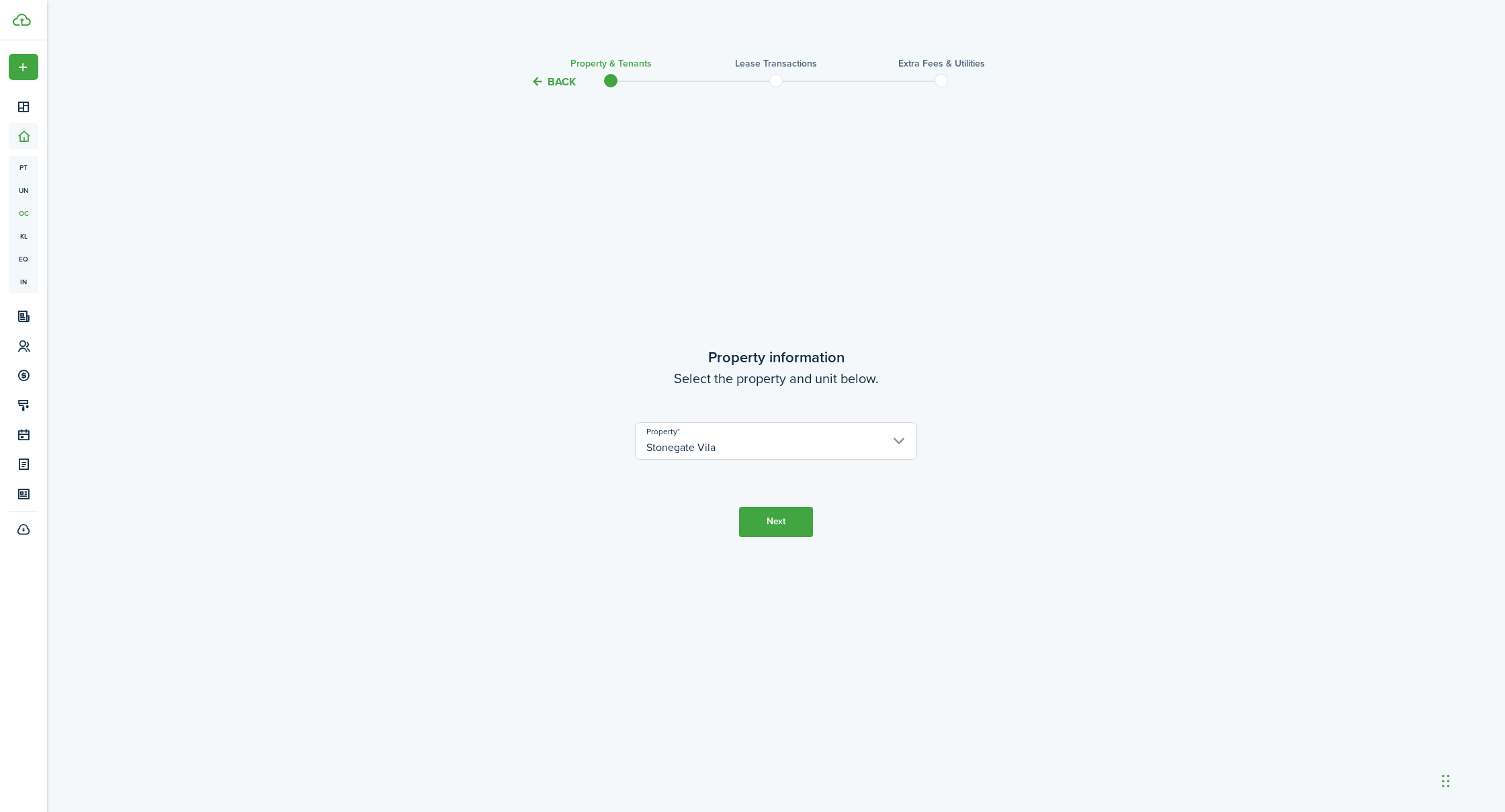
click at [780, 517] on button "Next" at bounding box center [776, 522] width 74 height 30
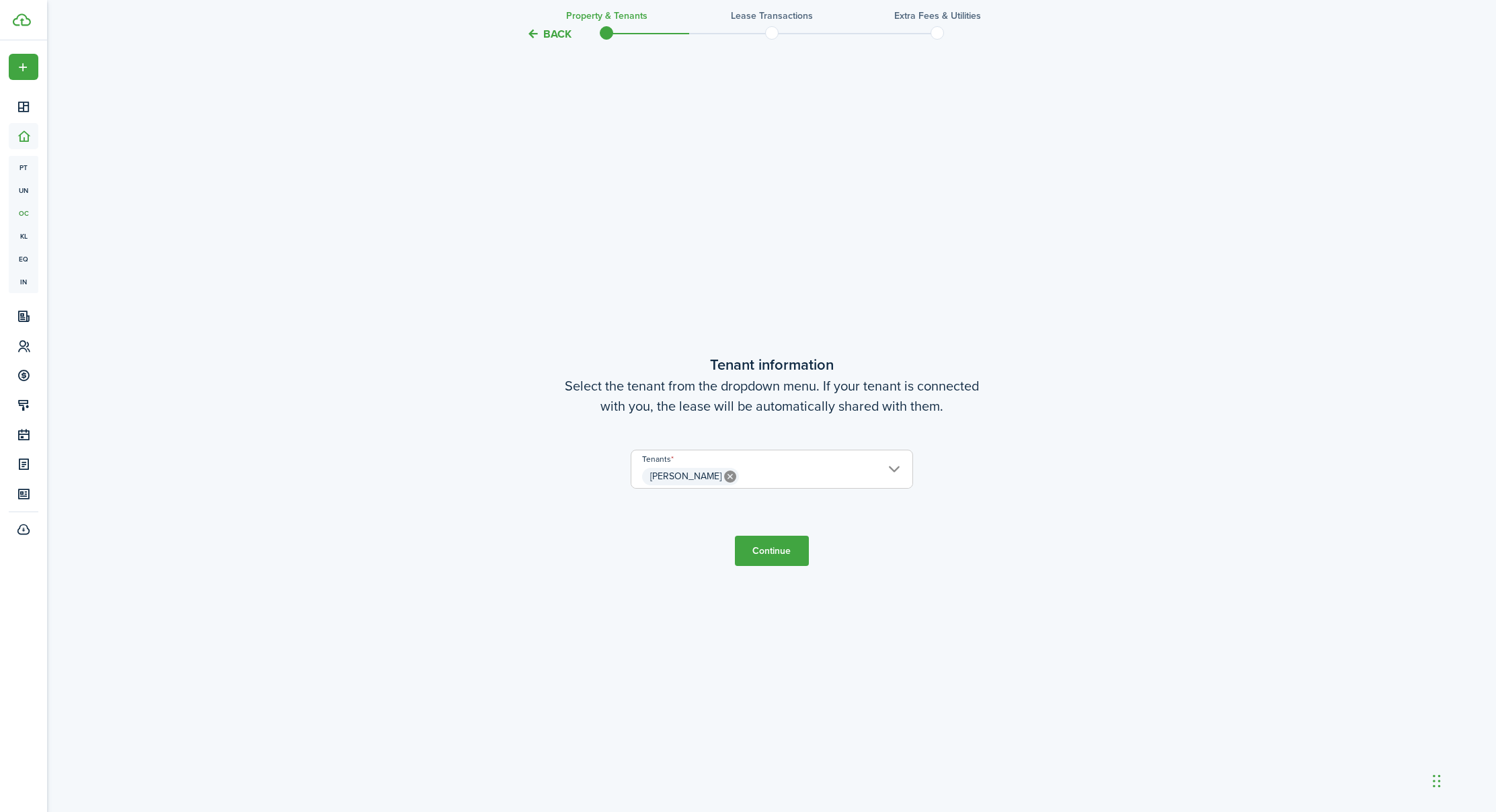
scroll to position [721, 1]
click at [764, 555] on button "Continue" at bounding box center [772, 551] width 74 height 30
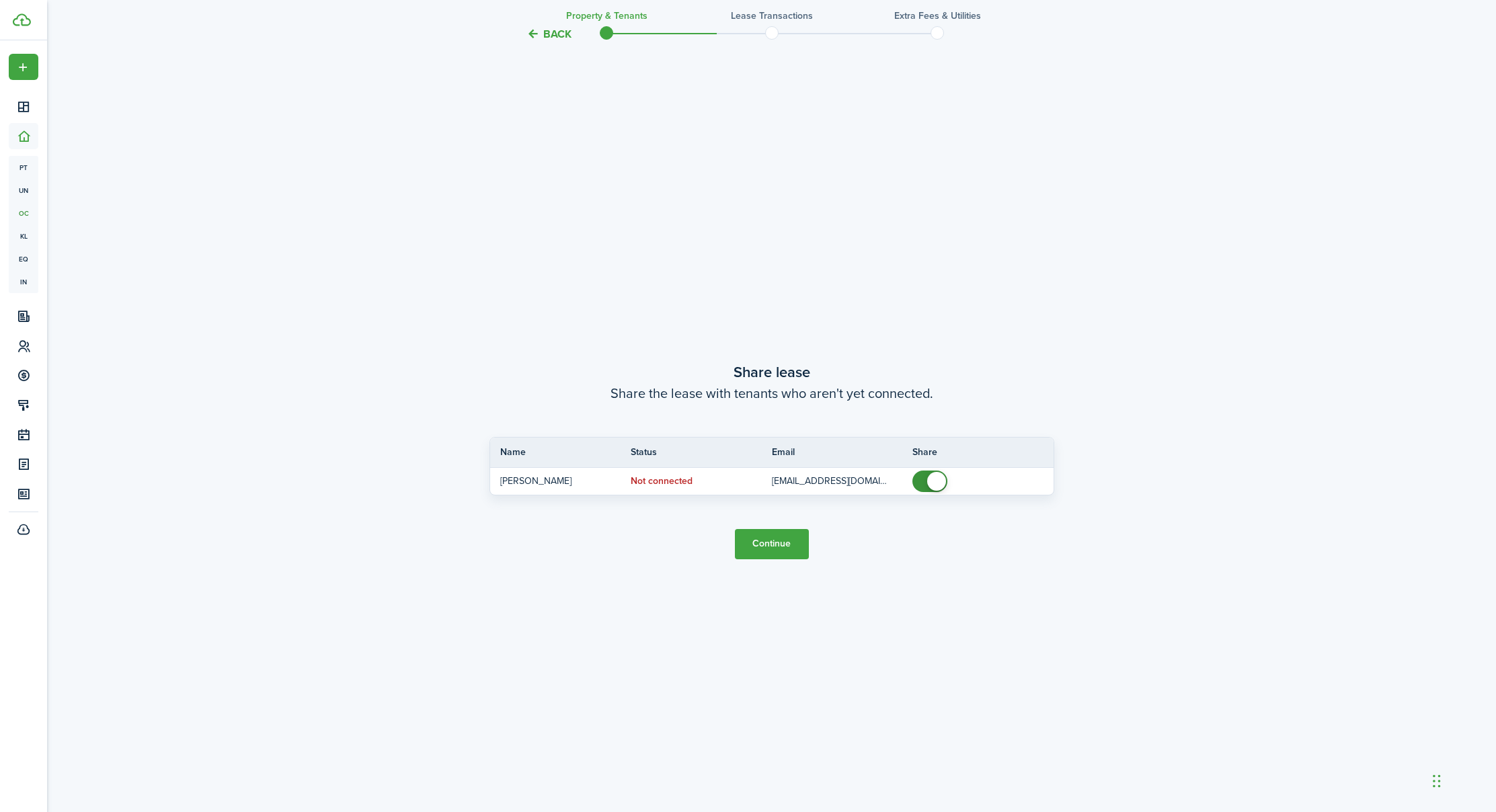
scroll to position [1533, 0]
click at [764, 549] on button "Continue" at bounding box center [772, 544] width 74 height 30
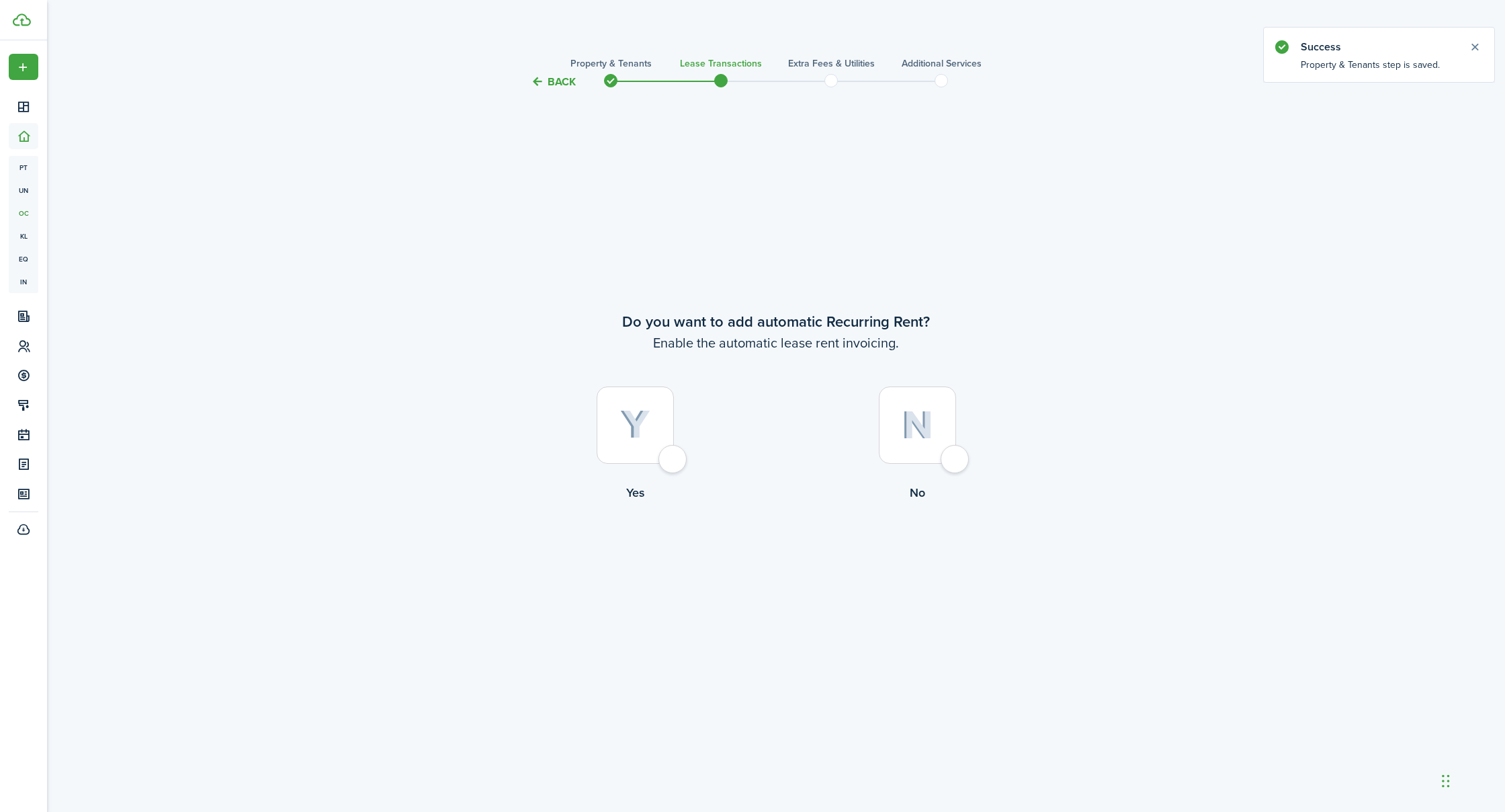
click at [672, 462] on div at bounding box center [636, 425] width 77 height 77
radio input "true"
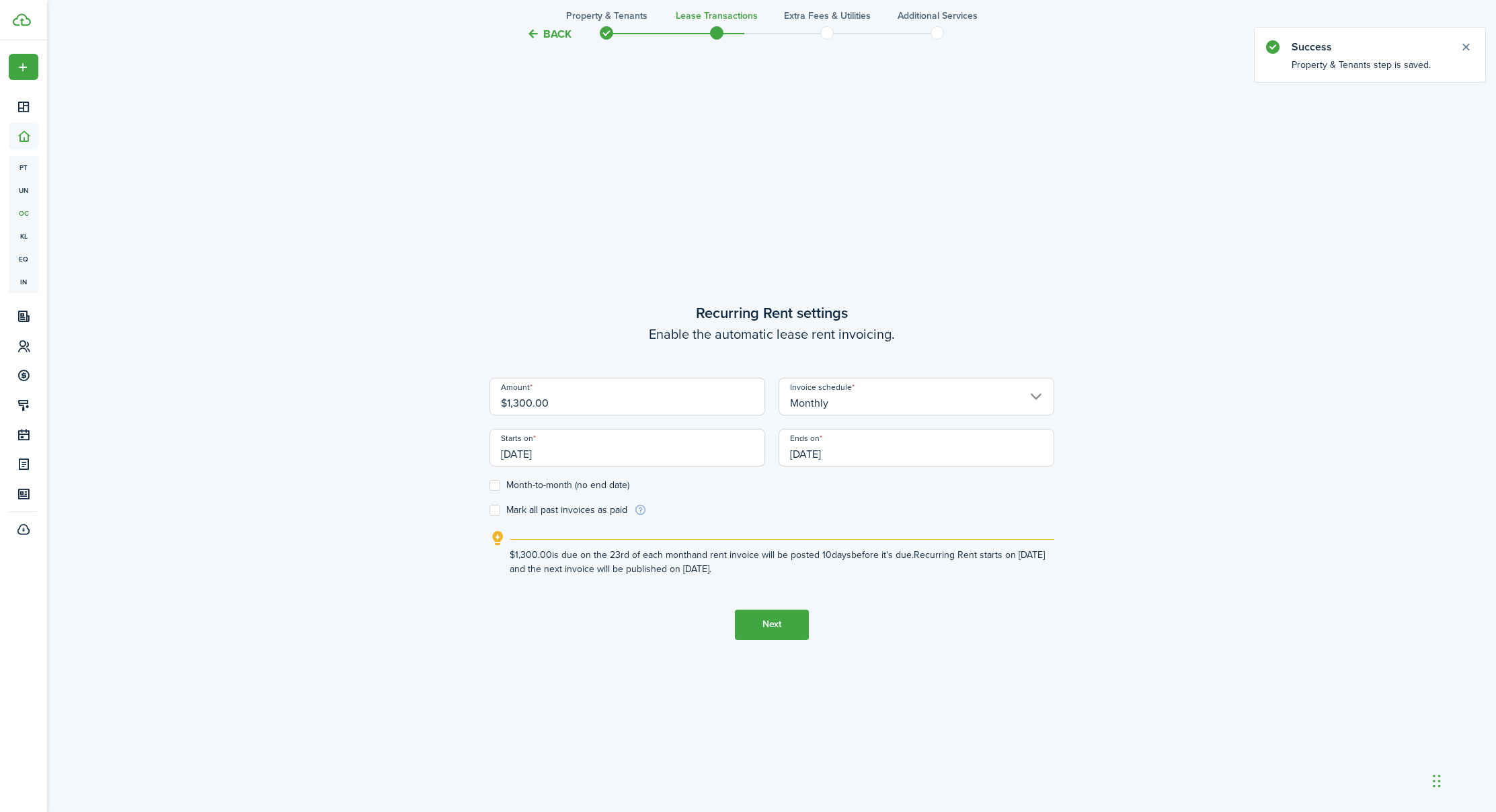
scroll to position [721, 0]
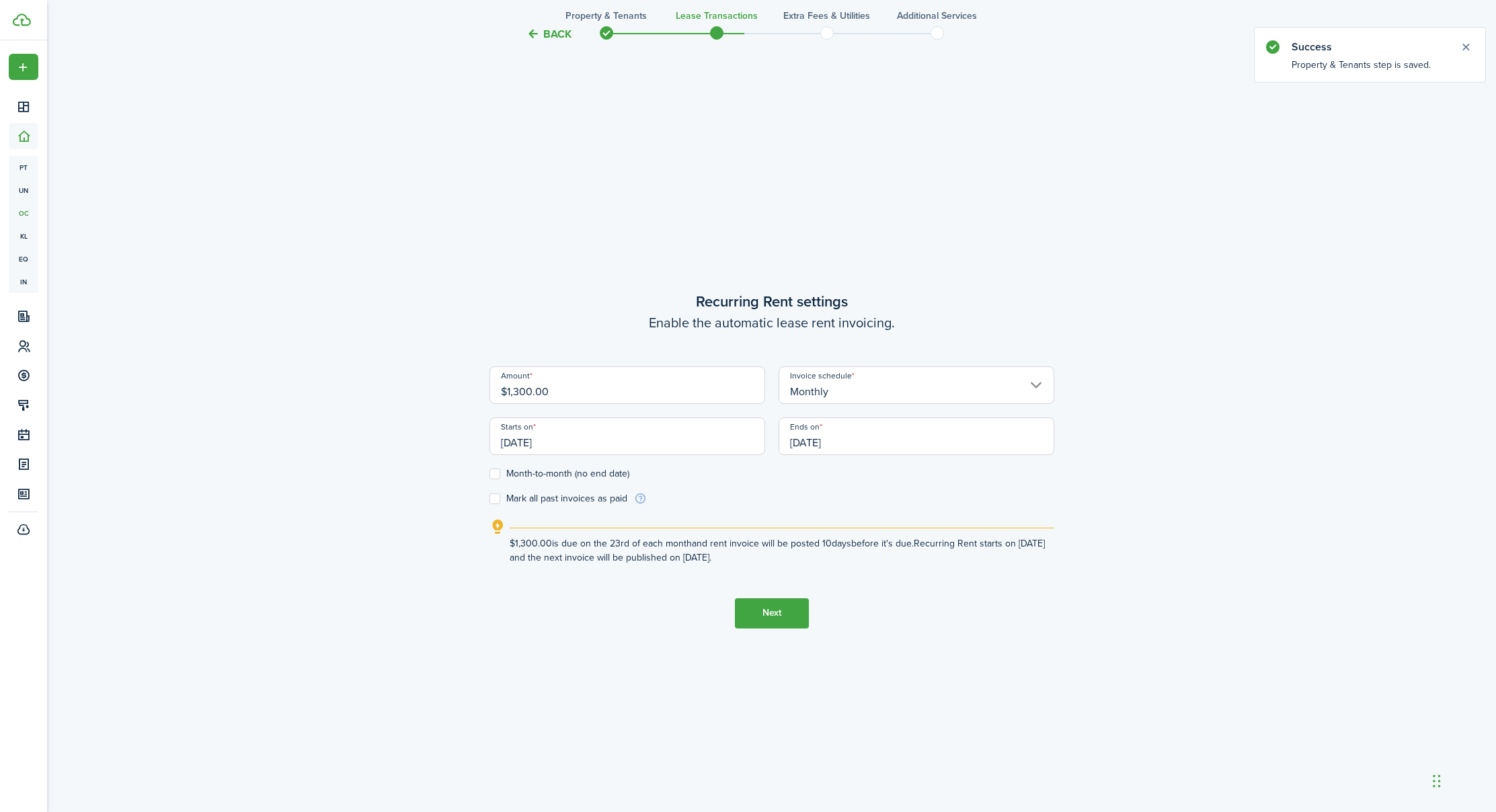
click at [572, 443] on input "[DATE]" at bounding box center [627, 436] width 275 height 37
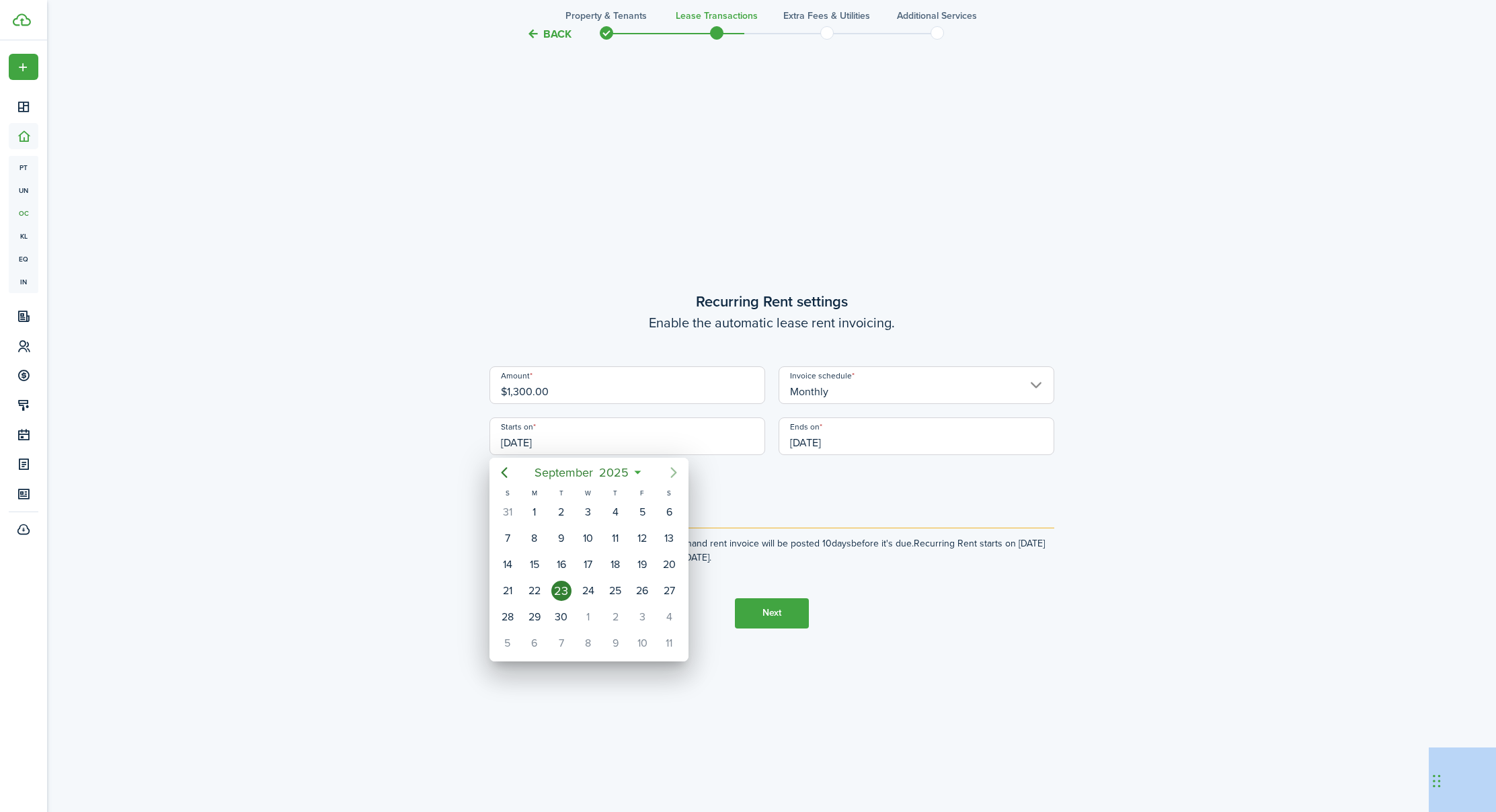
click at [677, 472] on icon "Next page" at bounding box center [673, 472] width 16 height 16
click at [675, 472] on icon "Next page" at bounding box center [673, 472] width 6 height 11
click at [672, 508] on div "1" at bounding box center [668, 512] width 20 height 20
type input "[DATE]"
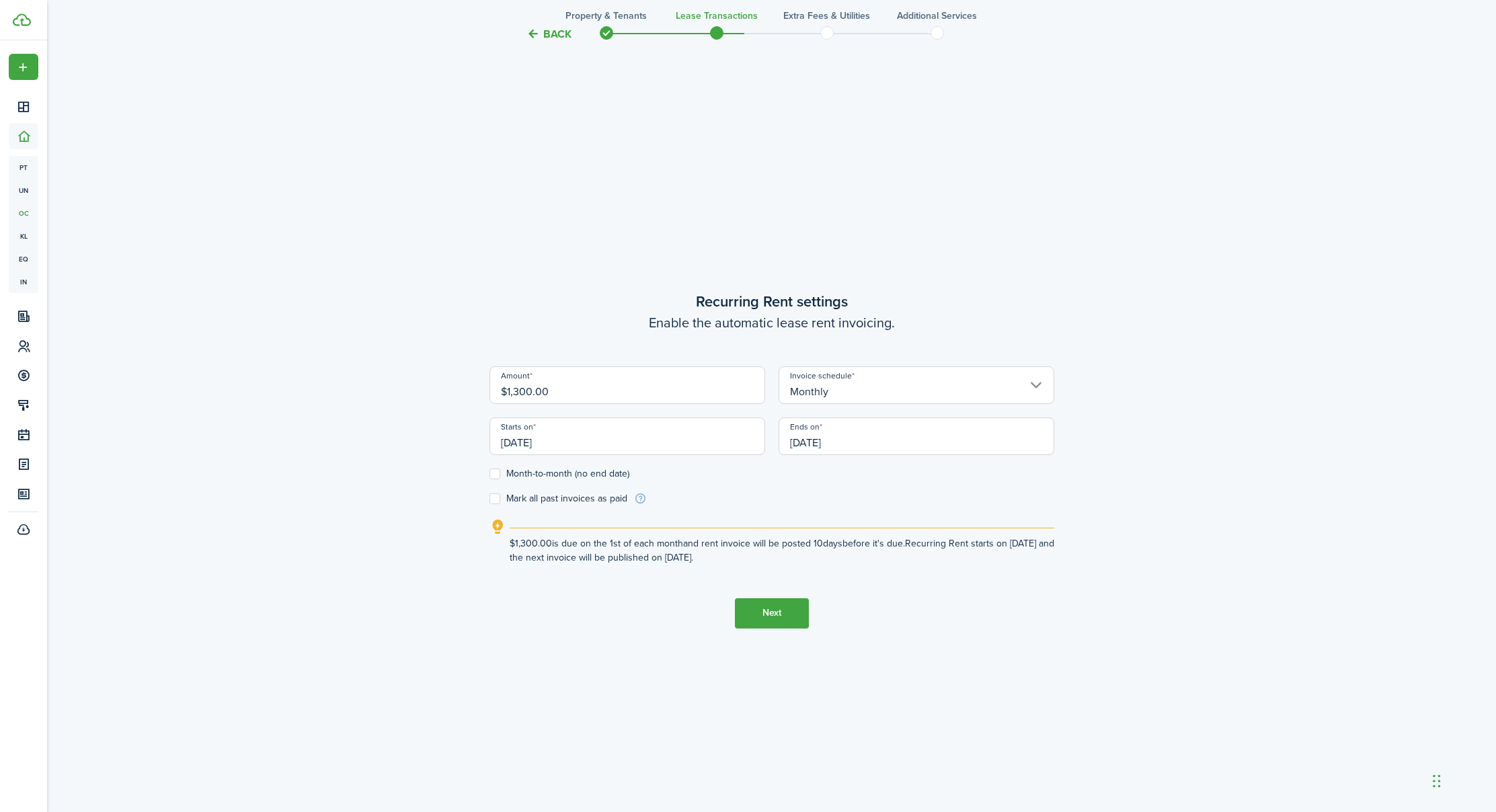
click at [861, 439] on input "[DATE]" at bounding box center [916, 436] width 275 height 37
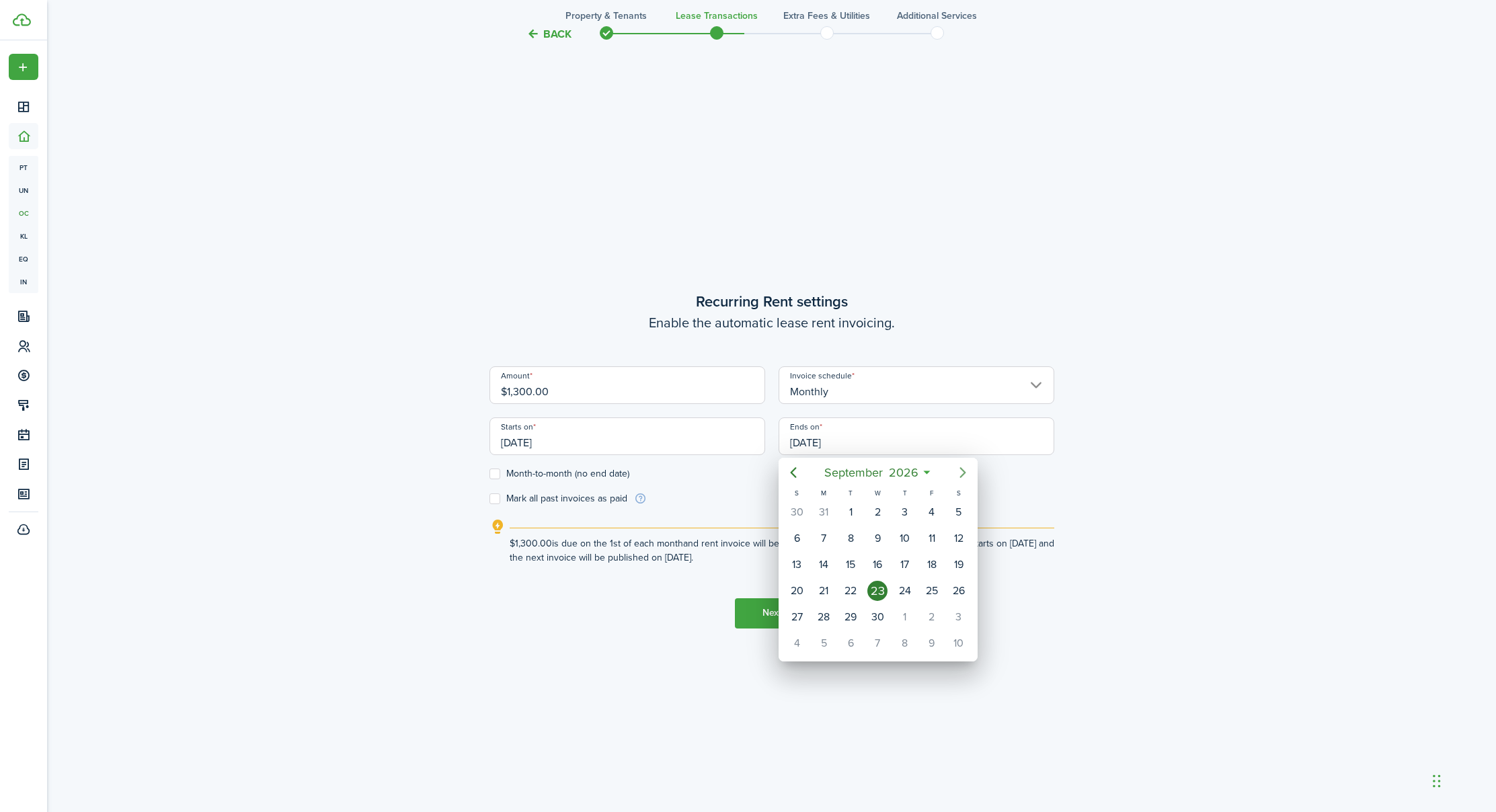
click at [963, 474] on icon "Next page" at bounding box center [962, 472] width 6 height 11
click at [958, 619] on div "31" at bounding box center [958, 616] width 20 height 20
type input "[DATE]"
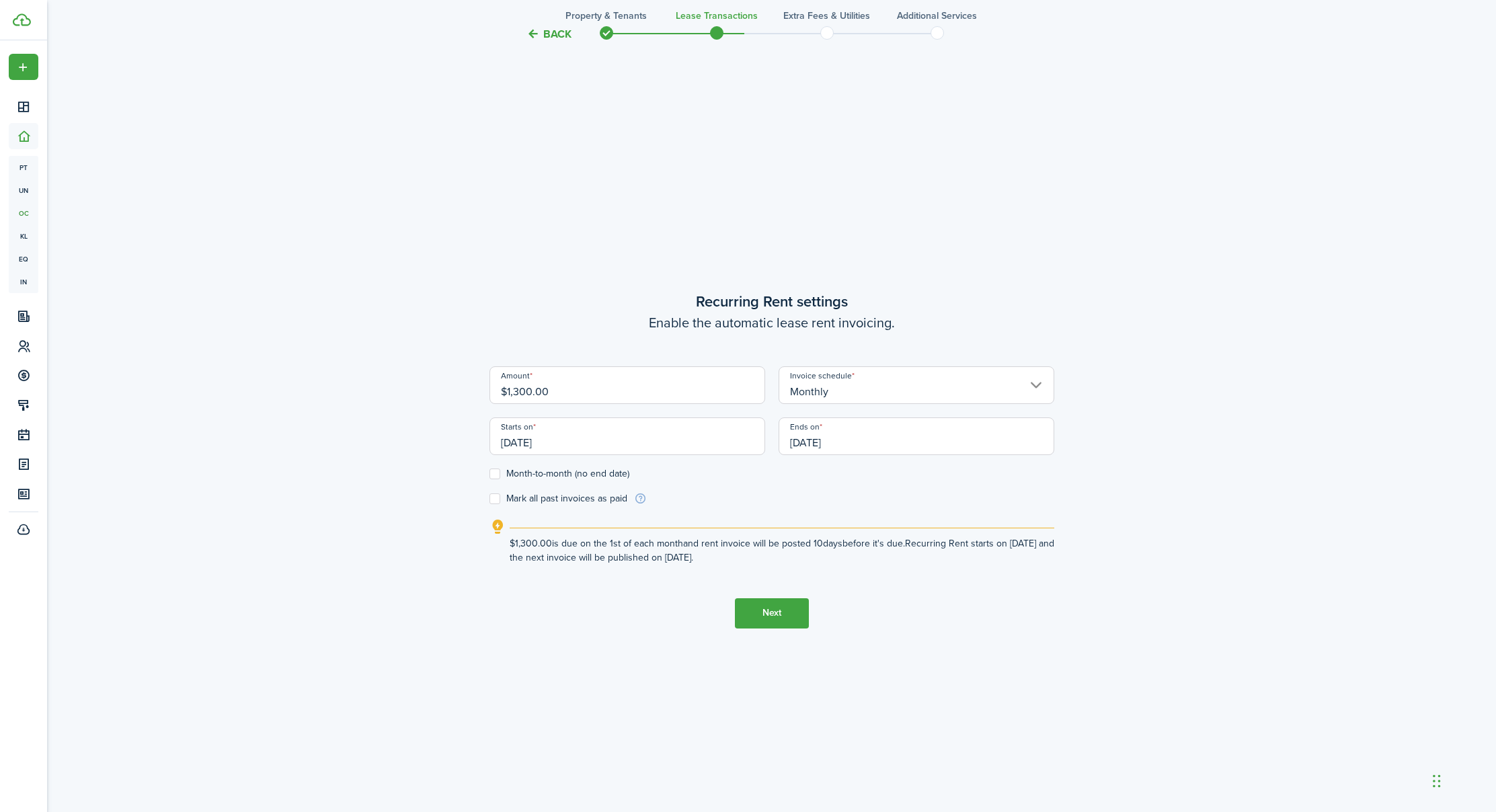
click at [763, 618] on button "Next" at bounding box center [772, 613] width 74 height 30
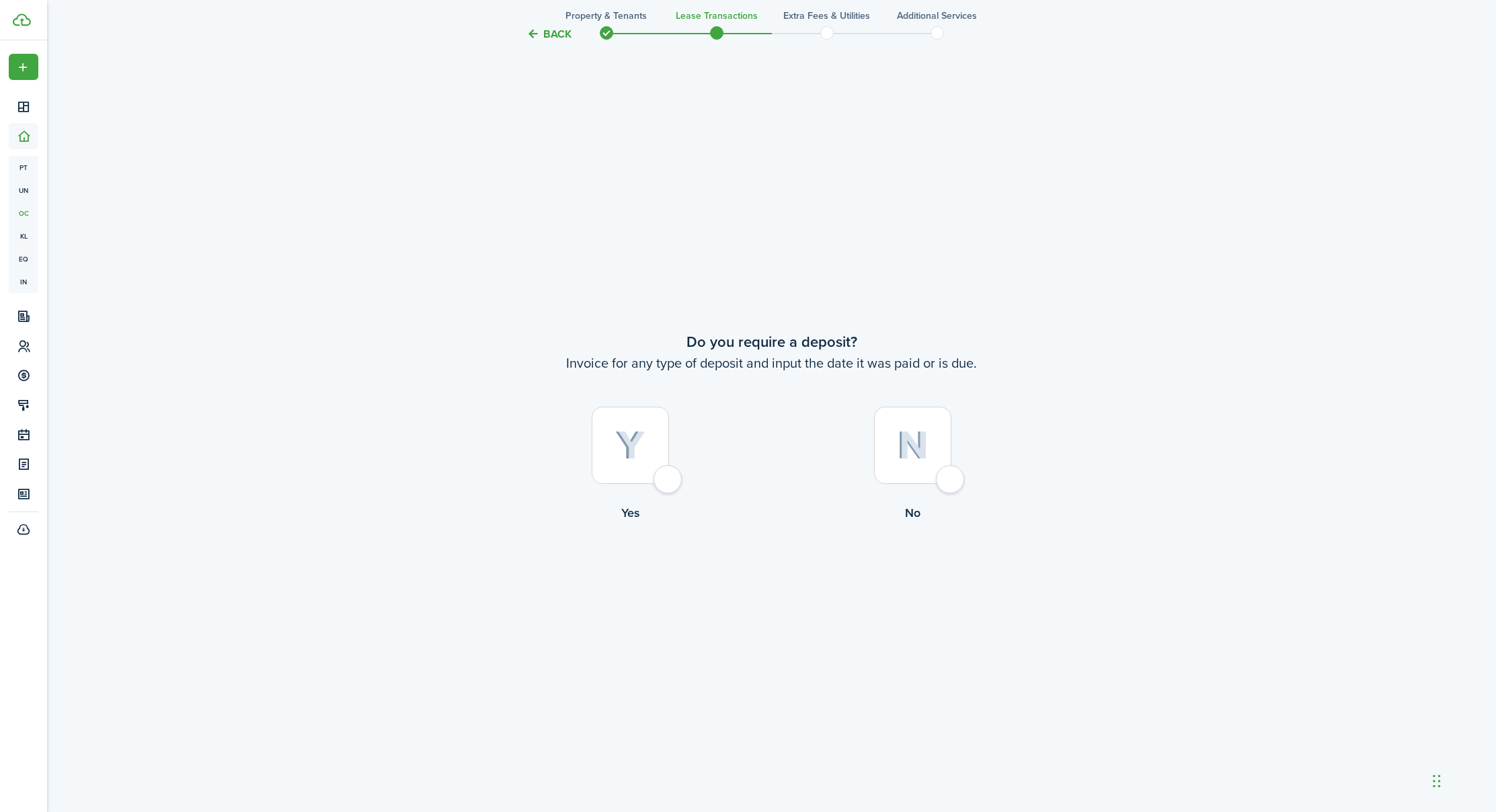
scroll to position [1530, 1]
click at [663, 480] on div at bounding box center [630, 446] width 77 height 77
radio input "true"
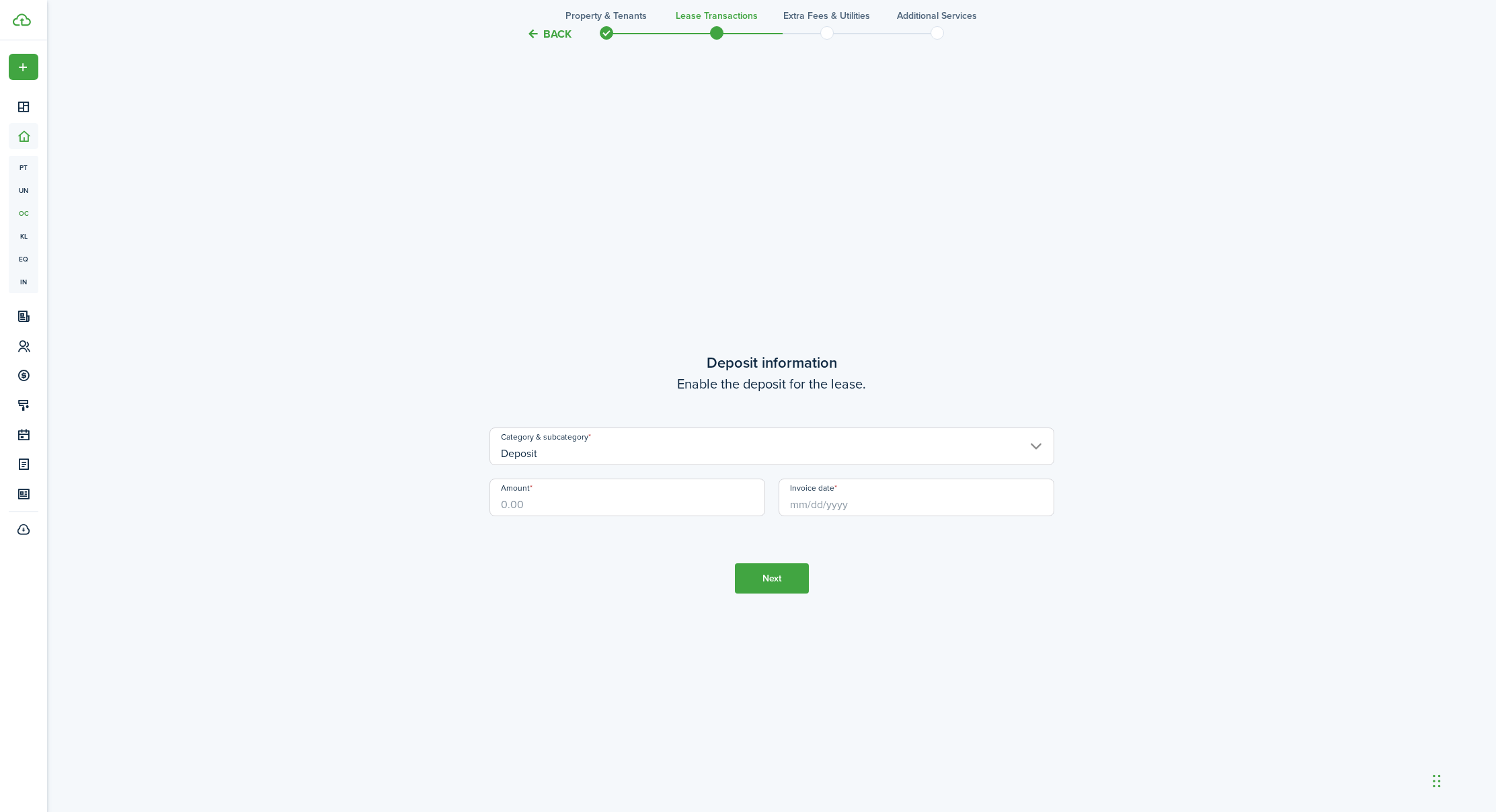
scroll to position [2345, 0]
click at [641, 484] on input "Amount" at bounding box center [627, 483] width 275 height 37
click at [840, 485] on input "Invoice date" at bounding box center [916, 483] width 275 height 37
type input "$1,000.00"
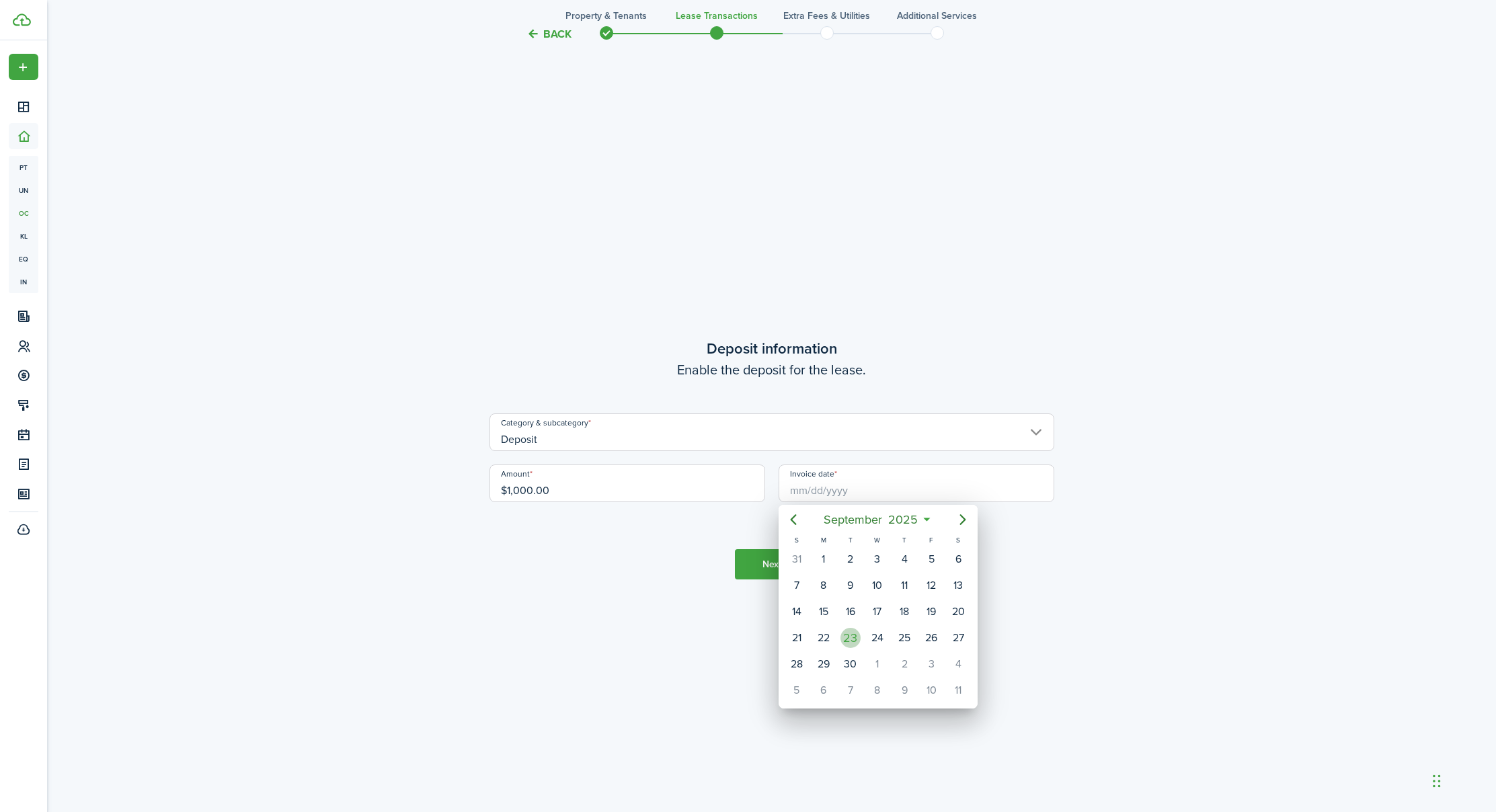
click at [853, 629] on div "23" at bounding box center [850, 637] width 20 height 20
type input "[DATE]"
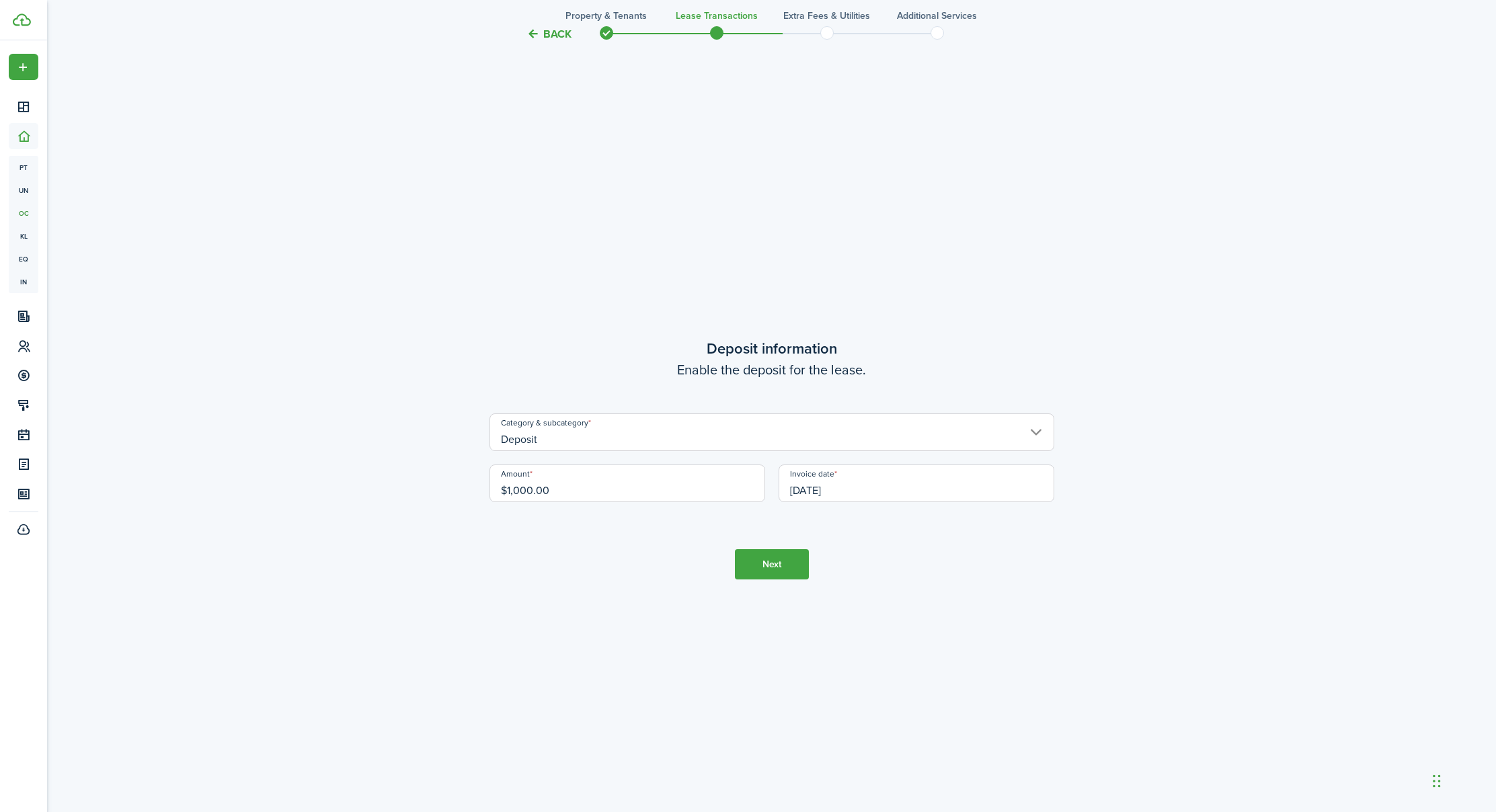
click at [781, 565] on button "Next" at bounding box center [772, 564] width 74 height 30
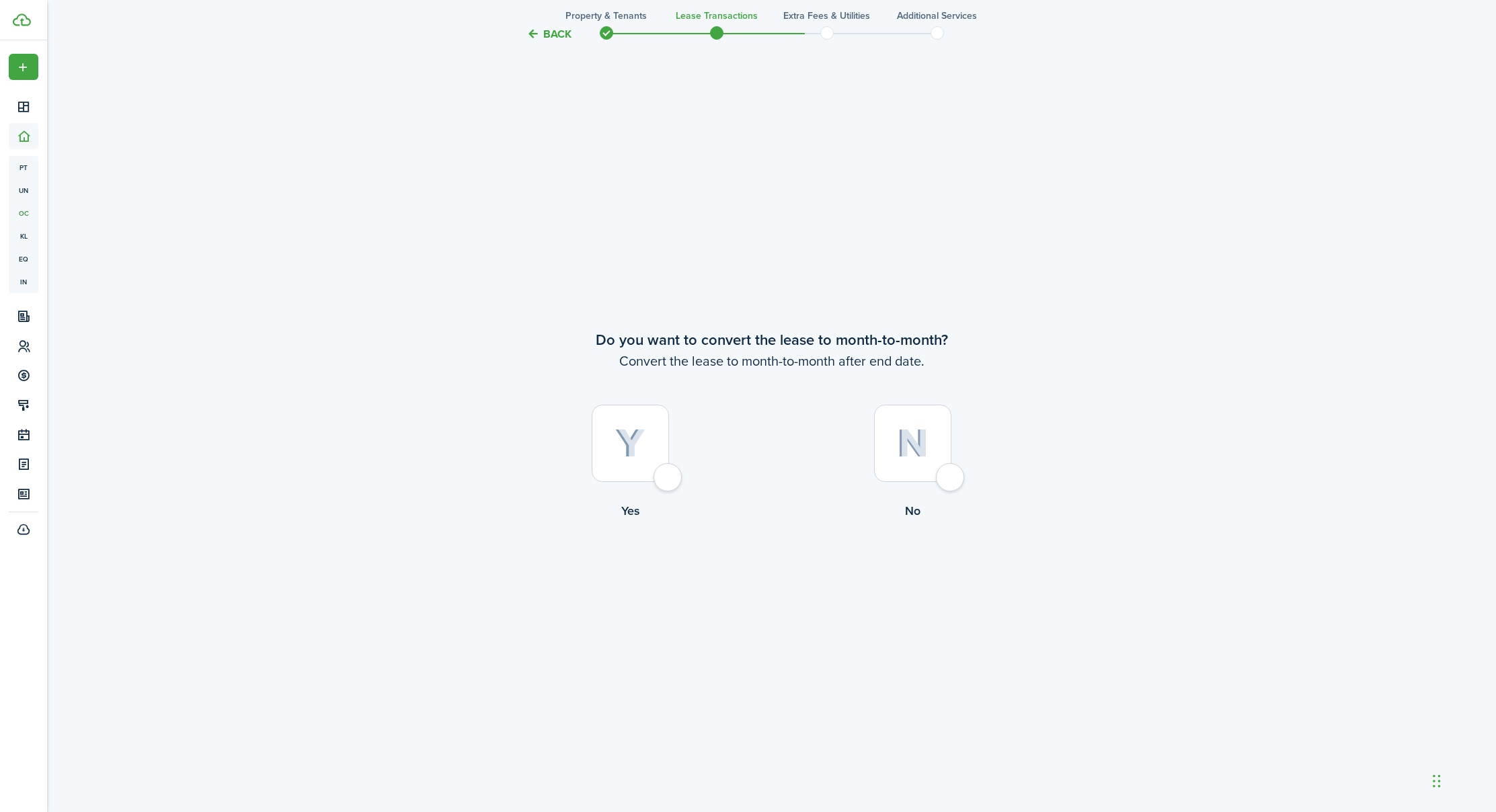
scroll to position [3159, 0]
click at [669, 475] on div at bounding box center [630, 441] width 77 height 77
radio input "true"
click at [775, 569] on button "Continue" at bounding box center [772, 573] width 74 height 30
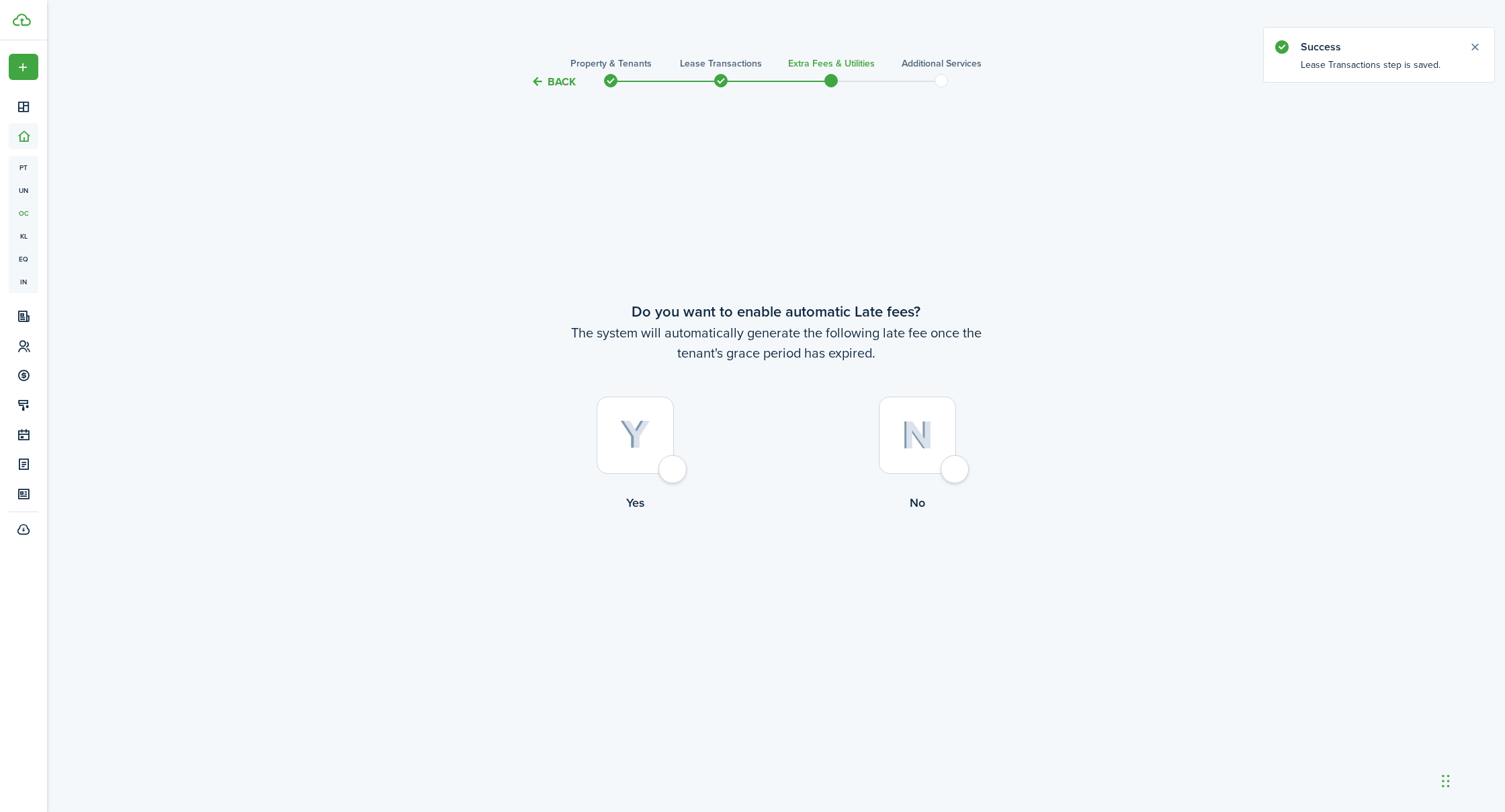
scroll to position [0, 0]
click at [674, 467] on div at bounding box center [636, 435] width 77 height 77
radio input "true"
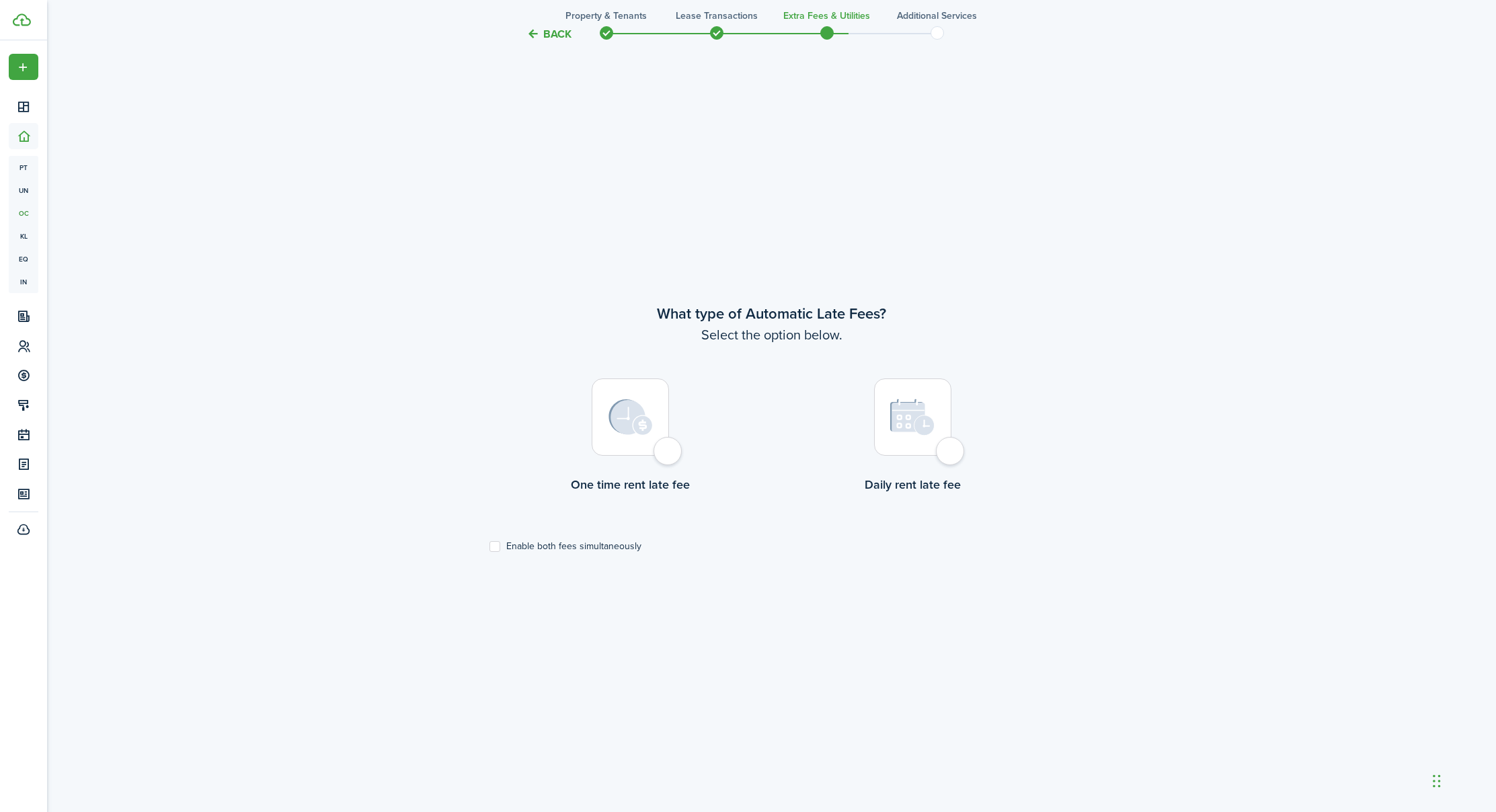
click at [666, 456] on div at bounding box center [630, 417] width 77 height 77
radio input "true"
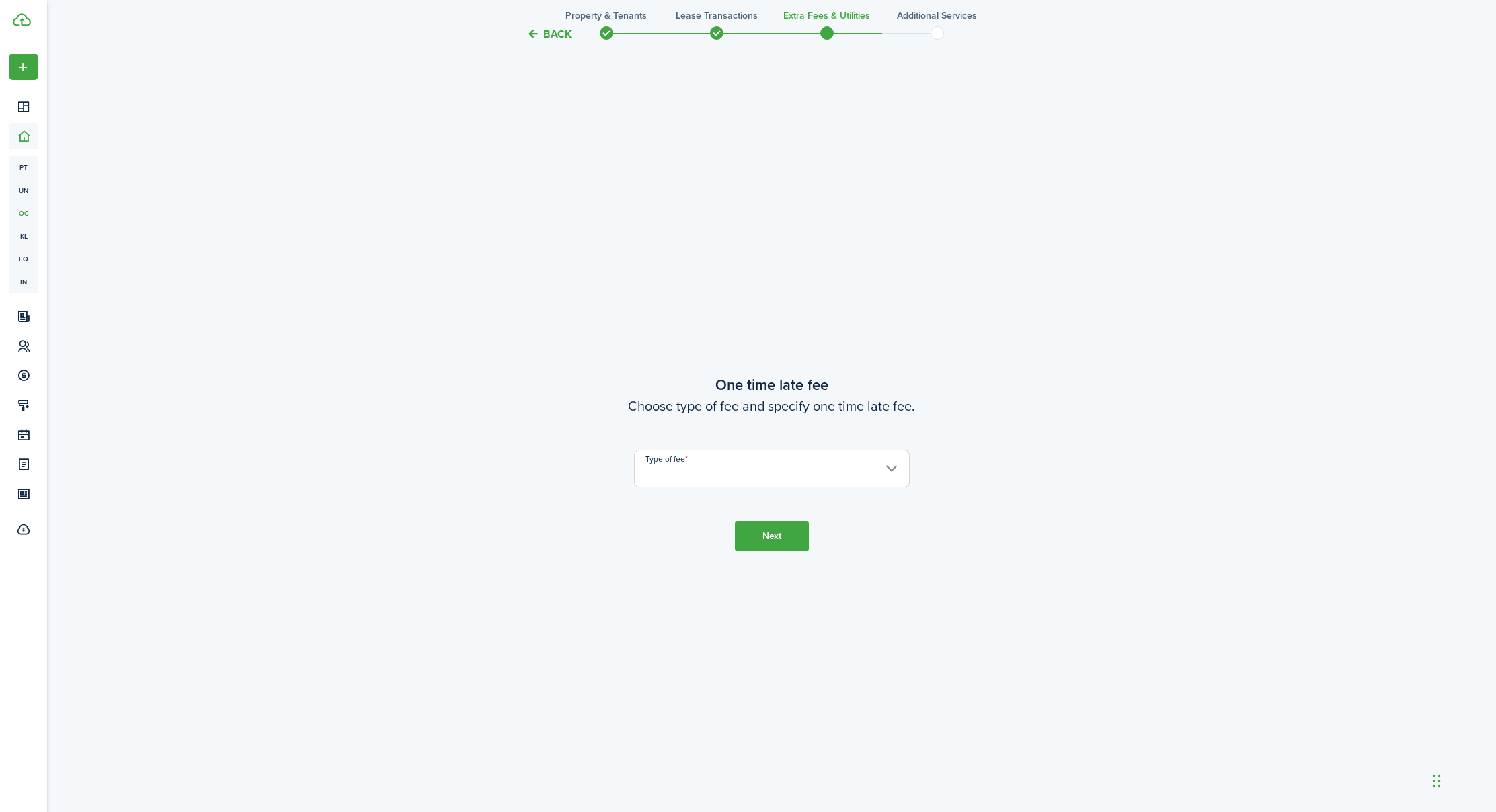
scroll to position [1533, 0]
click at [673, 470] on input "Type of fee" at bounding box center [772, 465] width 275 height 37
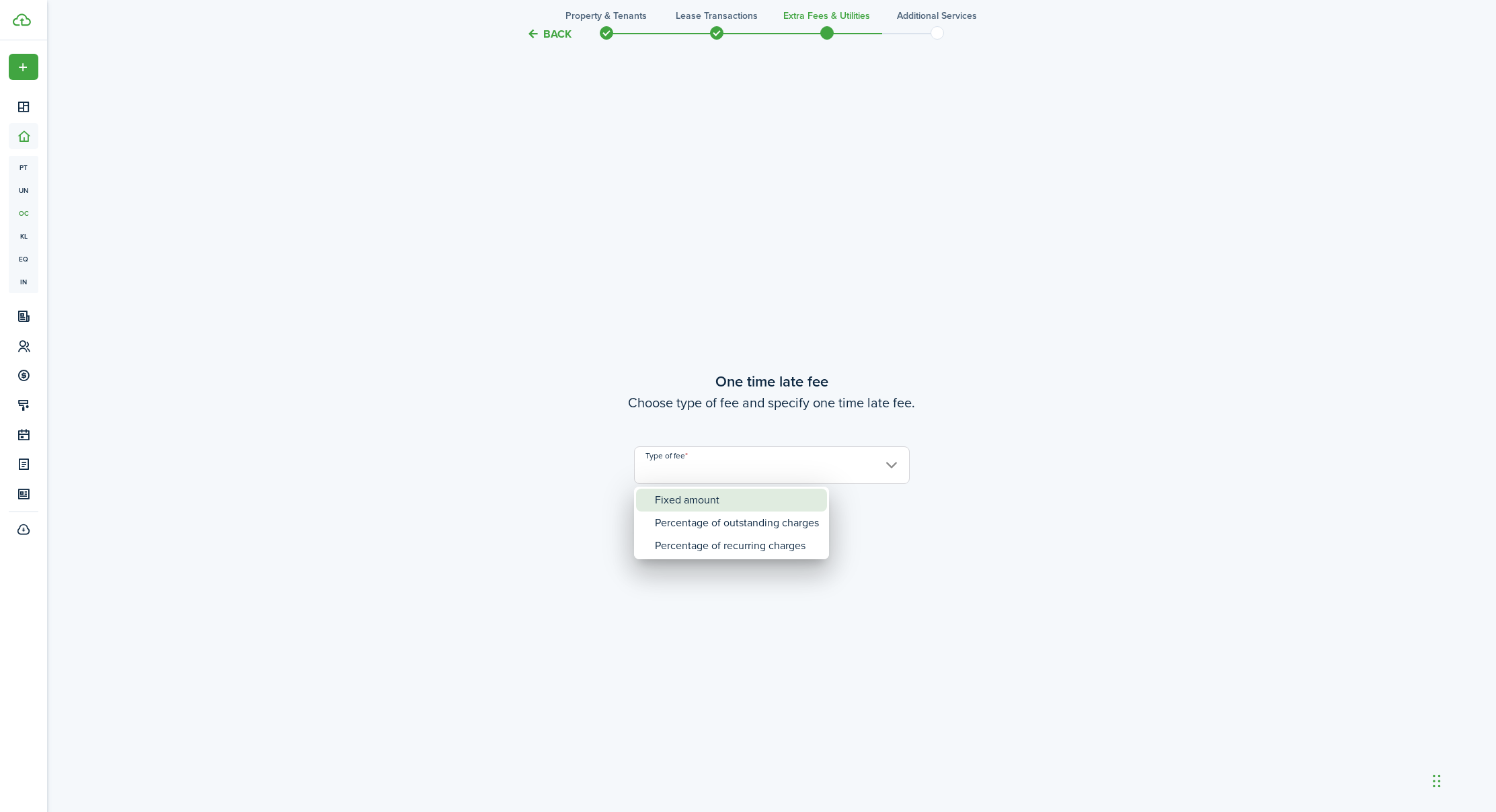
click at [702, 495] on div "Fixed amount" at bounding box center [736, 499] width 164 height 23
type input "Fixed amount"
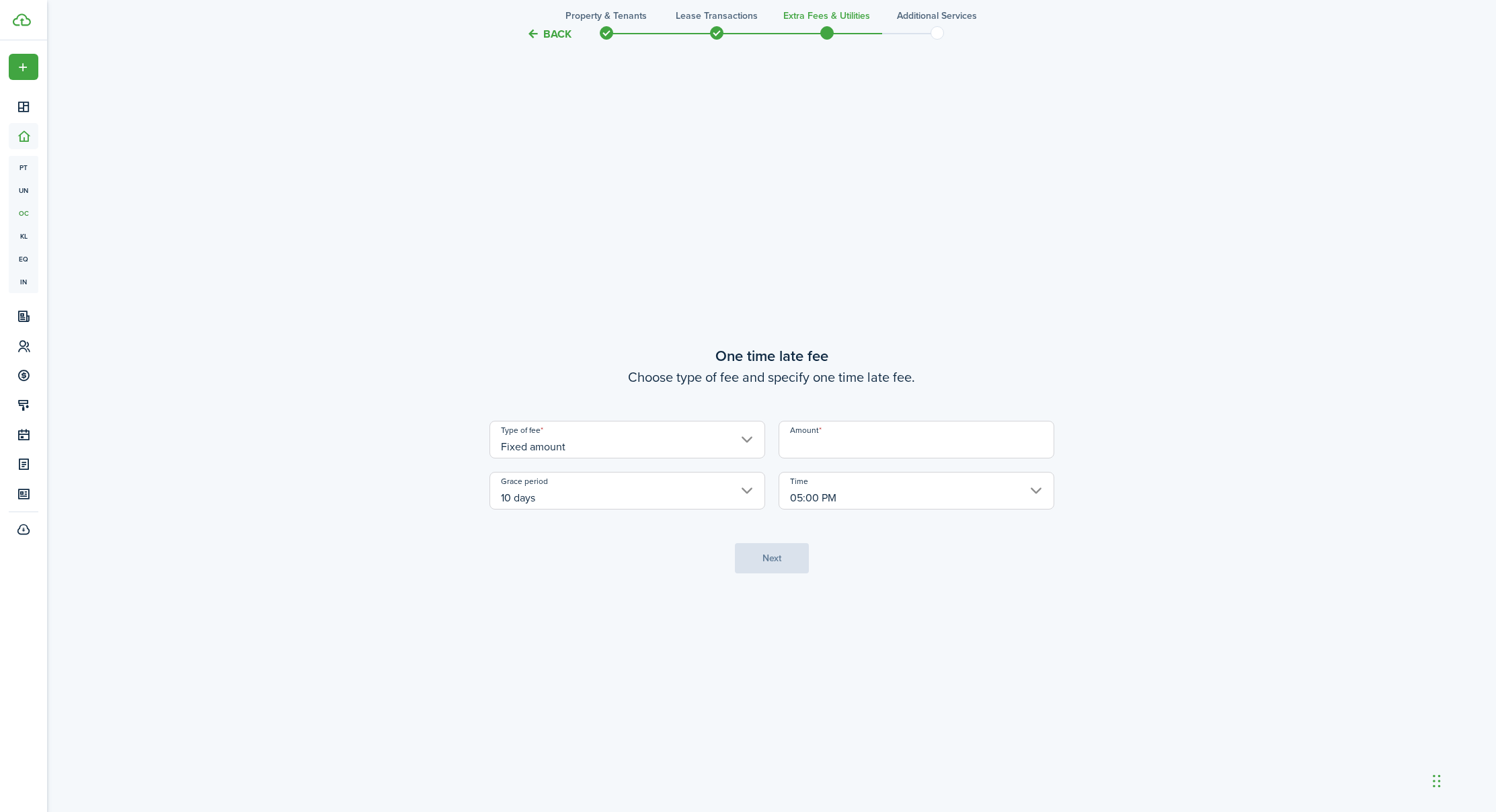
click at [627, 483] on input "10 days" at bounding box center [627, 490] width 275 height 37
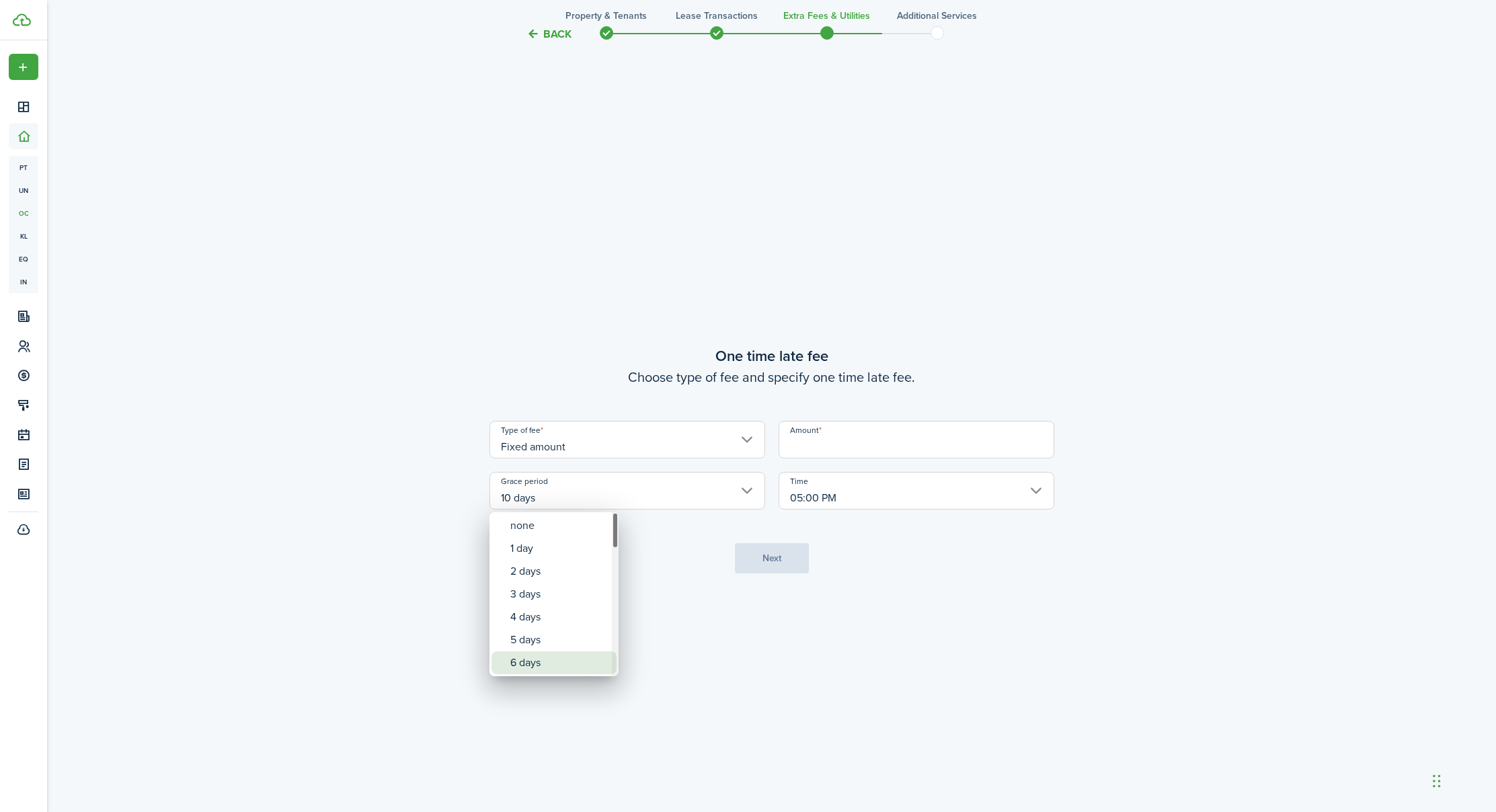
drag, startPoint x: 531, startPoint y: 663, endPoint x: 542, endPoint y: 661, distance: 11.2
click at [531, 663] on div "6 days" at bounding box center [559, 662] width 98 height 23
type input "6 days"
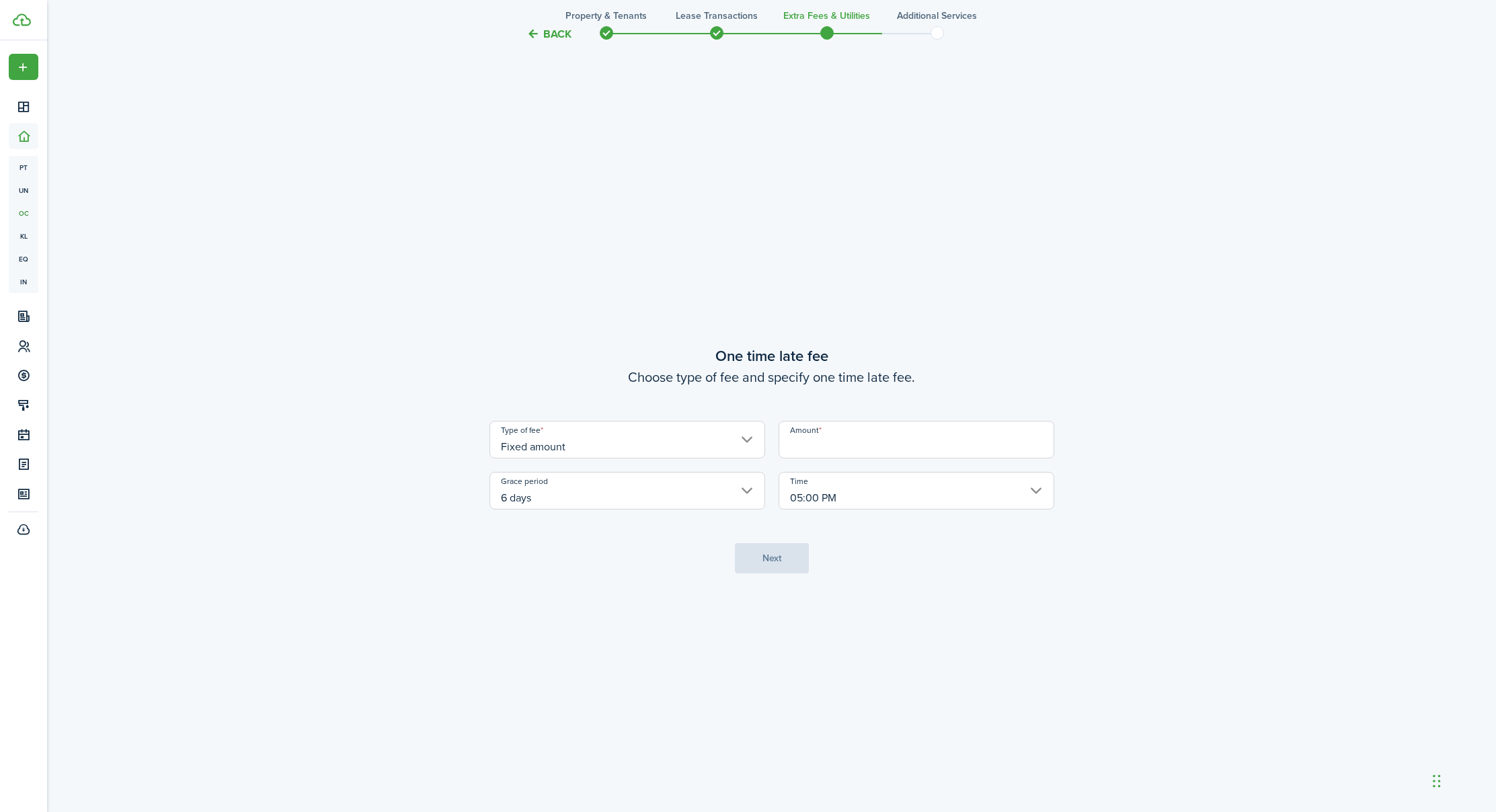
click at [826, 496] on input "05:00 PM" at bounding box center [916, 490] width 275 height 37
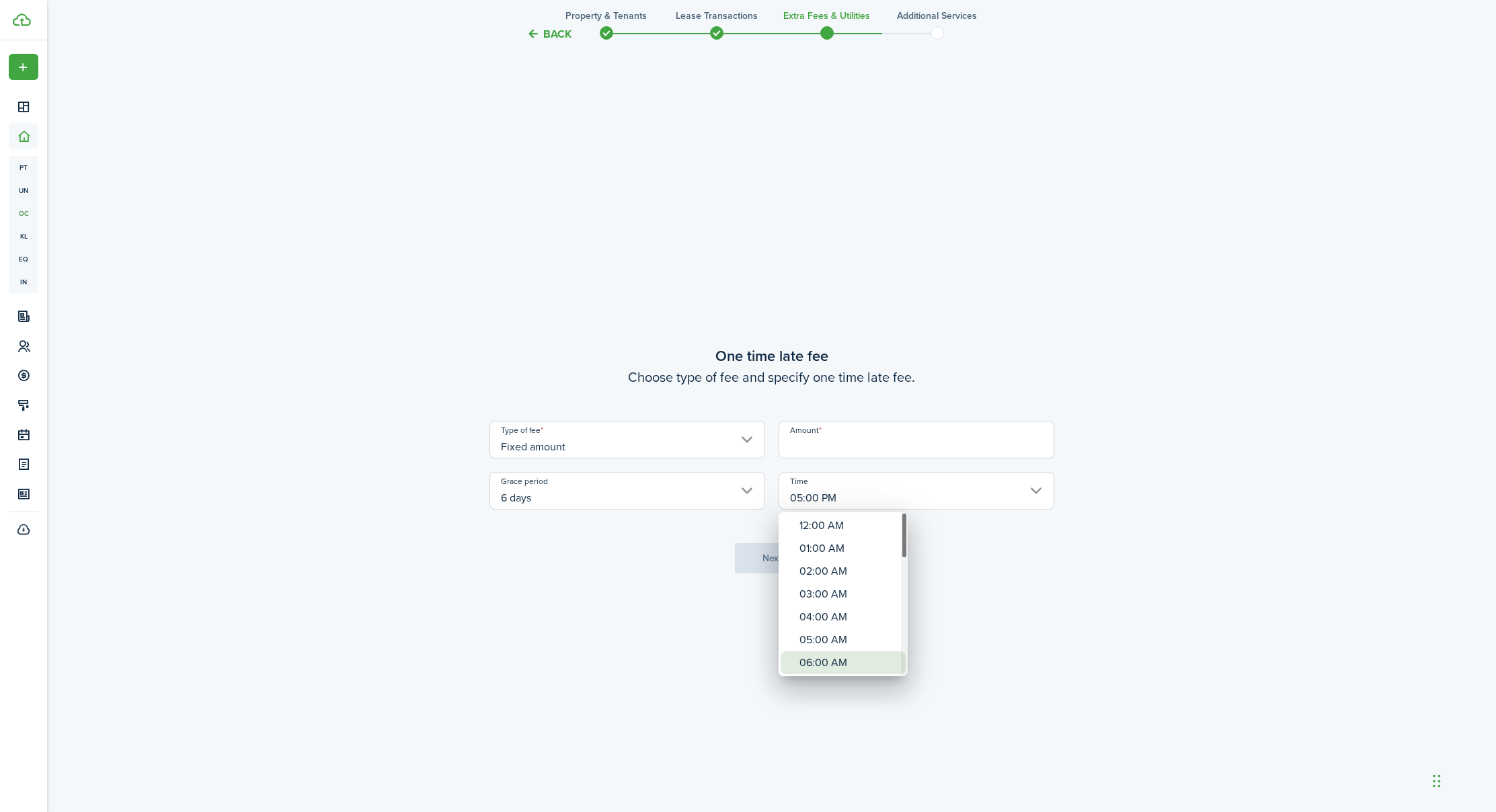
click at [832, 656] on div "06:00 AM" at bounding box center [848, 662] width 98 height 23
type input "06:00 AM"
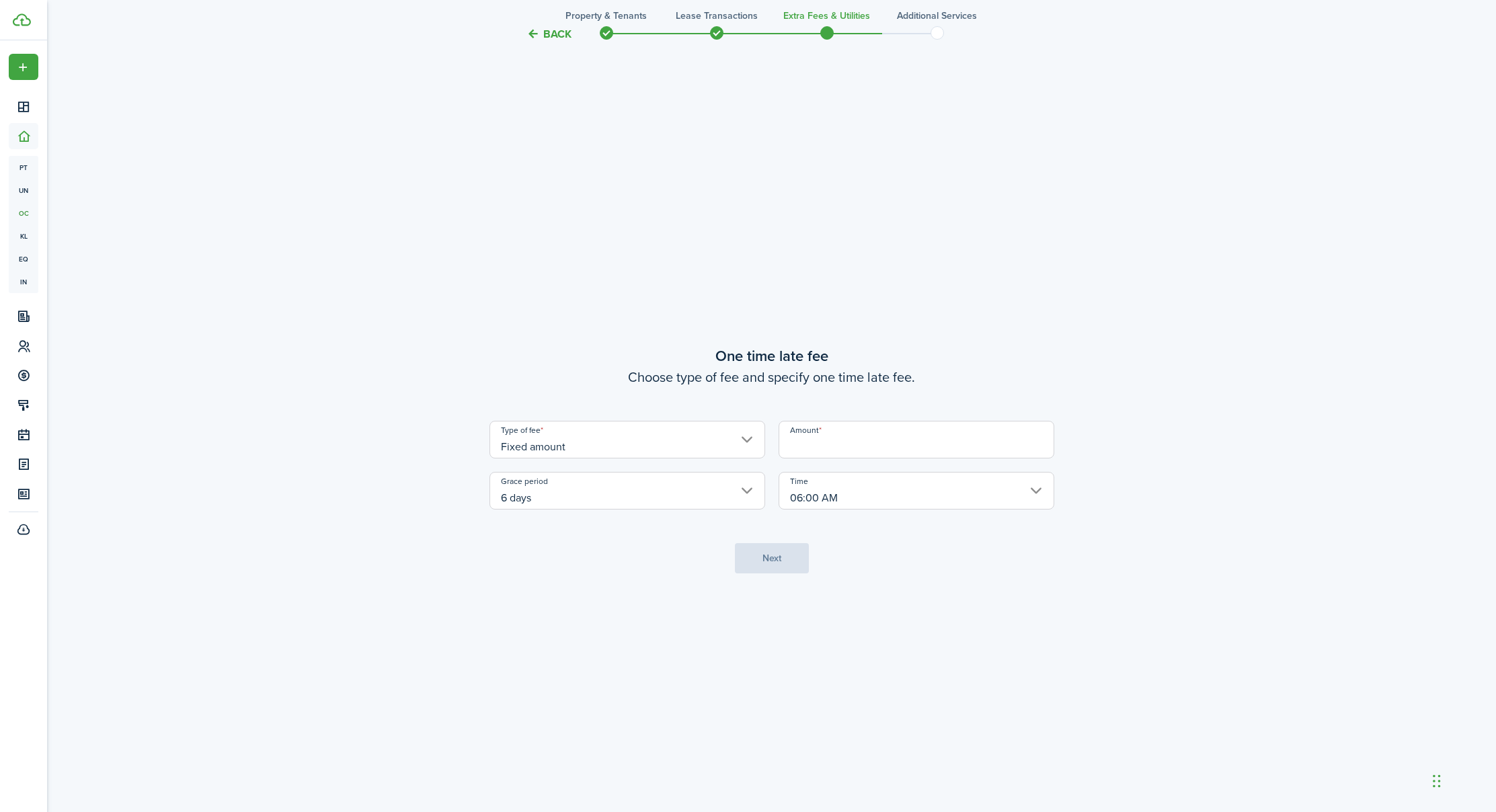
click at [763, 557] on tc-wizard-step "One time late fee Choose type of fee and specify one time late fee. Type of fee…" at bounding box center [772, 459] width 565 height 812
click at [817, 452] on input "Amount" at bounding box center [916, 439] width 275 height 37
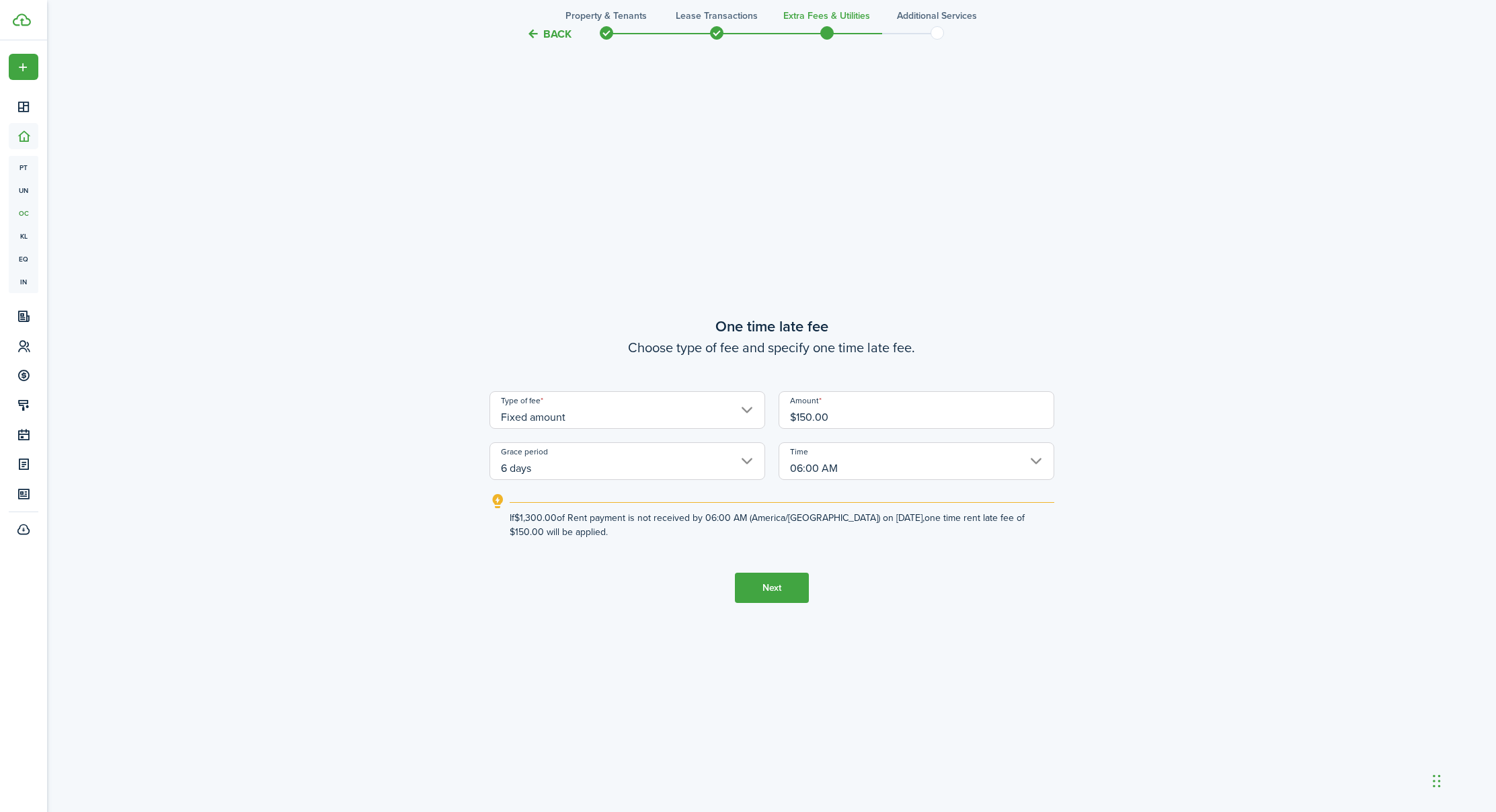
scroll to position [1533, 1]
type input "$150.00"
click at [770, 589] on button "Next" at bounding box center [772, 588] width 74 height 30
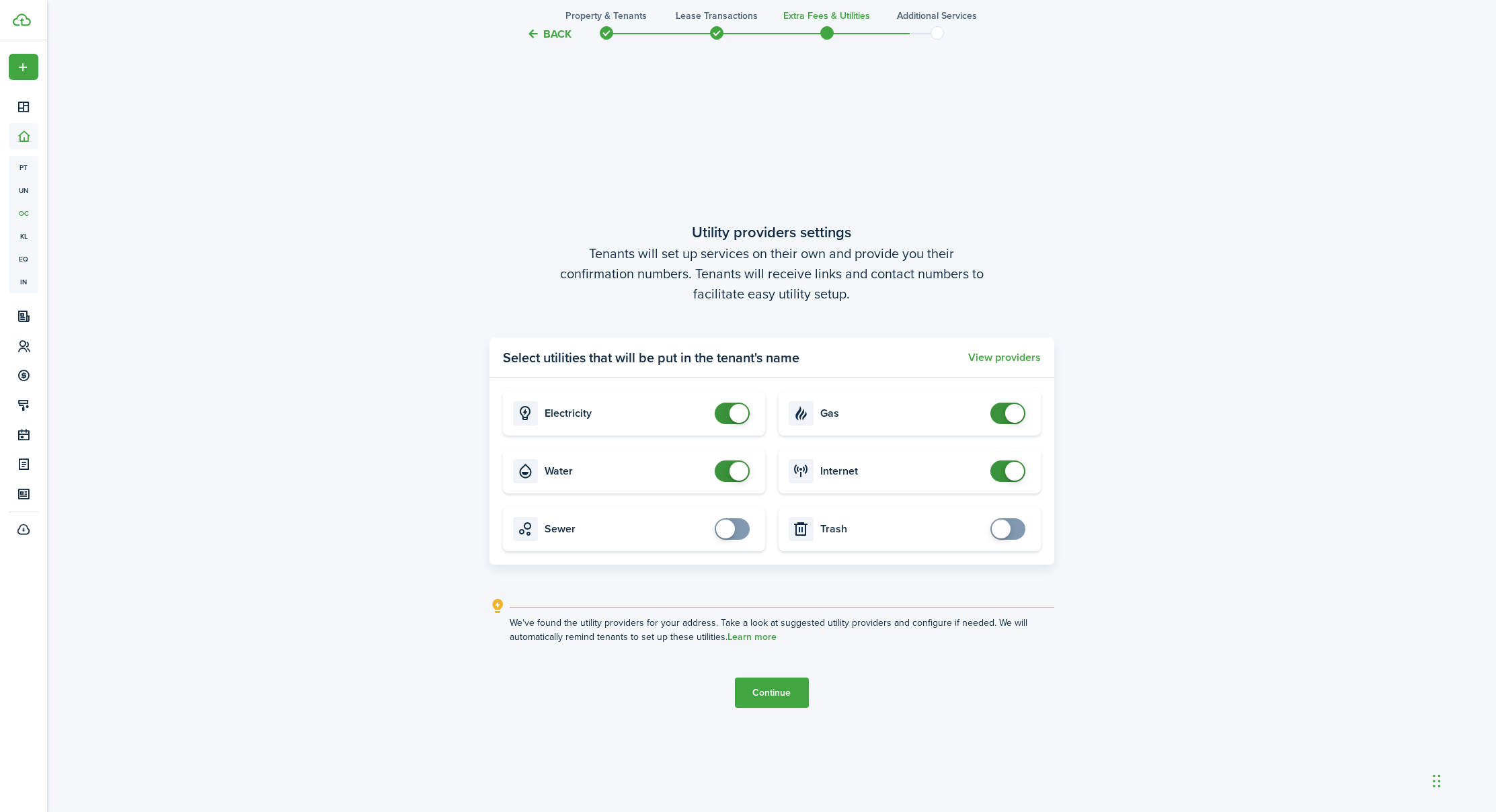
scroll to position [2337, 1]
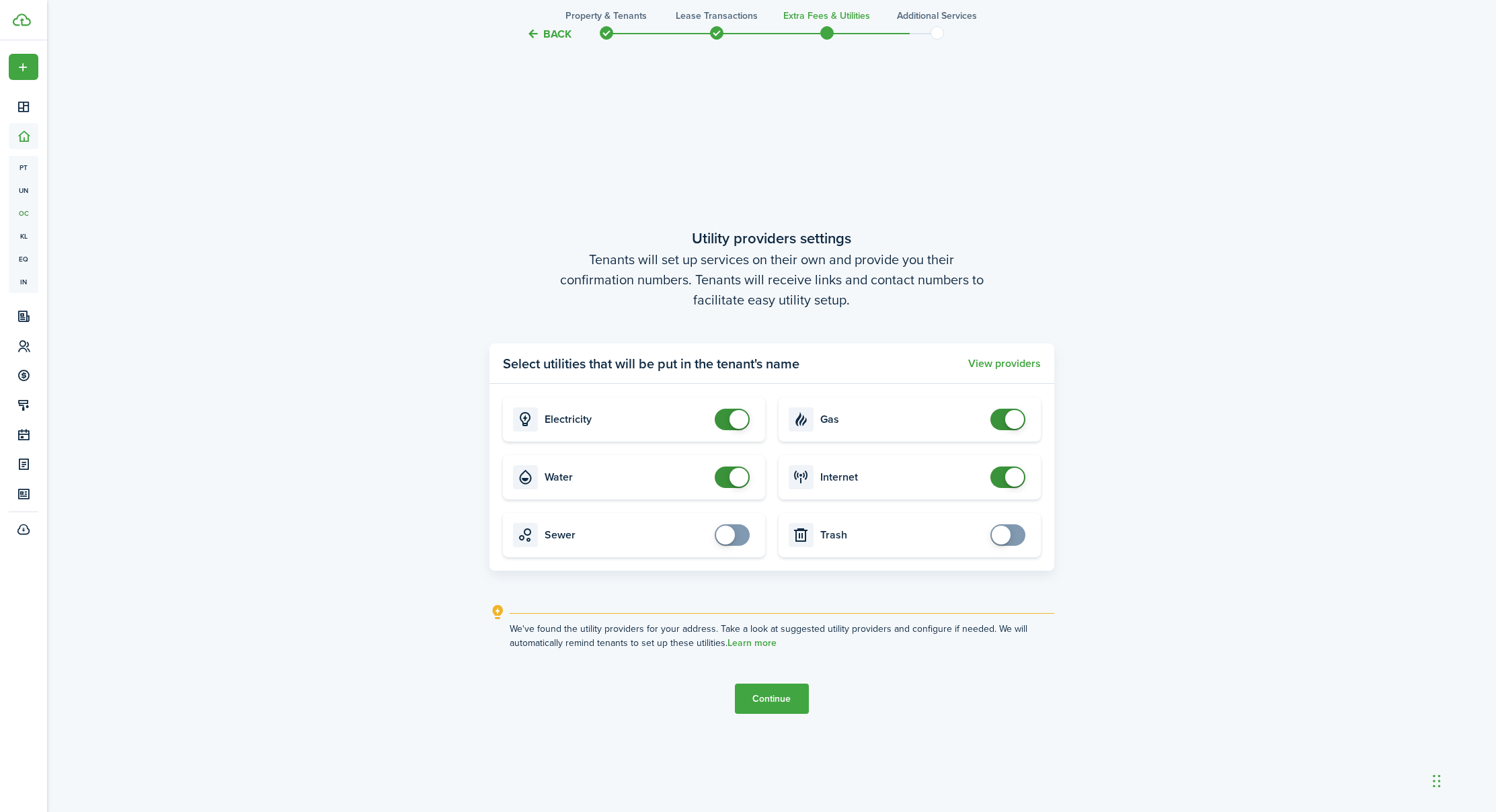
checkbox input "false"
click at [1001, 415] on span at bounding box center [1007, 419] width 13 height 21
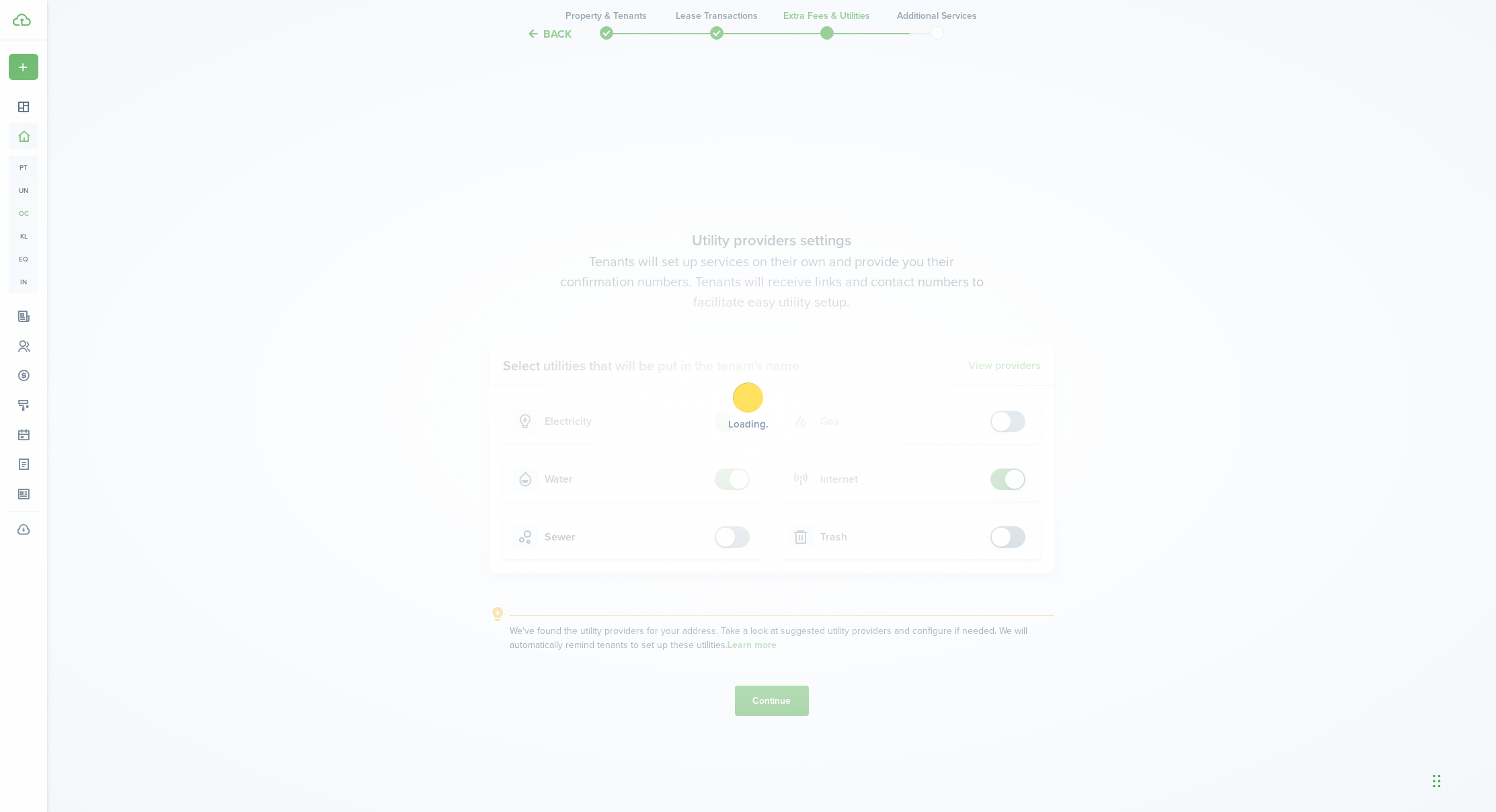
scroll to position [2332, 0]
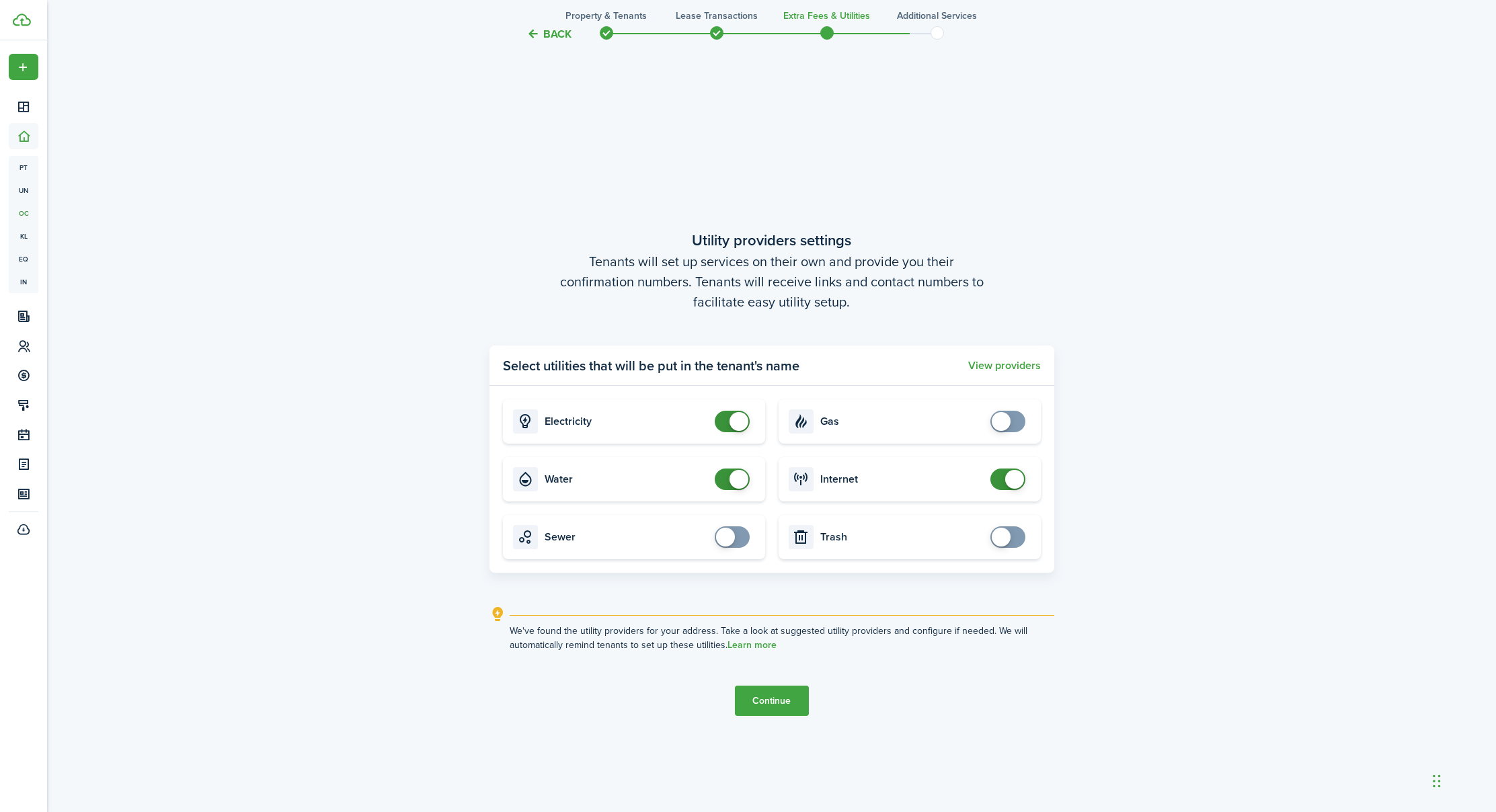
checkbox input "true"
click at [1014, 536] on span at bounding box center [1007, 537] width 13 height 21
checkbox input "true"
click at [739, 536] on span at bounding box center [731, 537] width 13 height 21
click at [761, 699] on button "Continue" at bounding box center [772, 701] width 74 height 30
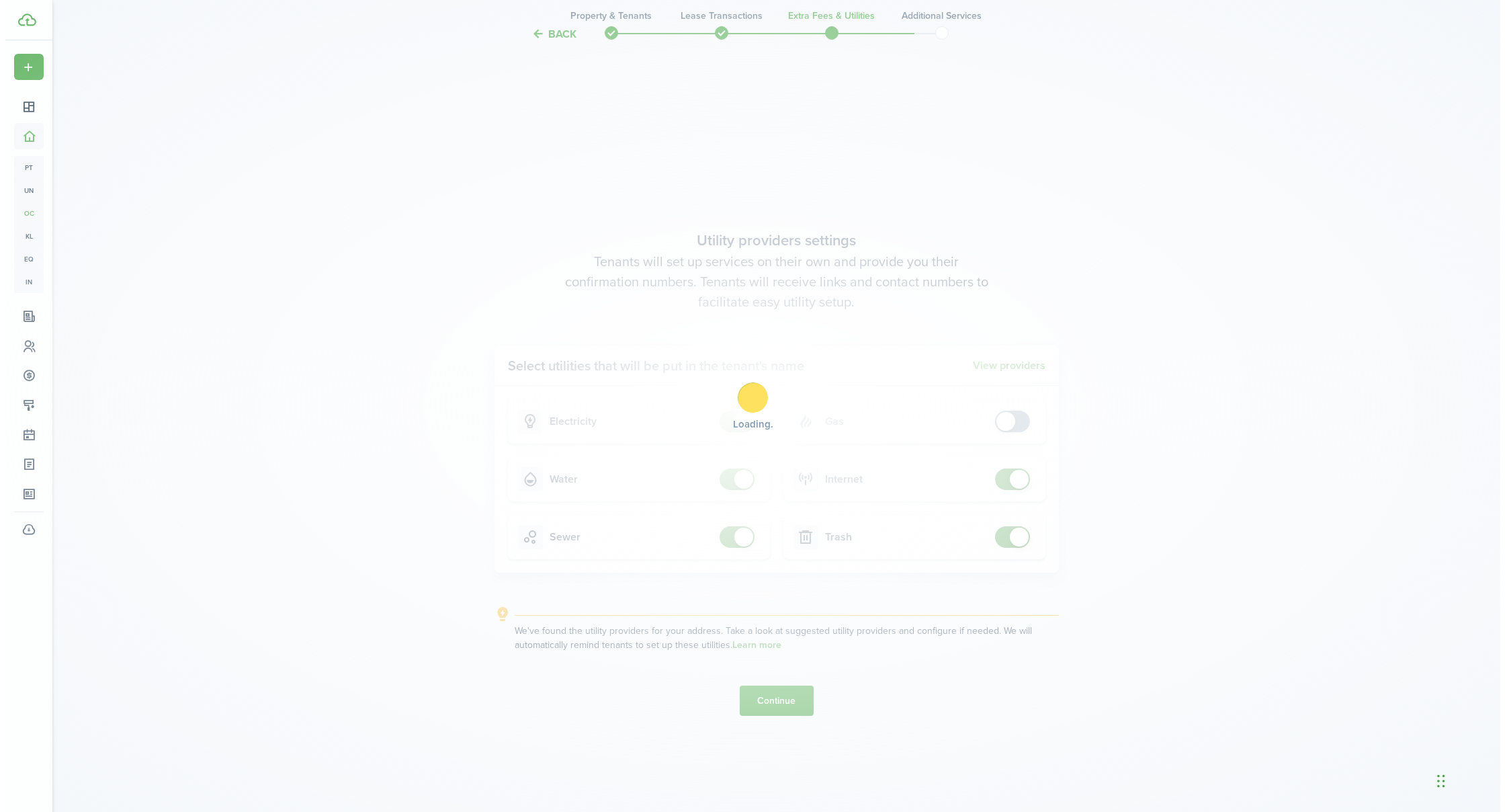
scroll to position [0, 0]
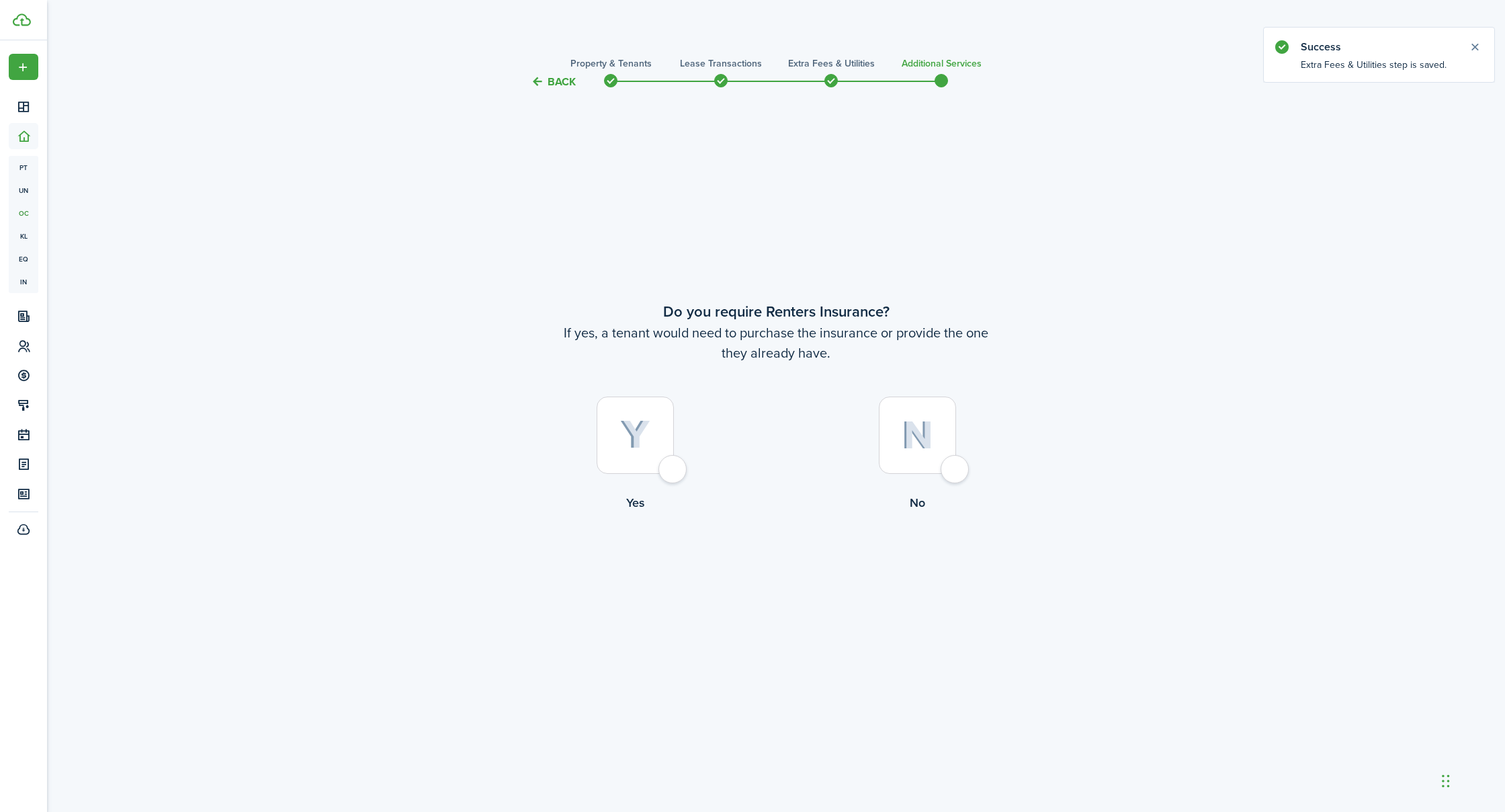
click at [948, 474] on div at bounding box center [918, 435] width 77 height 77
radio input "true"
click at [784, 558] on button "Complete move in" at bounding box center [776, 567] width 99 height 30
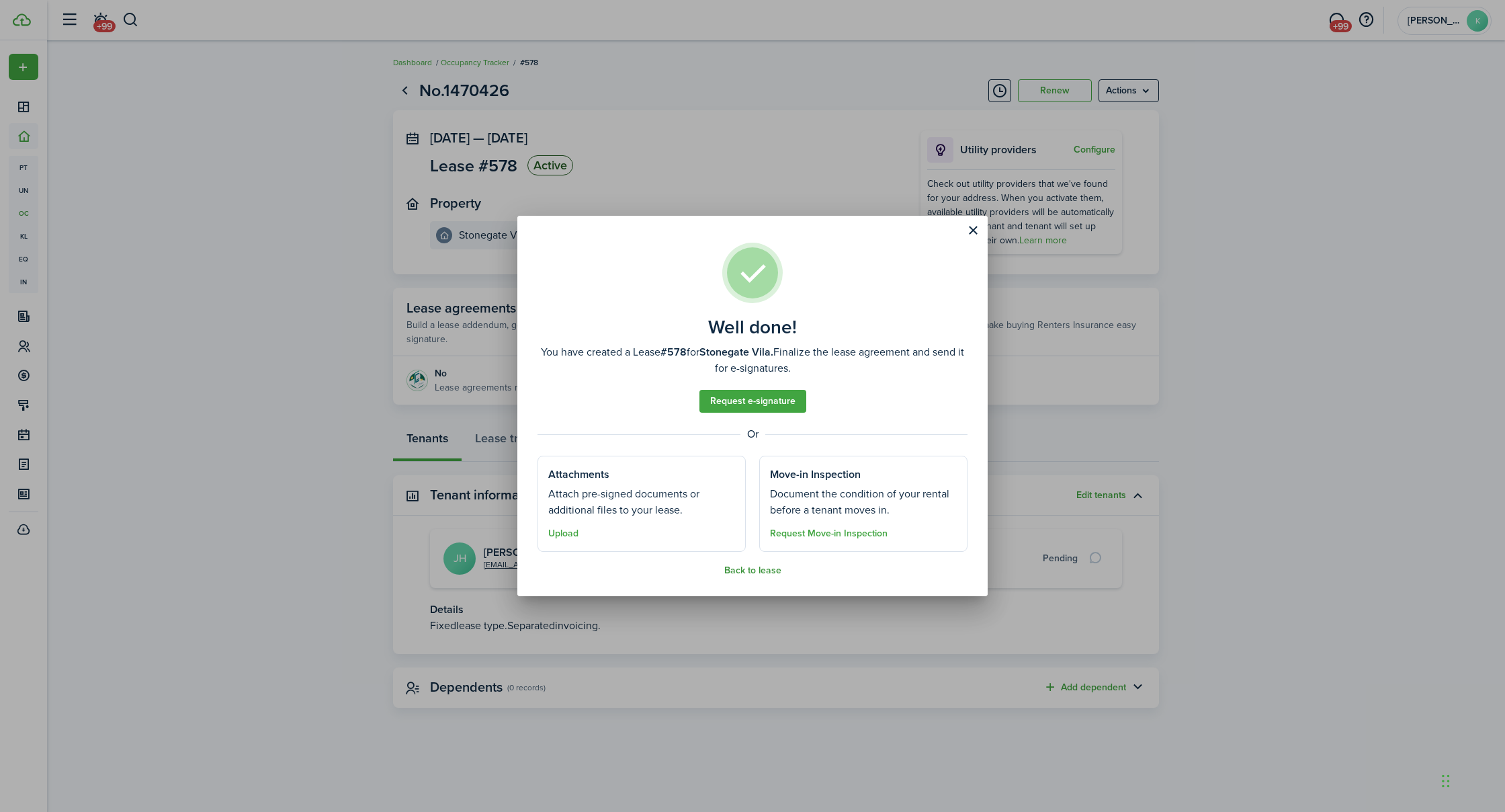
click at [751, 569] on button "Back to lease" at bounding box center [752, 571] width 57 height 11
